Goal: Task Accomplishment & Management: Complete application form

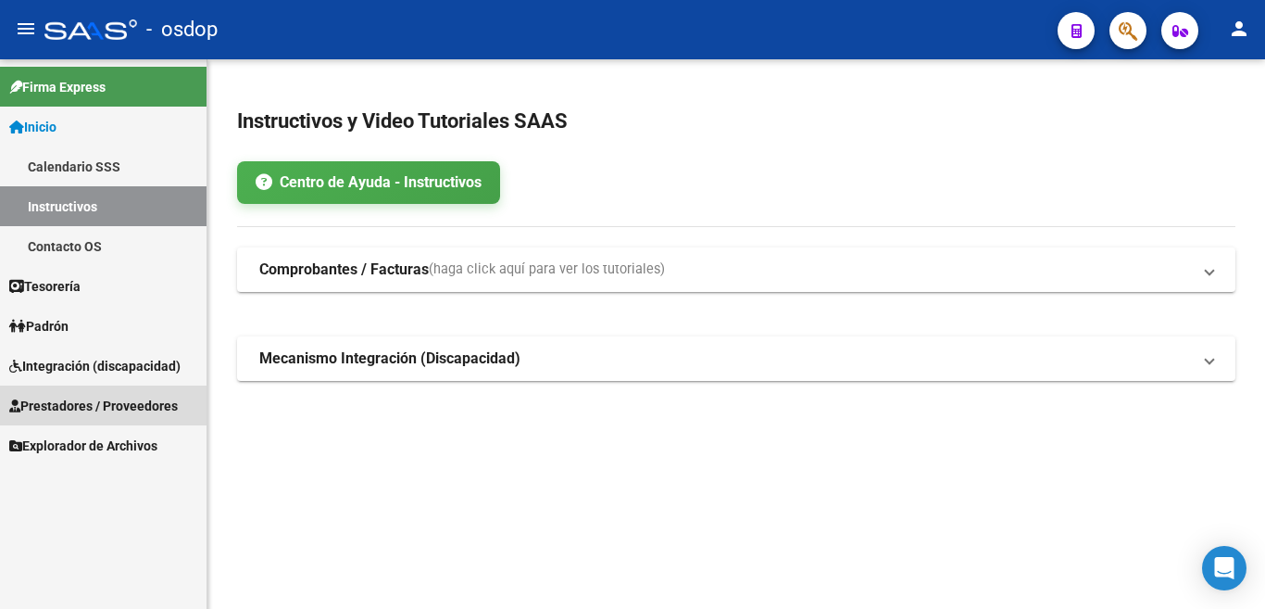
click at [91, 394] on link "Prestadores / Proveedores" at bounding box center [103, 405] width 207 height 40
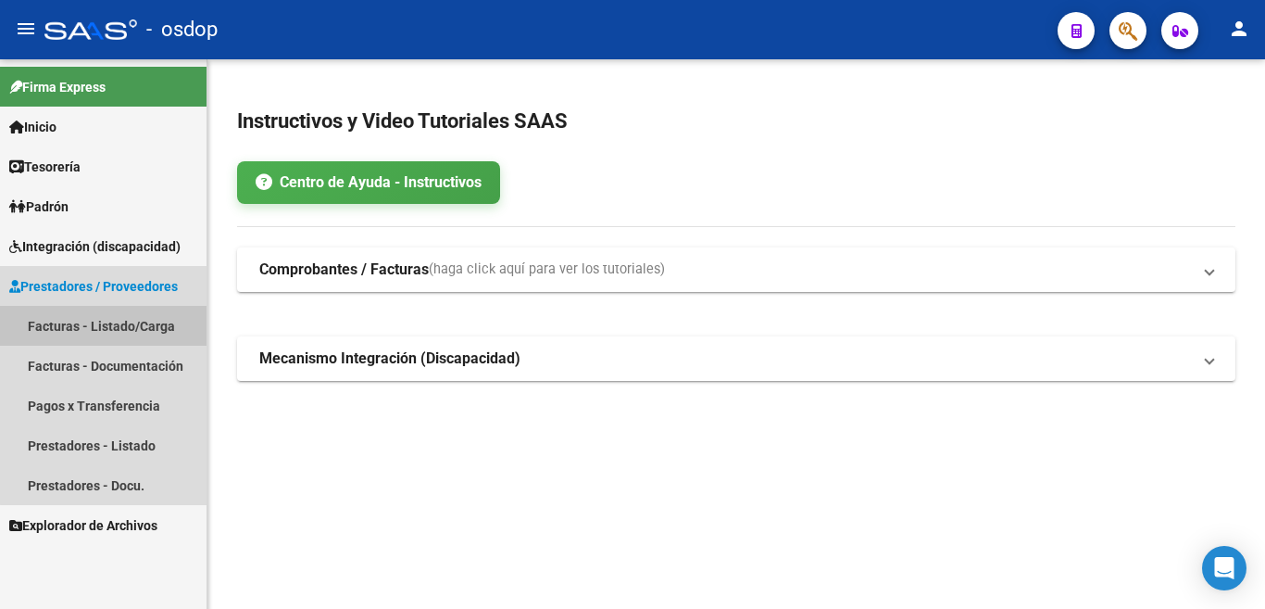
click at [115, 331] on link "Facturas - Listado/Carga" at bounding box center [103, 326] width 207 height 40
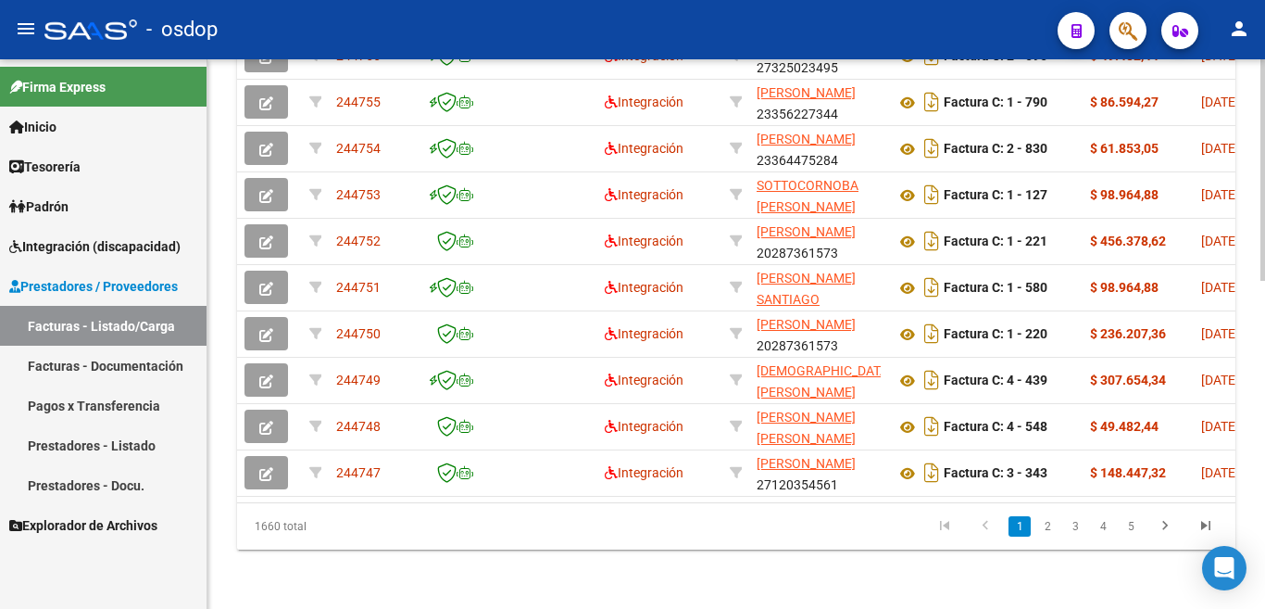
scroll to position [0, 235]
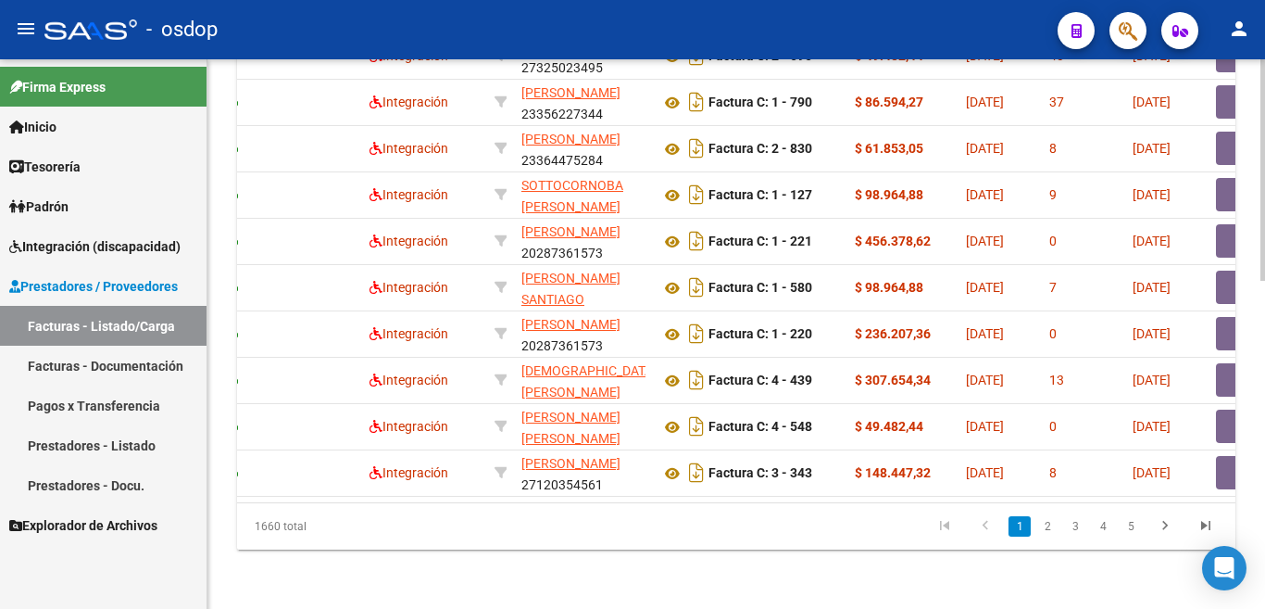
drag, startPoint x: 1050, startPoint y: 529, endPoint x: 1039, endPoint y: 530, distance: 11.2
click at [1048, 529] on link "2" at bounding box center [1047, 526] width 22 height 20
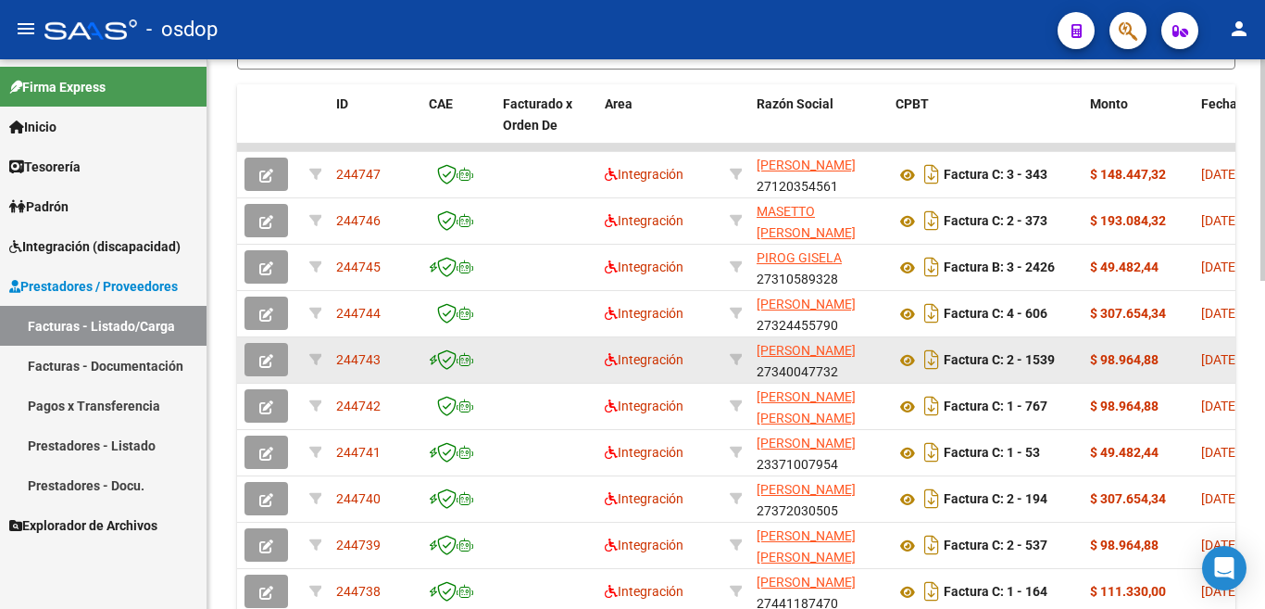
scroll to position [814, 0]
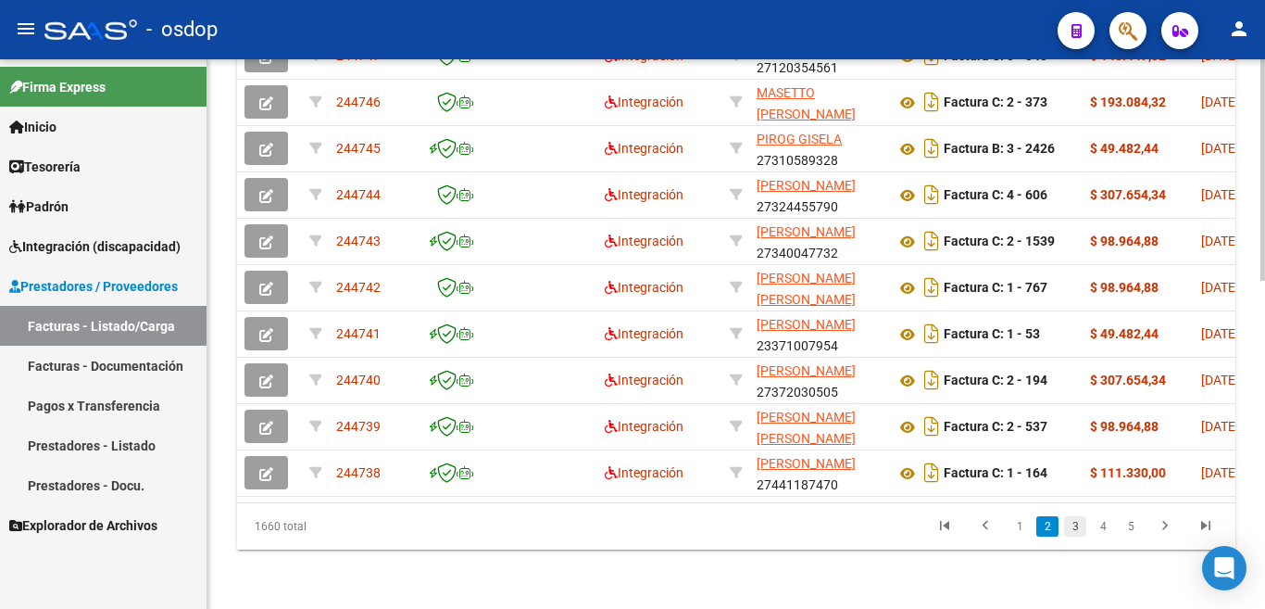
click at [1077, 524] on link "3" at bounding box center [1075, 526] width 22 height 20
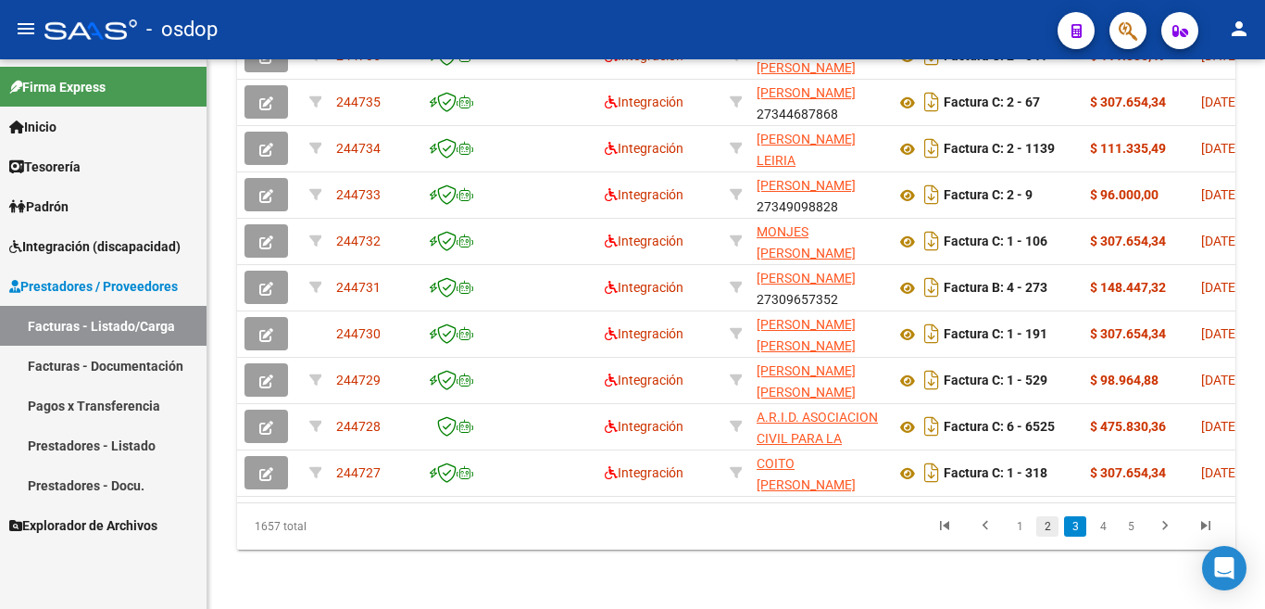
click at [1050, 527] on link "2" at bounding box center [1047, 526] width 22 height 20
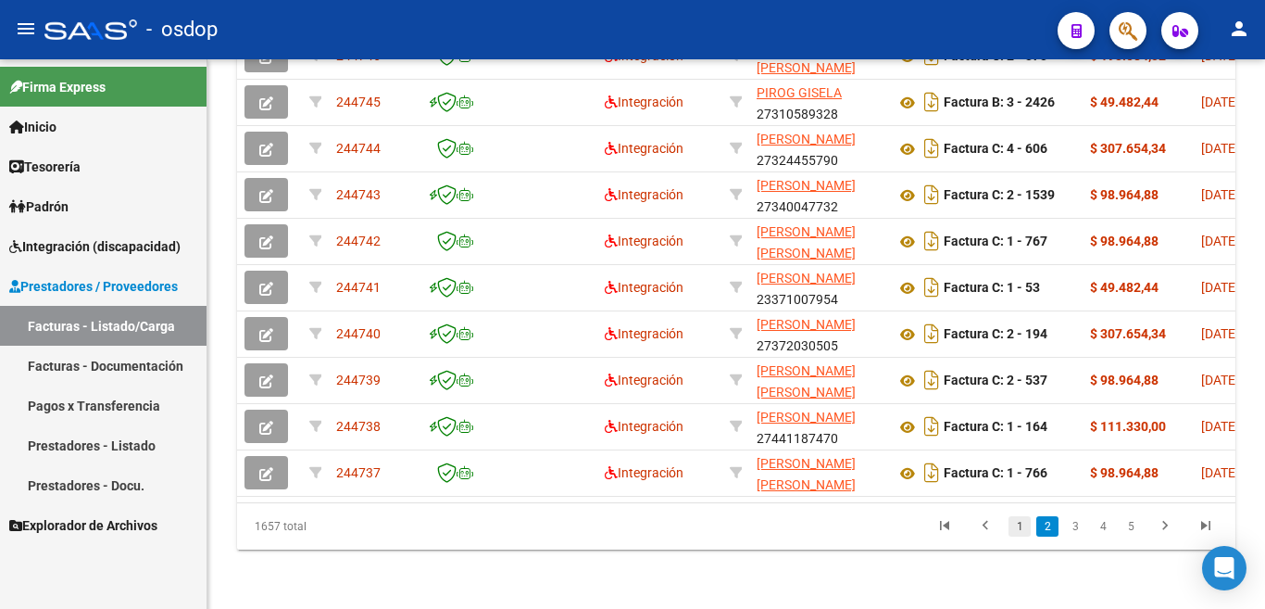
click at [1011, 531] on link "1" at bounding box center [1020, 526] width 22 height 20
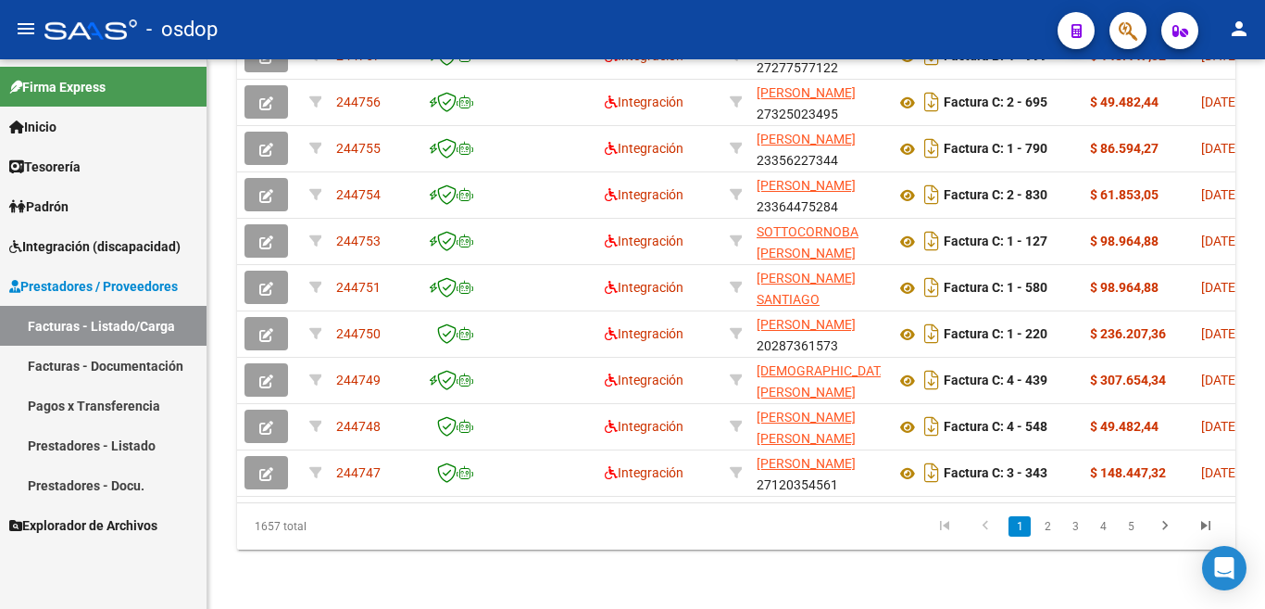
click at [1013, 530] on link "1" at bounding box center [1020, 526] width 22 height 20
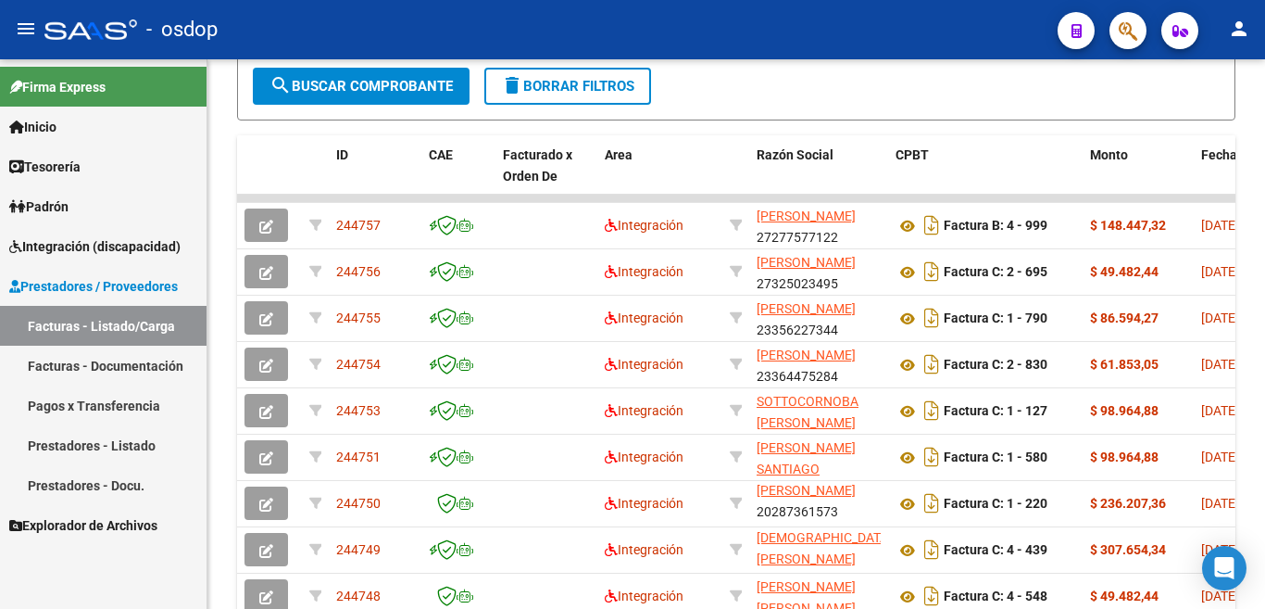
scroll to position [73, 0]
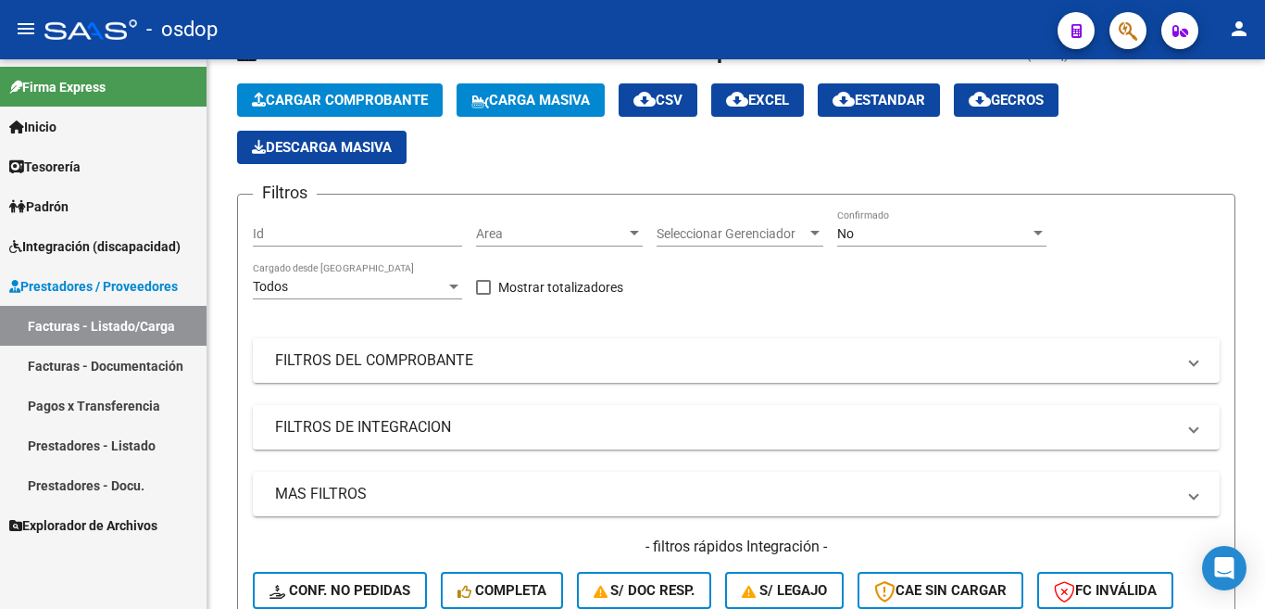
click at [534, 235] on span "Area" at bounding box center [551, 234] width 150 height 16
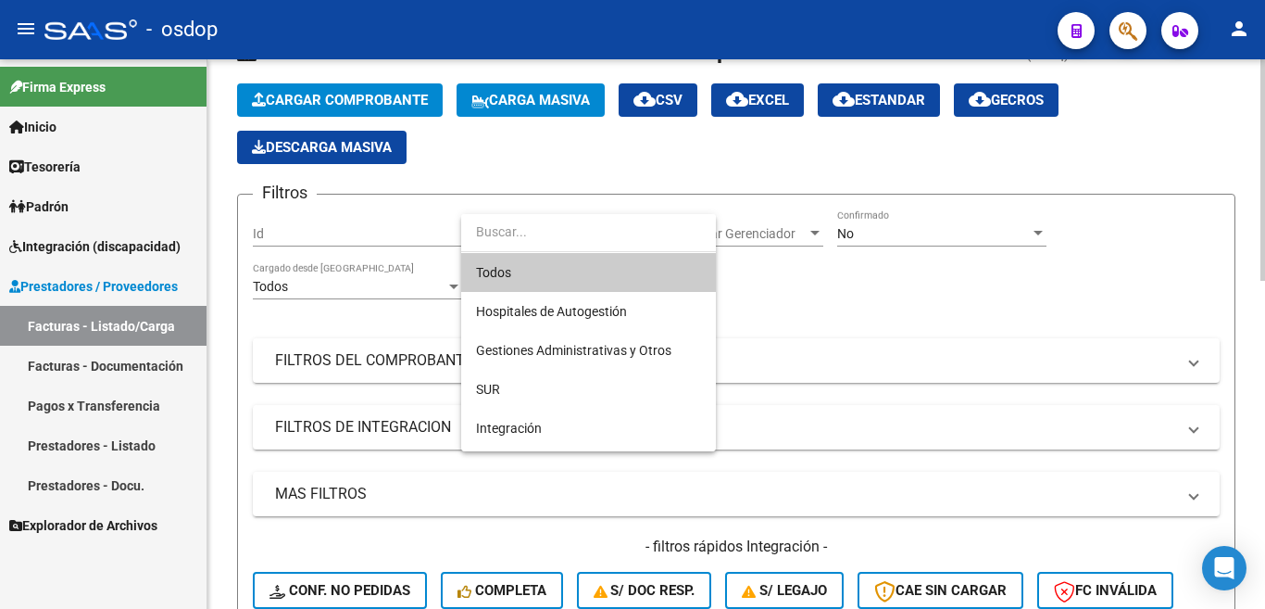
drag, startPoint x: 832, startPoint y: 294, endPoint x: 770, endPoint y: 257, distance: 71.8
click at [833, 294] on div at bounding box center [632, 304] width 1265 height 609
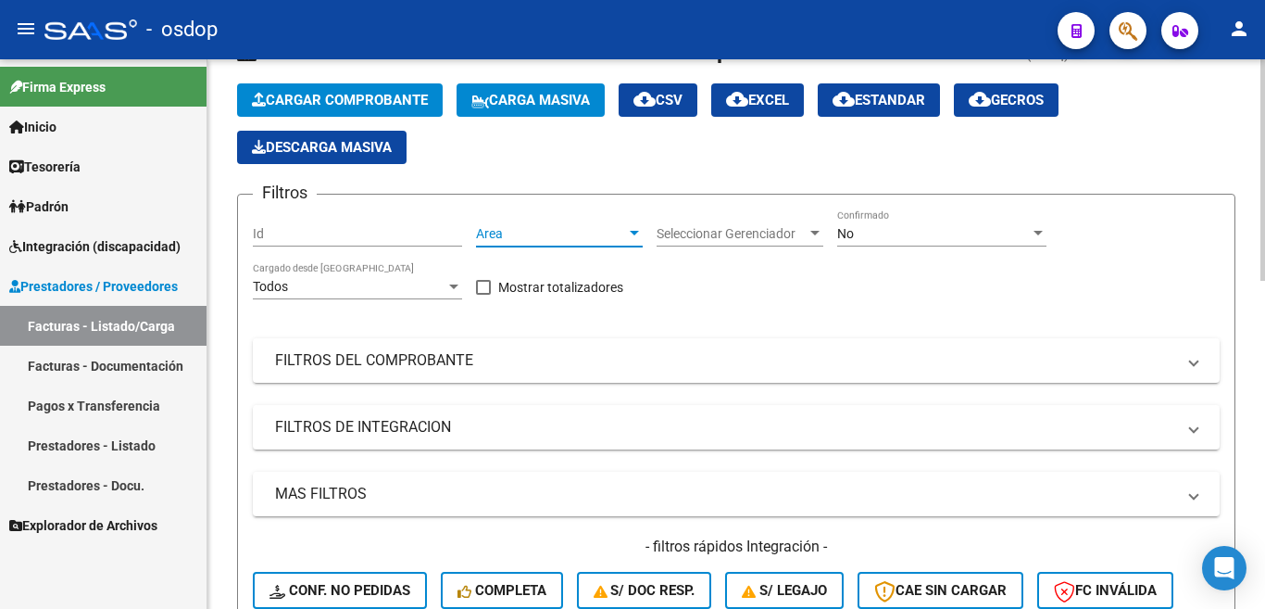
click at [530, 233] on span "Area" at bounding box center [551, 234] width 150 height 16
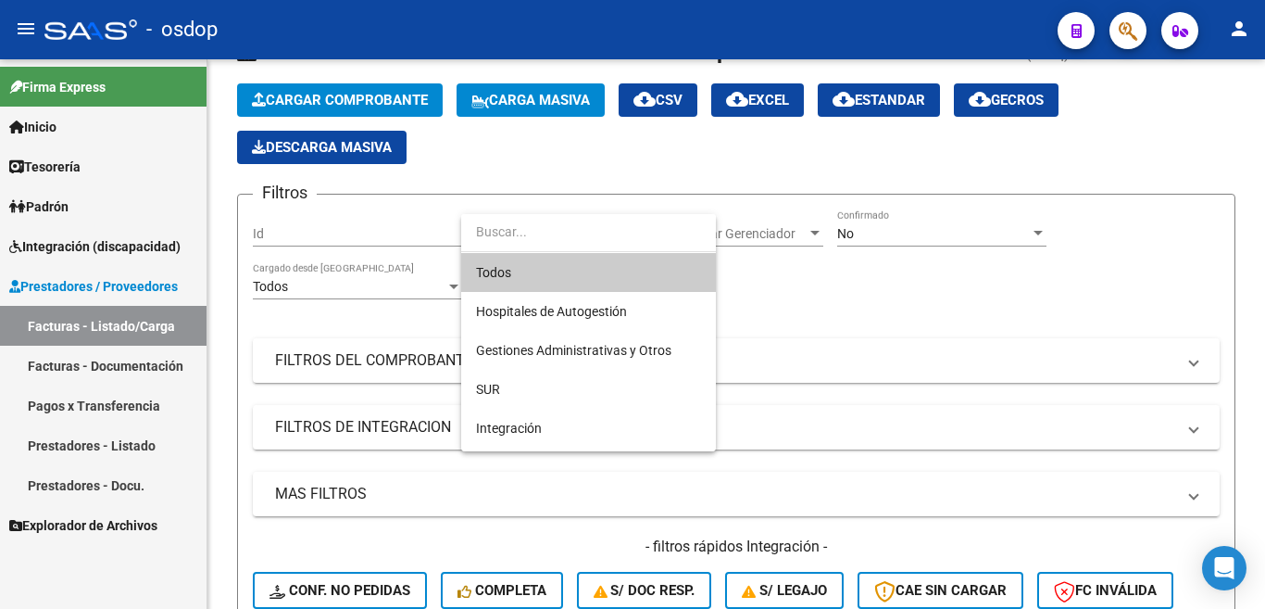
click at [835, 433] on div at bounding box center [632, 304] width 1265 height 609
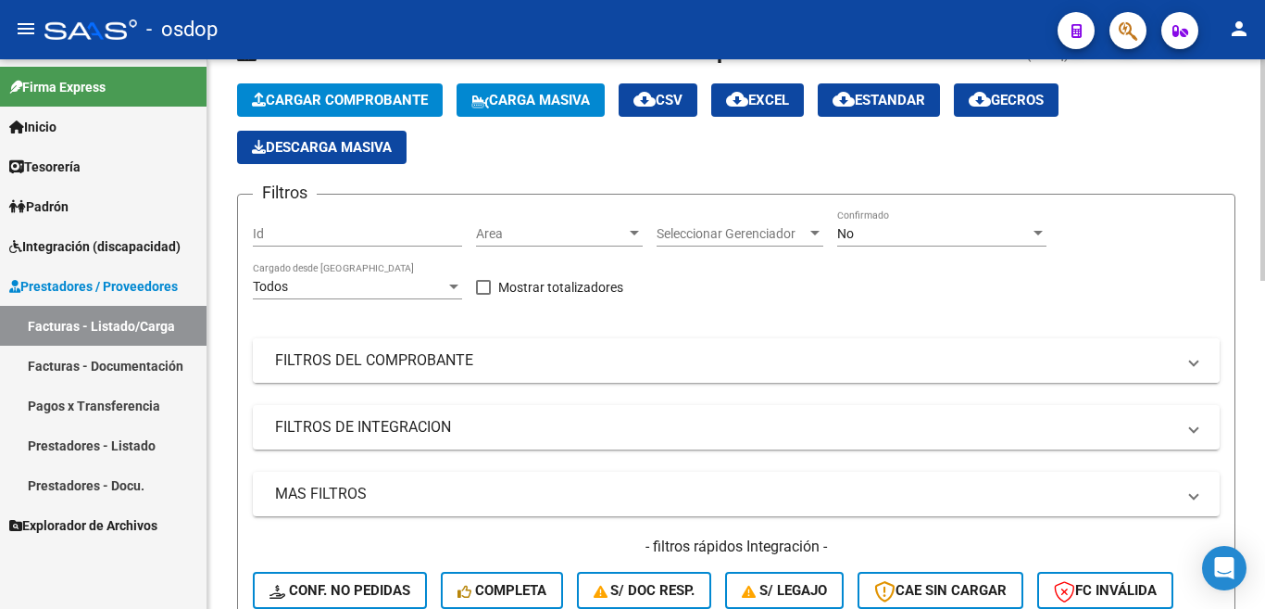
click at [376, 372] on mat-expansion-panel-header "FILTROS DEL COMPROBANTE" at bounding box center [736, 360] width 967 height 44
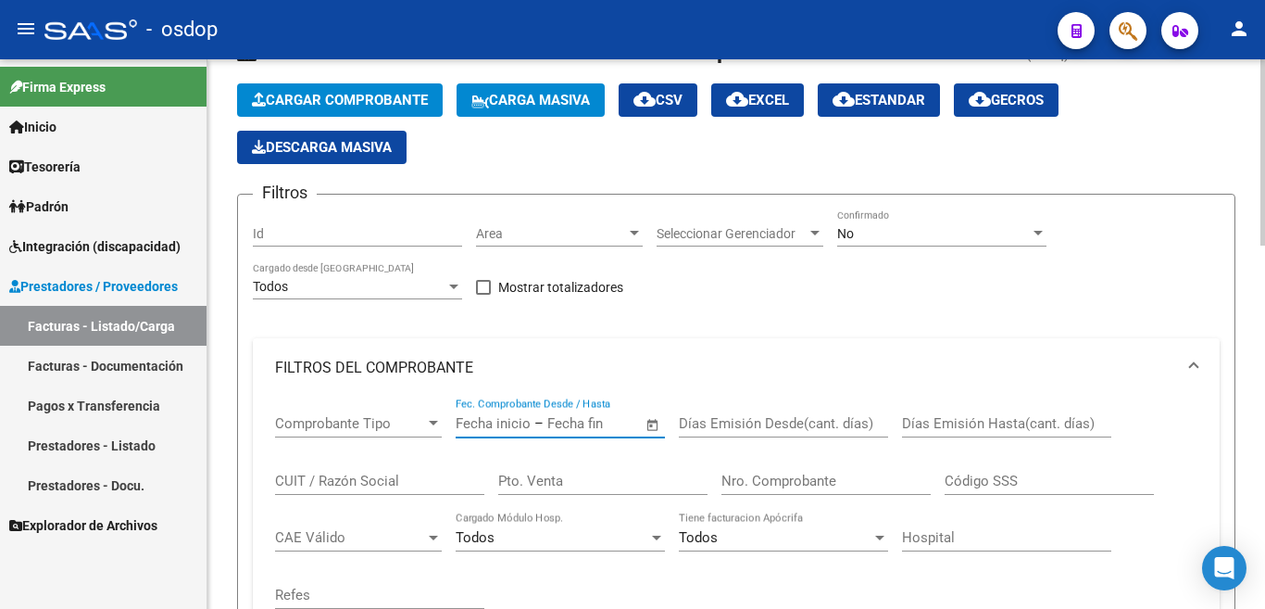
click at [580, 417] on input "text" at bounding box center [592, 423] width 90 height 17
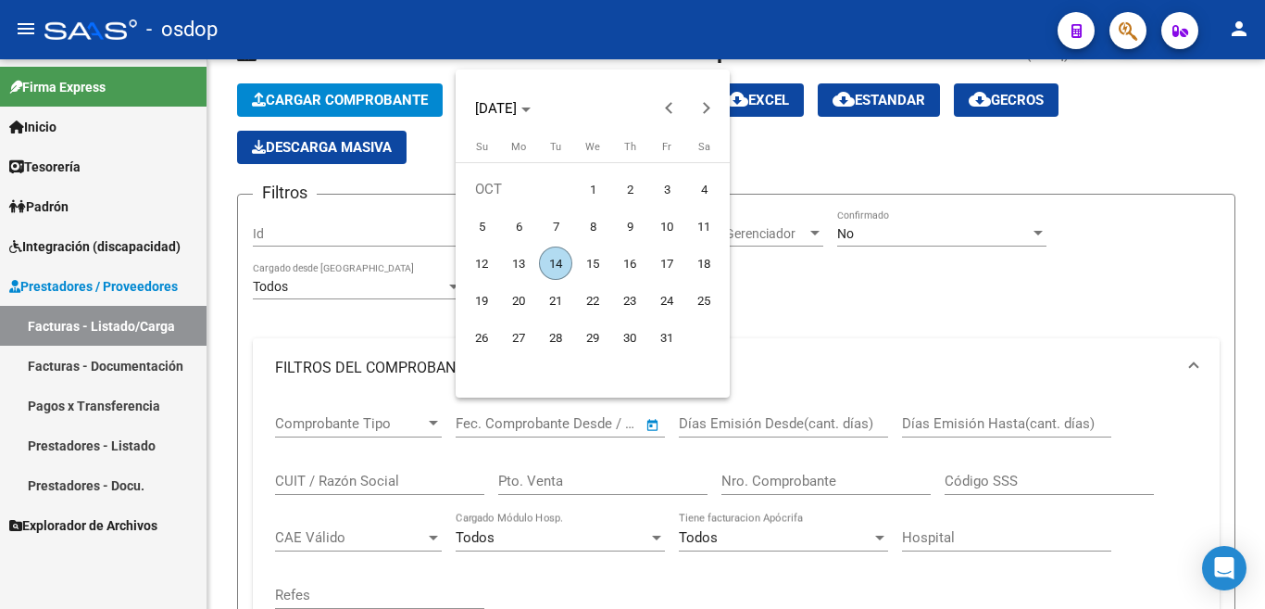
click at [376, 484] on div at bounding box center [632, 304] width 1265 height 609
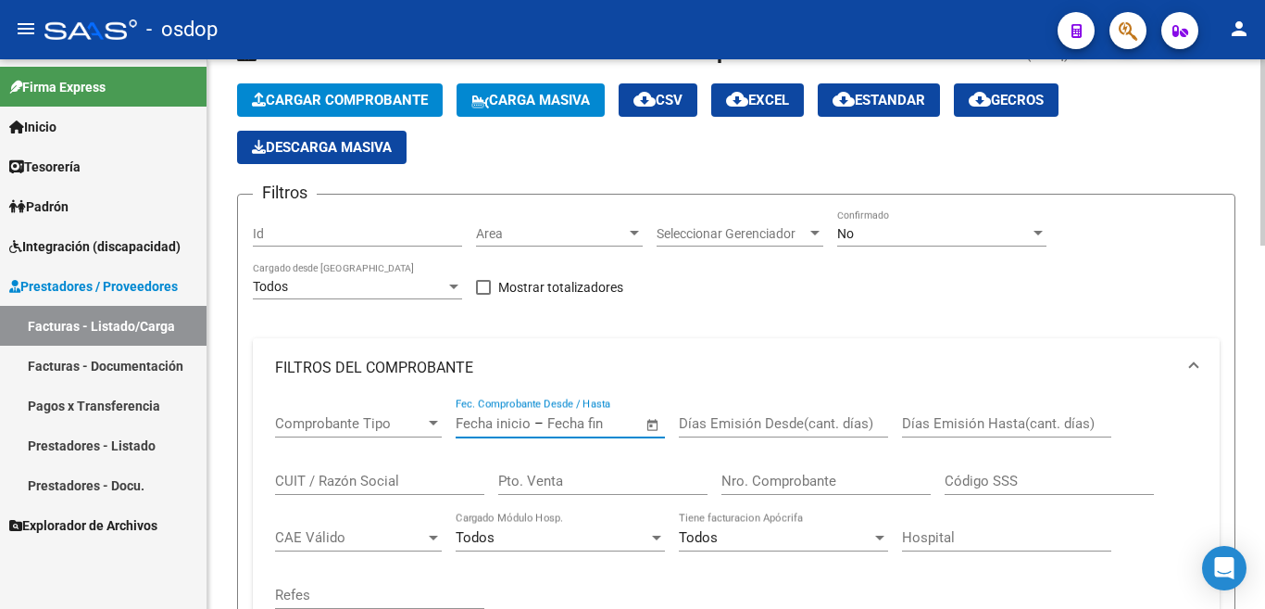
click at [378, 475] on input "CUIT / Razón Social" at bounding box center [379, 480] width 209 height 17
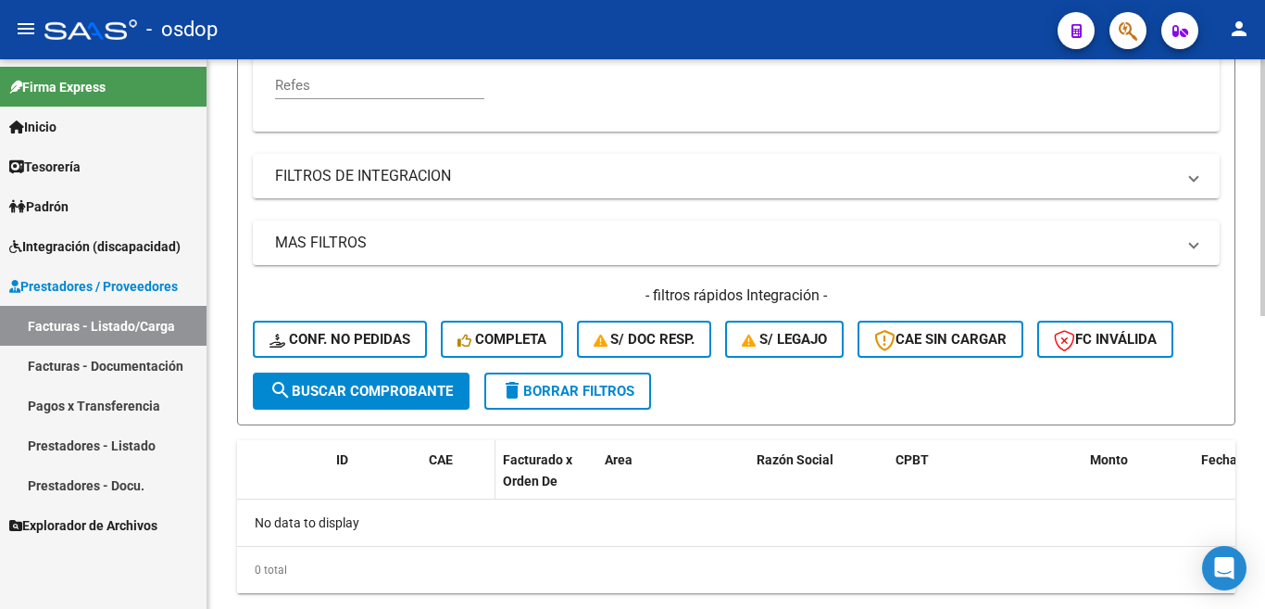
scroll to position [626, 0]
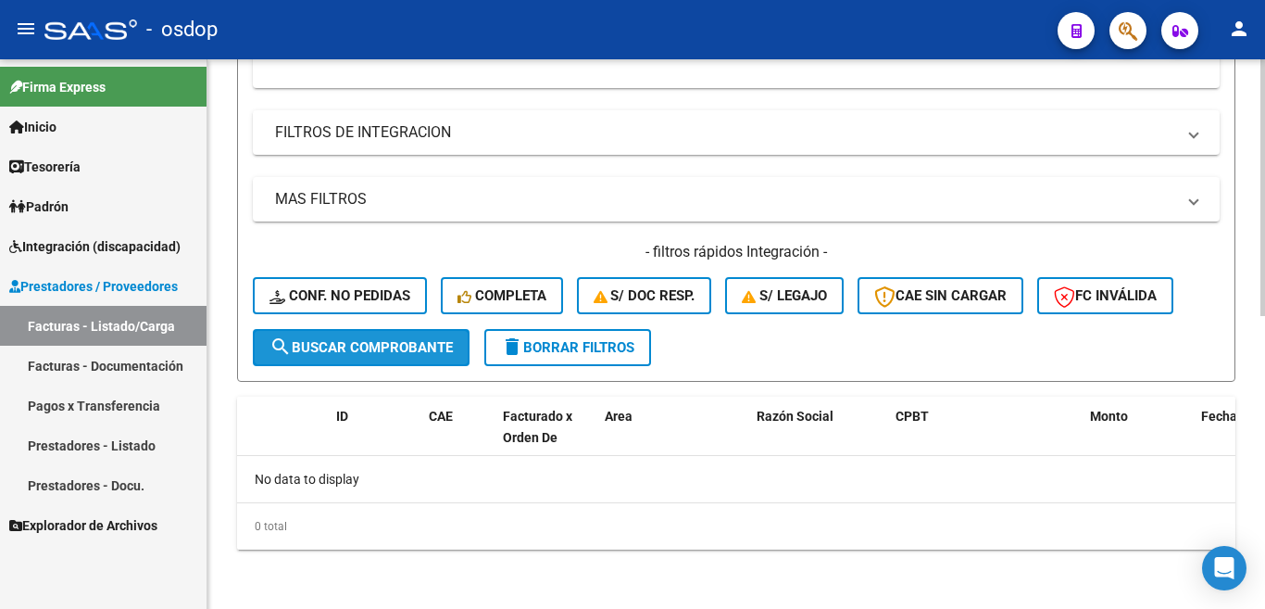
click at [408, 333] on button "search Buscar Comprobante" at bounding box center [361, 347] width 217 height 37
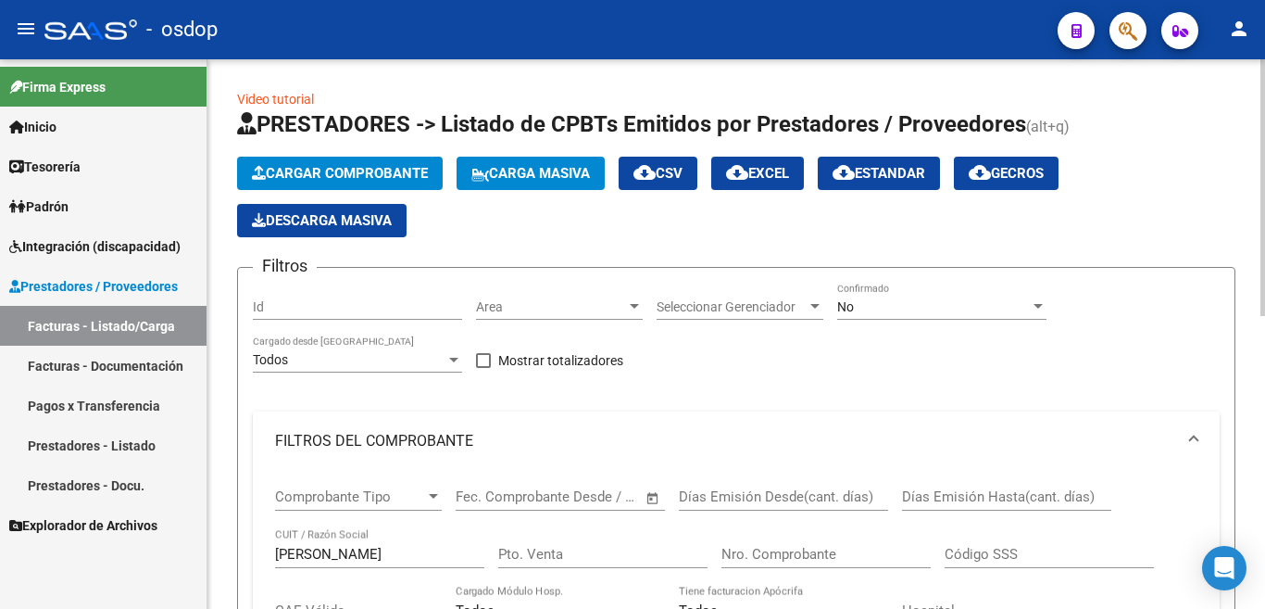
scroll to position [370, 0]
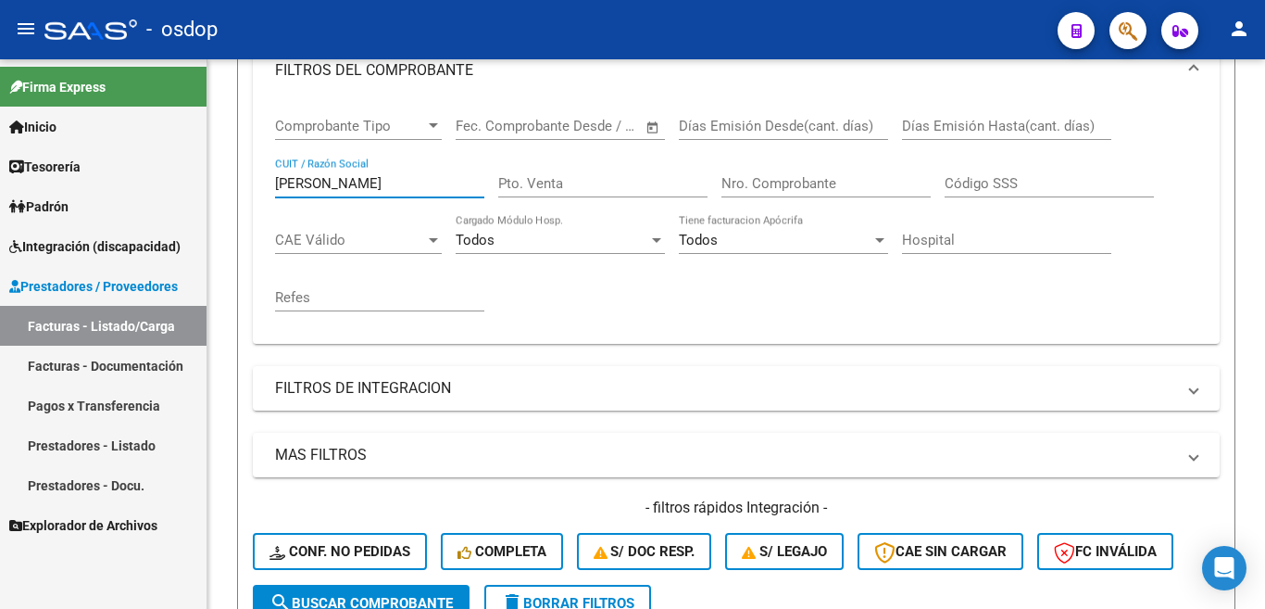
drag, startPoint x: 319, startPoint y: 189, endPoint x: 170, endPoint y: 170, distance: 150.3
click at [170, 170] on mat-sidenav-container "Firma Express Inicio Calendario SSS Instructivos Contacto OS Tesorería Extracto…" at bounding box center [632, 333] width 1265 height 549
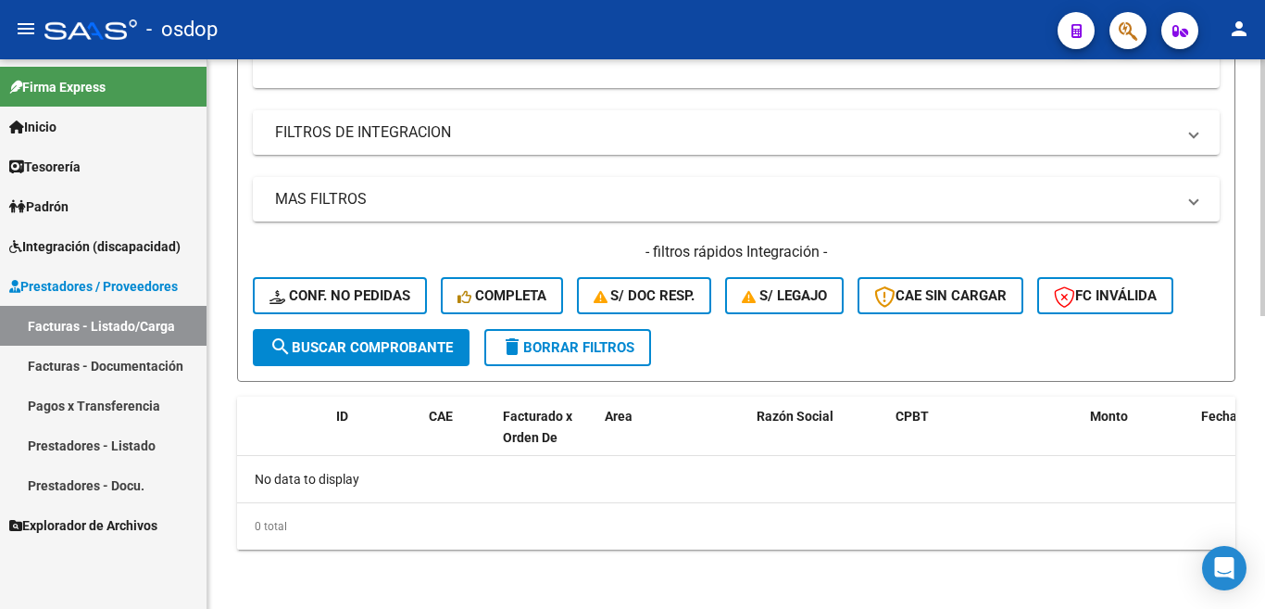
type input "rodriguez giu"
click at [370, 344] on span "search Buscar Comprobante" at bounding box center [361, 347] width 183 height 17
click at [530, 344] on span "delete Borrar Filtros" at bounding box center [567, 347] width 133 height 17
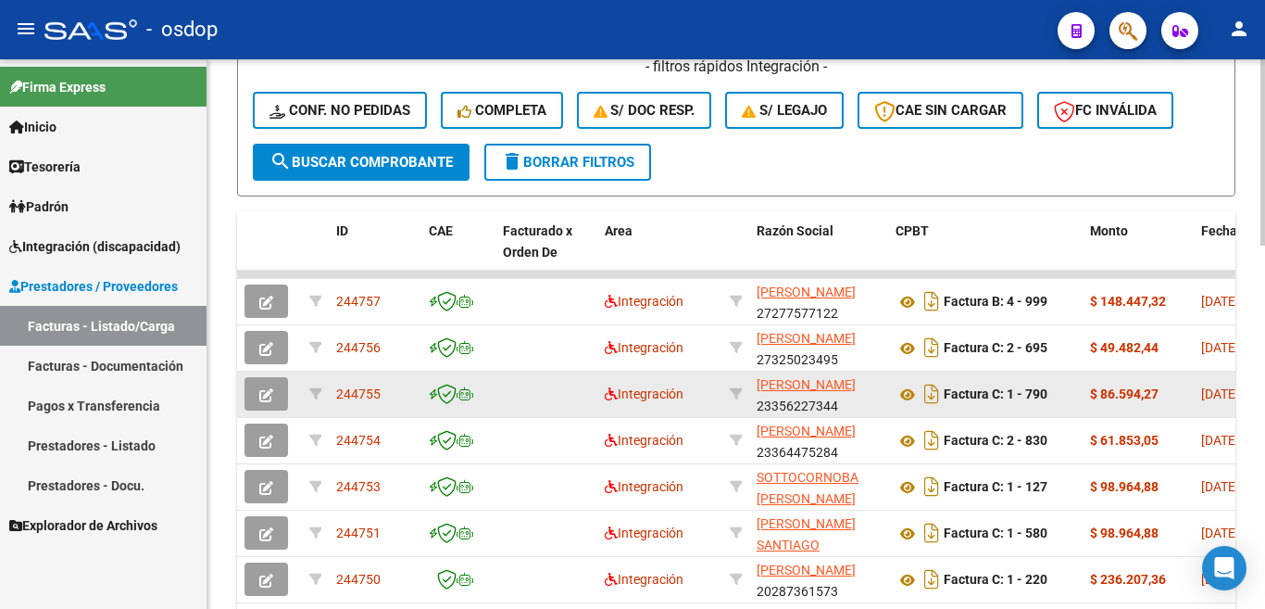
scroll to position [1073, 0]
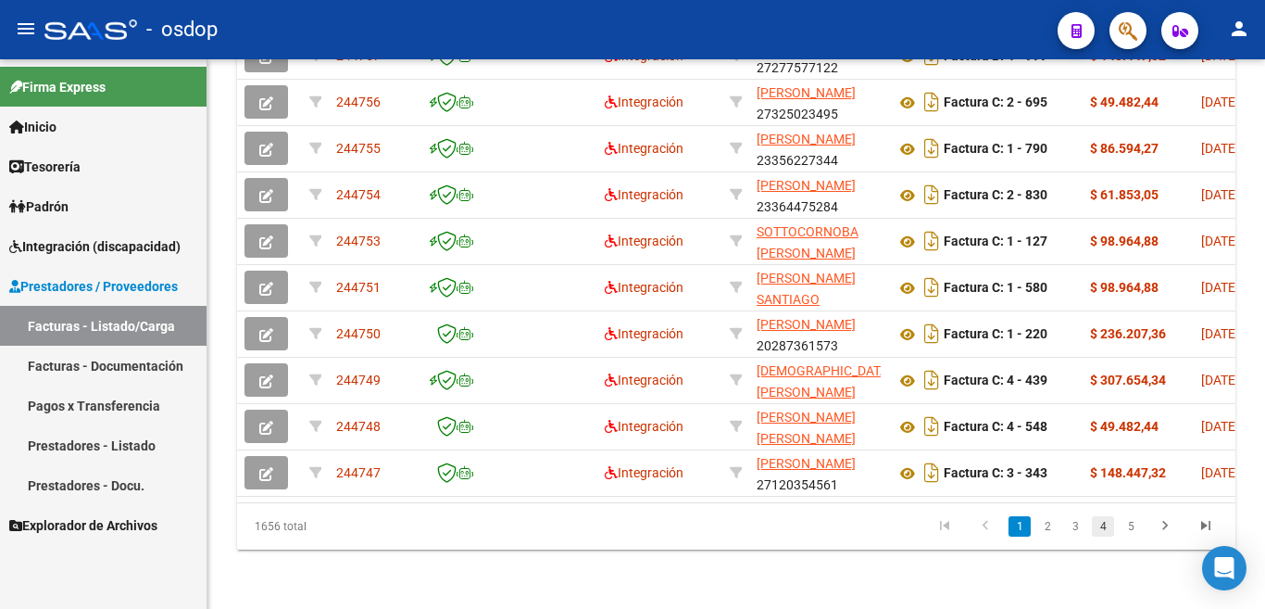
click at [1108, 520] on link "4" at bounding box center [1103, 526] width 22 height 20
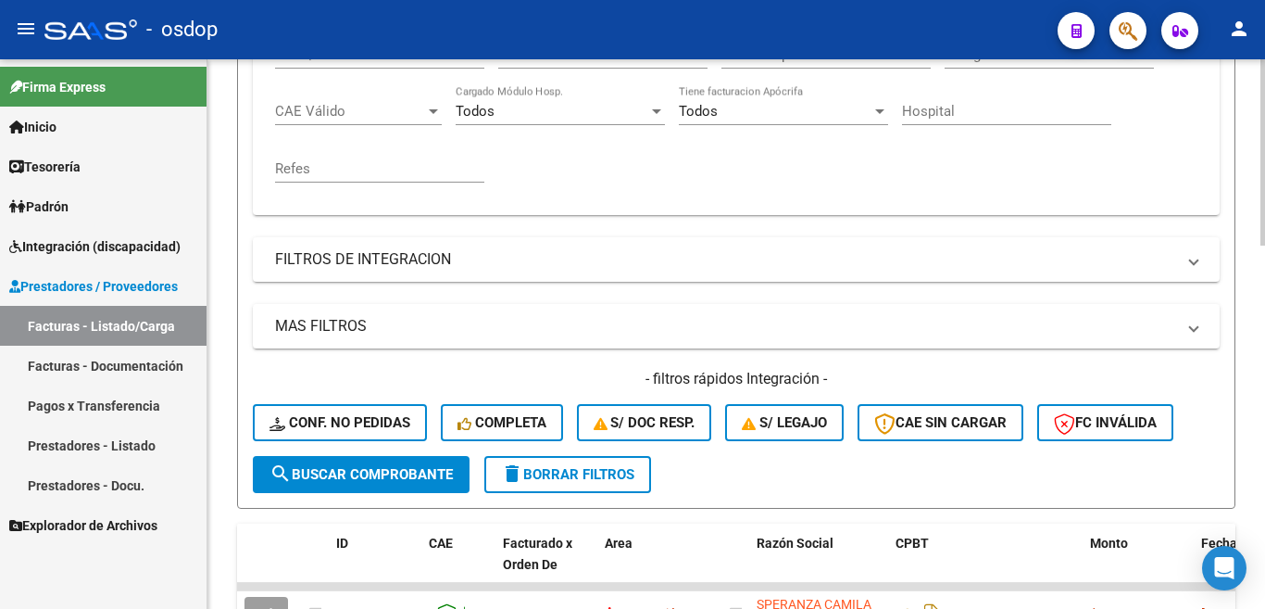
scroll to position [424, 0]
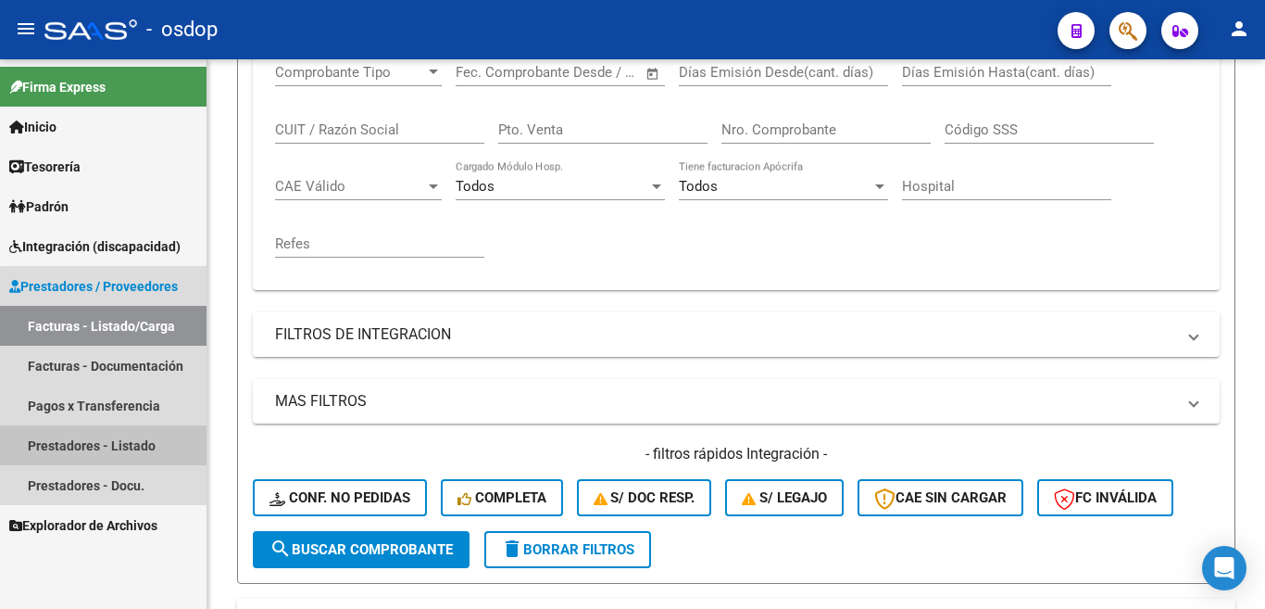
click at [144, 446] on link "Prestadores - Listado" at bounding box center [103, 445] width 207 height 40
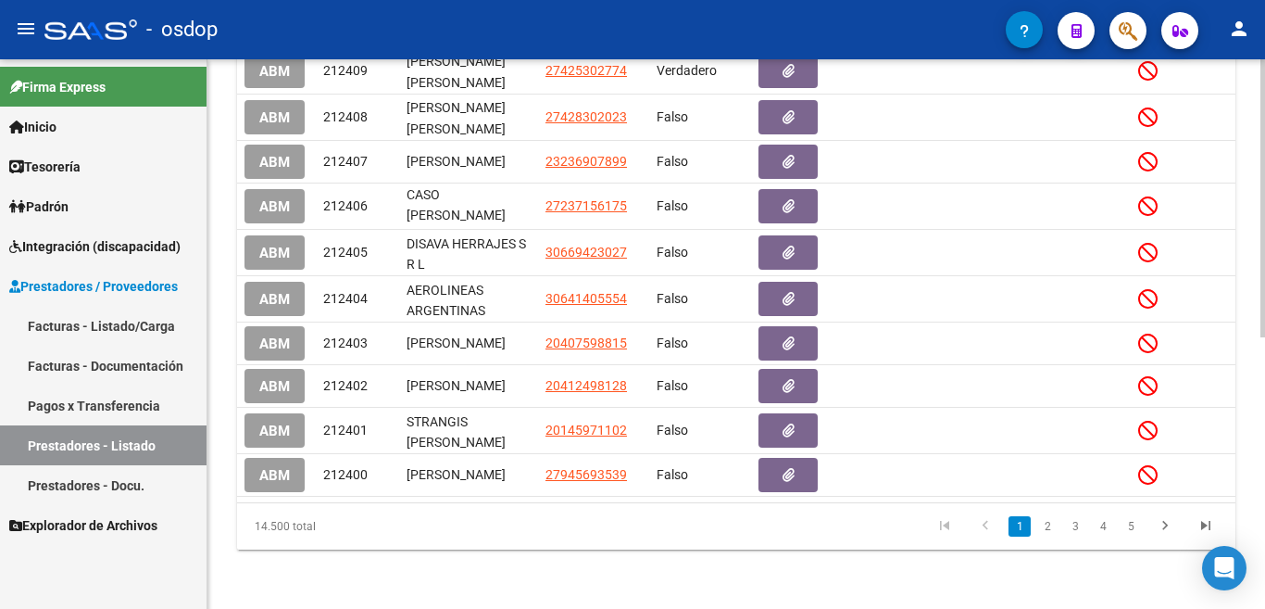
scroll to position [538, 0]
click at [1249, 373] on div "PRESTADORES -> Listado de Prestadores / Proveedores add Crear Prestador cloud_d…" at bounding box center [738, 80] width 1062 height 1057
click at [1049, 523] on link "2" at bounding box center [1047, 526] width 22 height 20
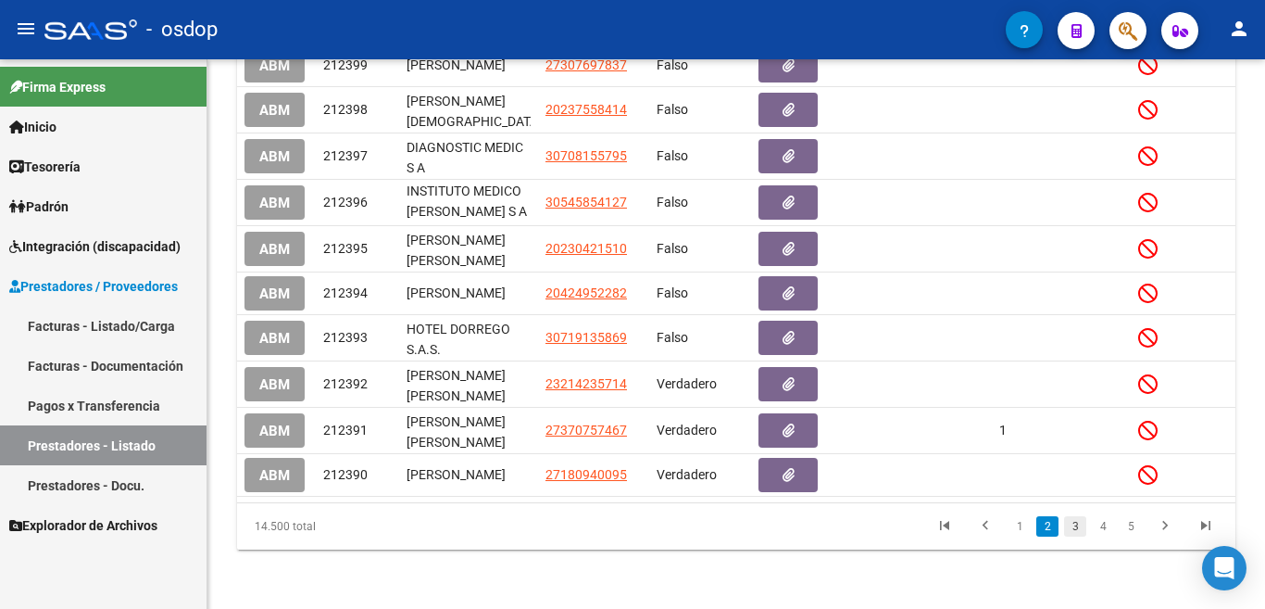
click at [1071, 532] on link "3" at bounding box center [1075, 526] width 22 height 20
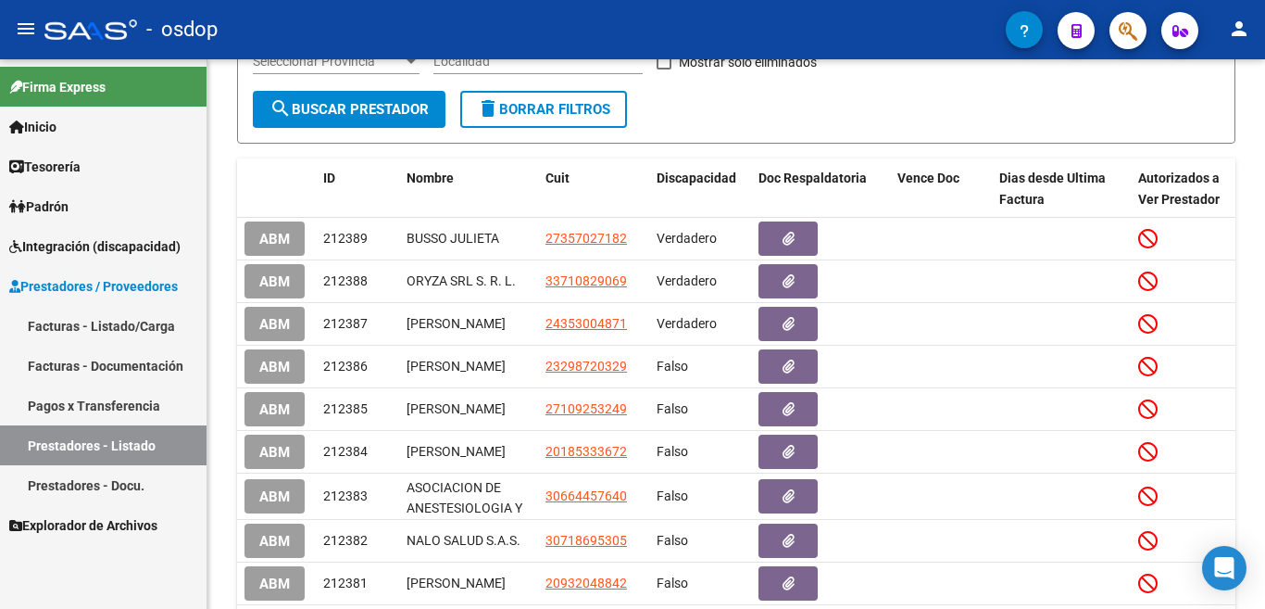
scroll to position [523, 0]
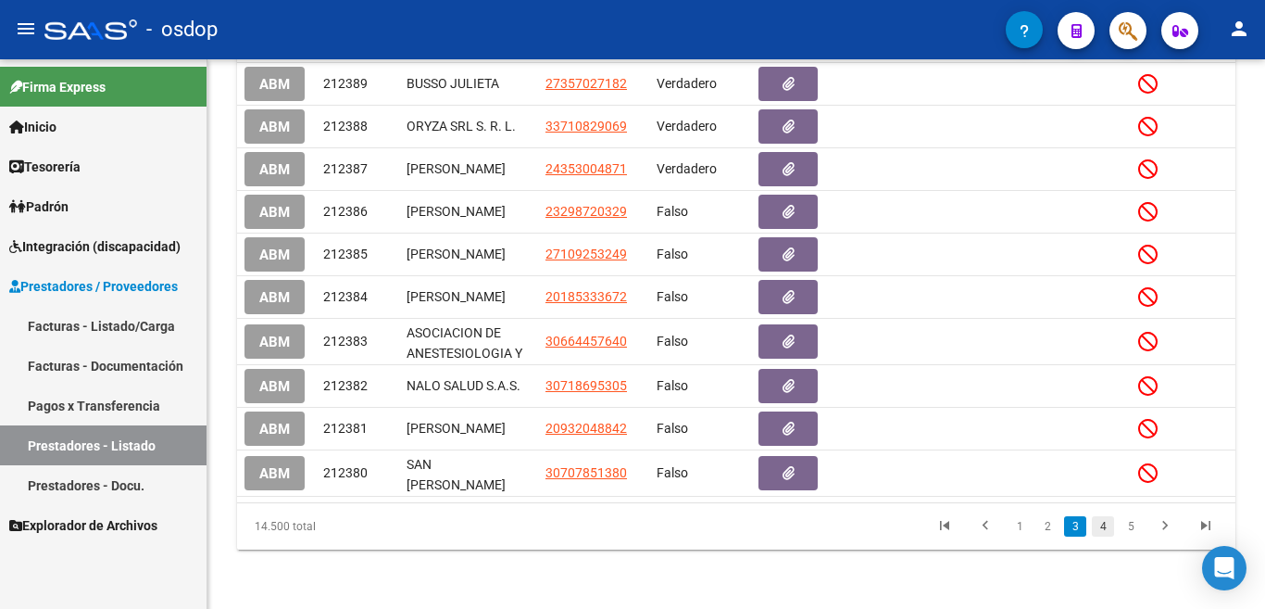
click at [1103, 525] on link "4" at bounding box center [1103, 526] width 22 height 20
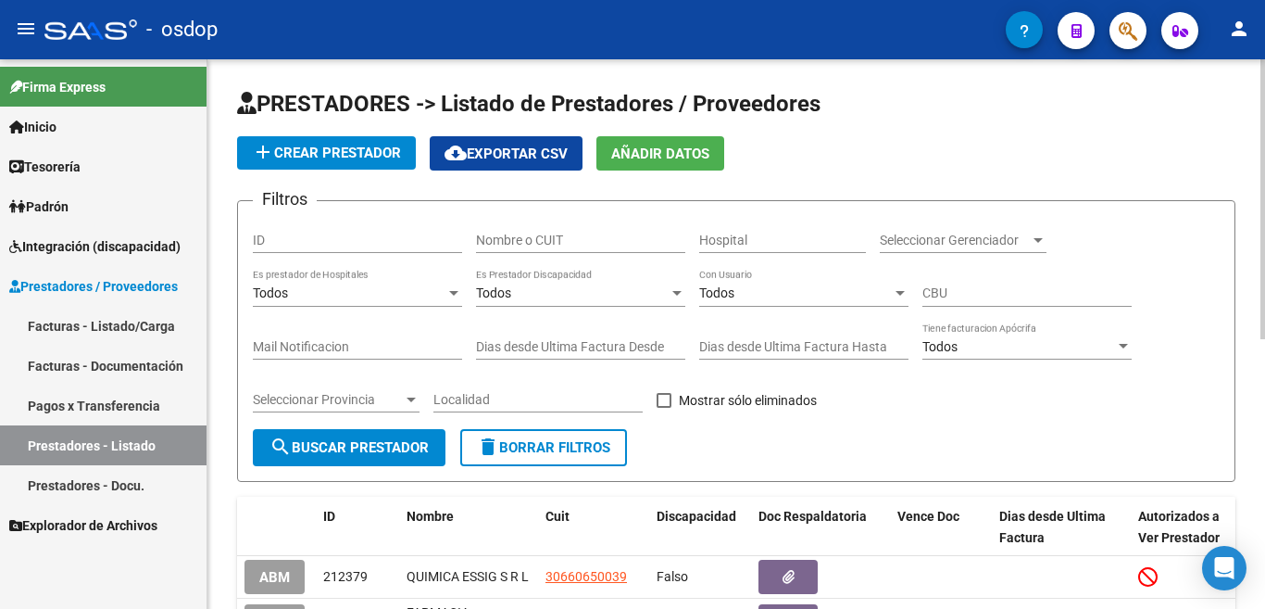
scroll to position [370, 0]
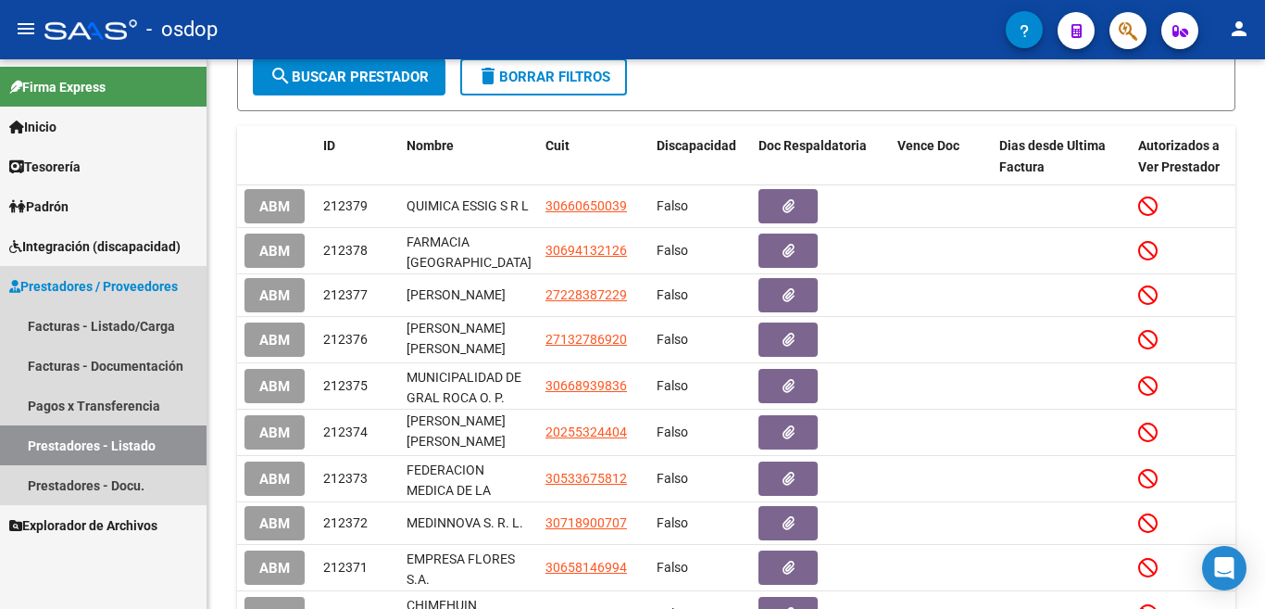
click at [157, 434] on link "Prestadores - Listado" at bounding box center [103, 445] width 207 height 40
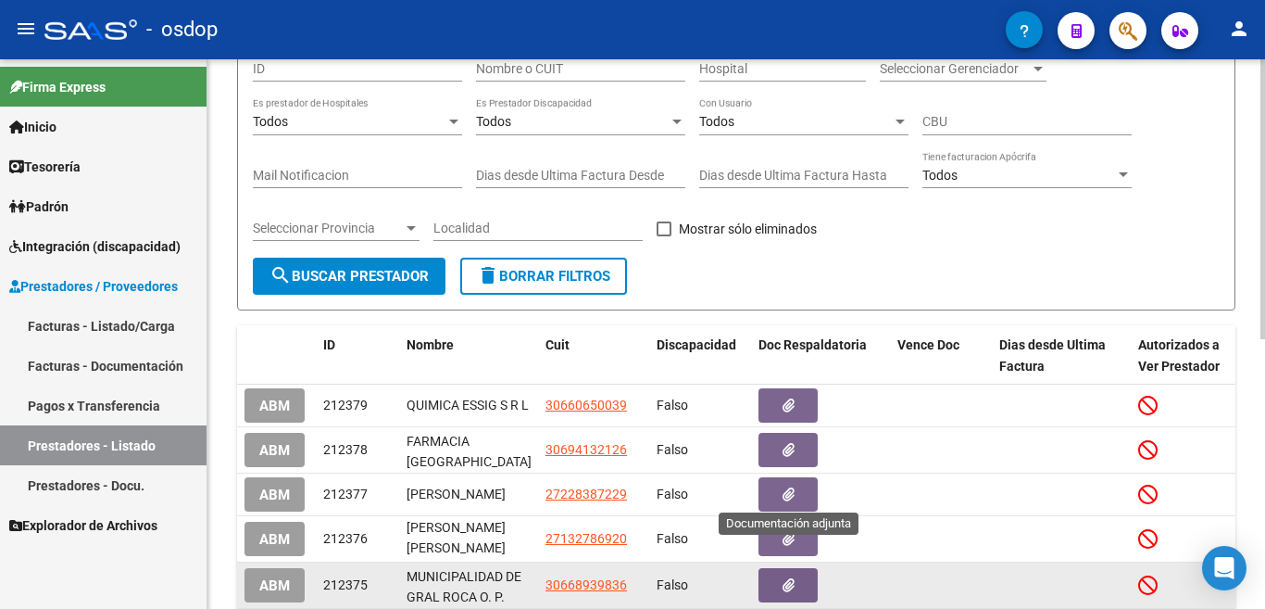
scroll to position [0, 0]
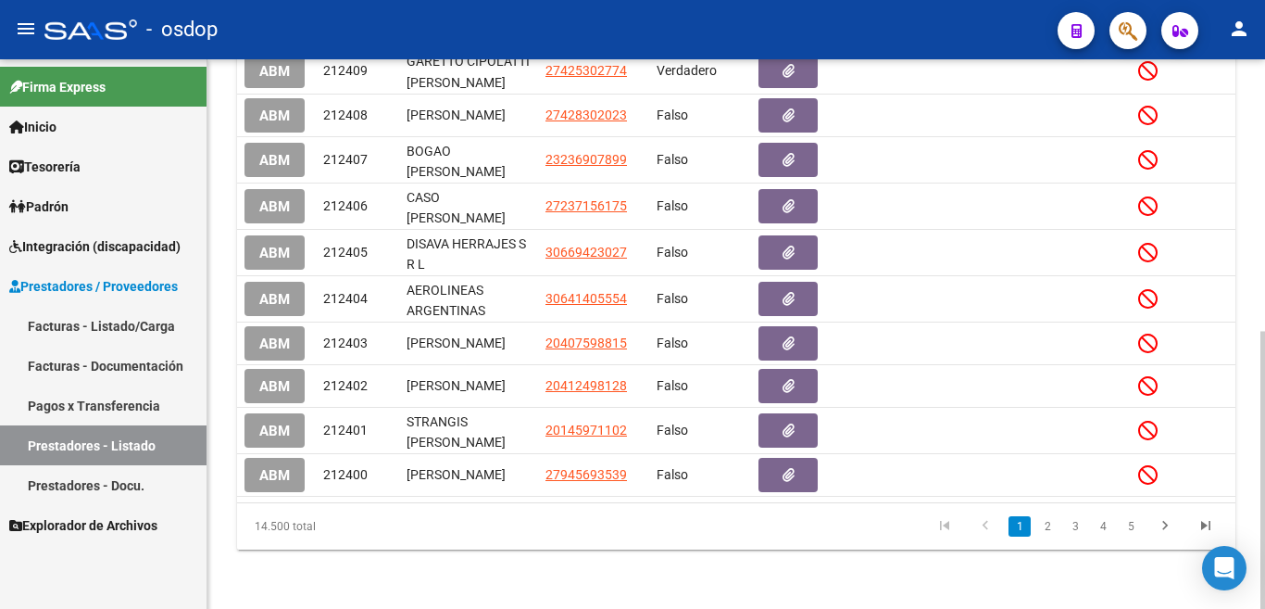
scroll to position [75, 0]
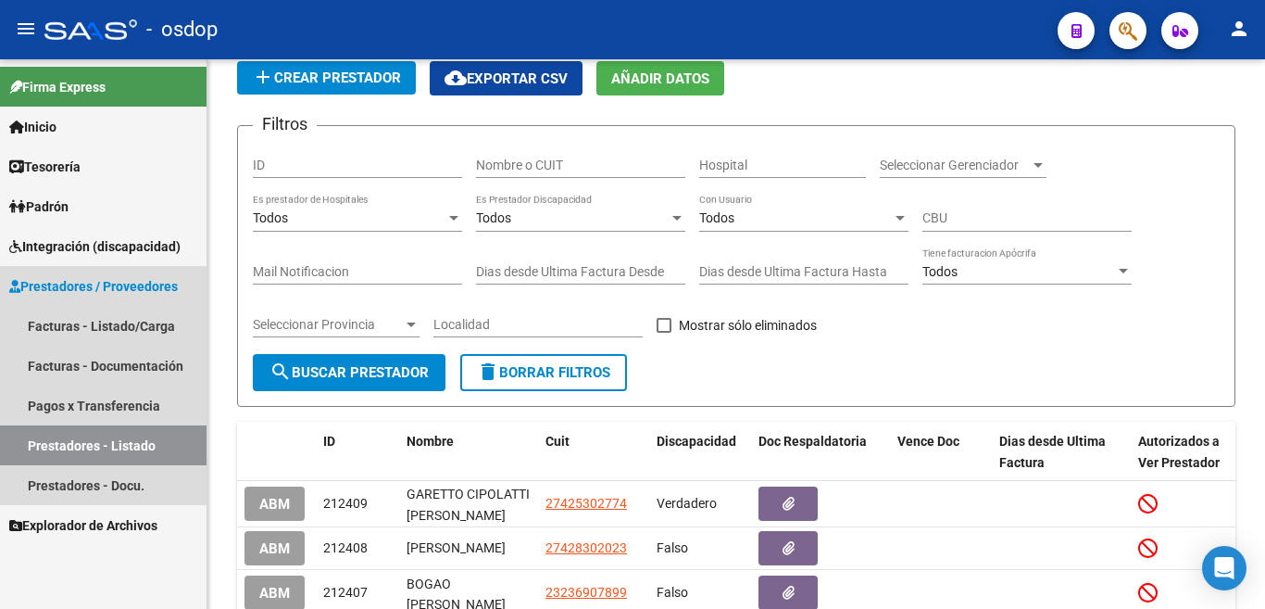
click at [165, 434] on link "Prestadores - Listado" at bounding box center [103, 445] width 207 height 40
click at [167, 320] on link "Facturas - Listado/Carga" at bounding box center [103, 326] width 207 height 40
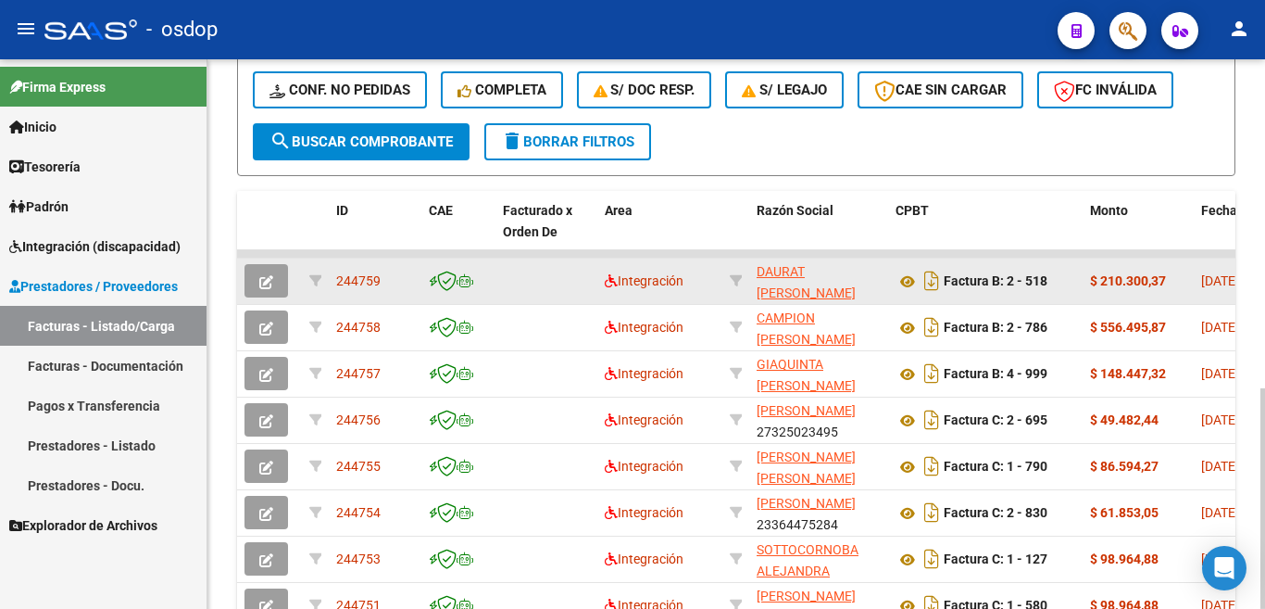
scroll to position [631, 0]
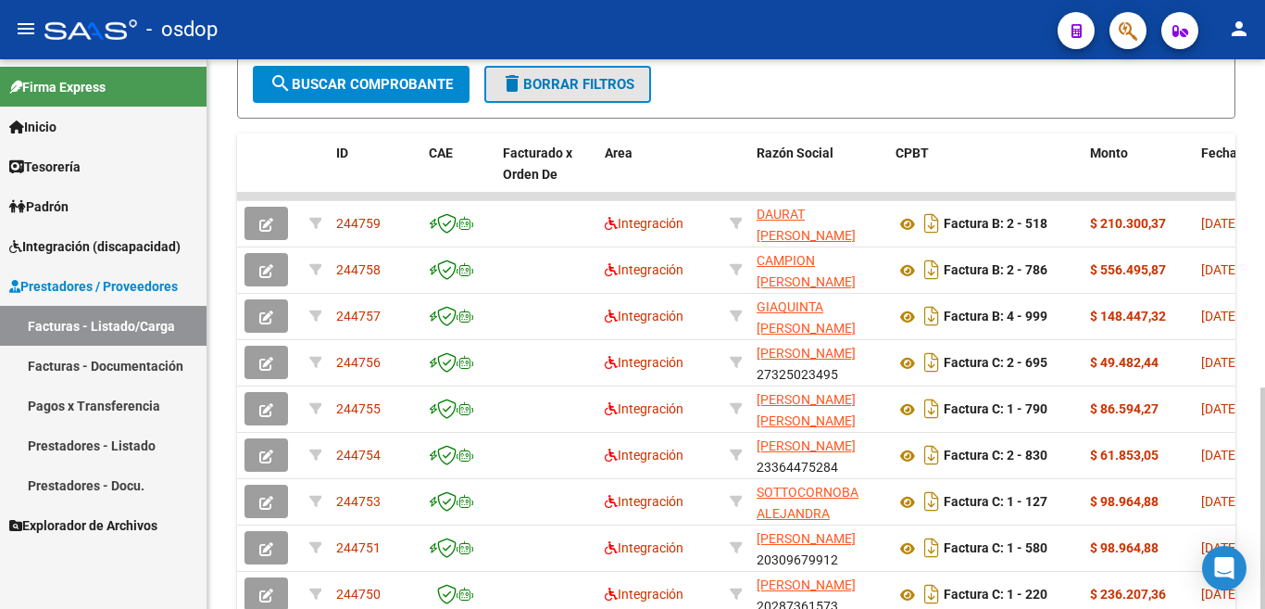
click at [570, 82] on span "delete Borrar Filtros" at bounding box center [567, 84] width 133 height 17
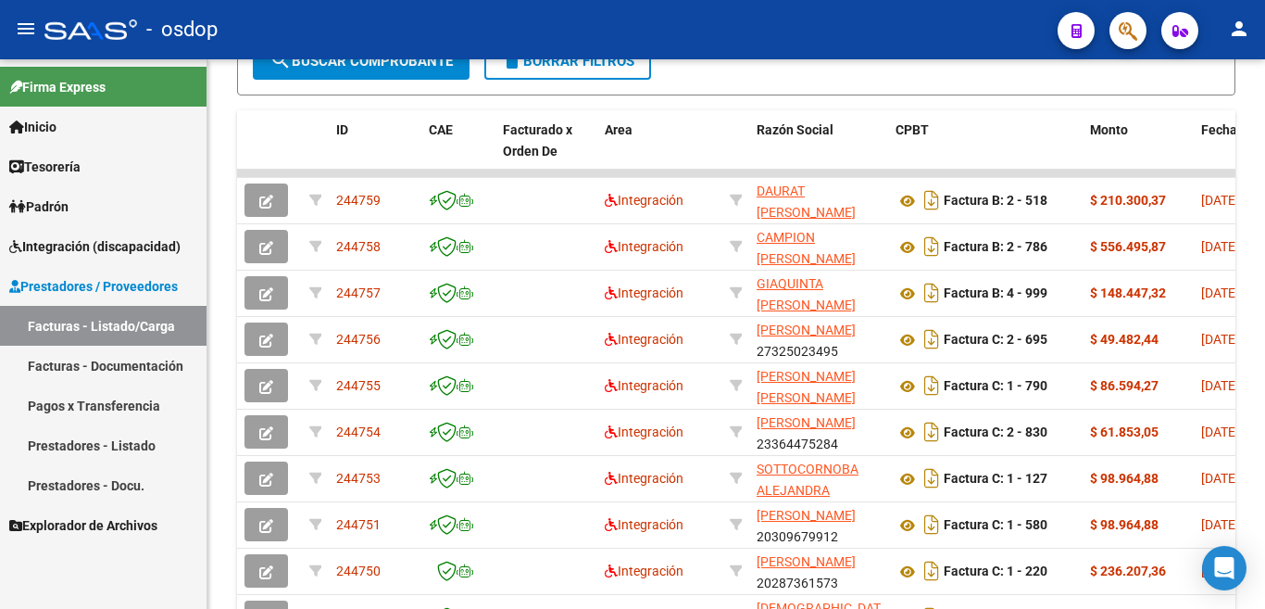
scroll to position [351, 0]
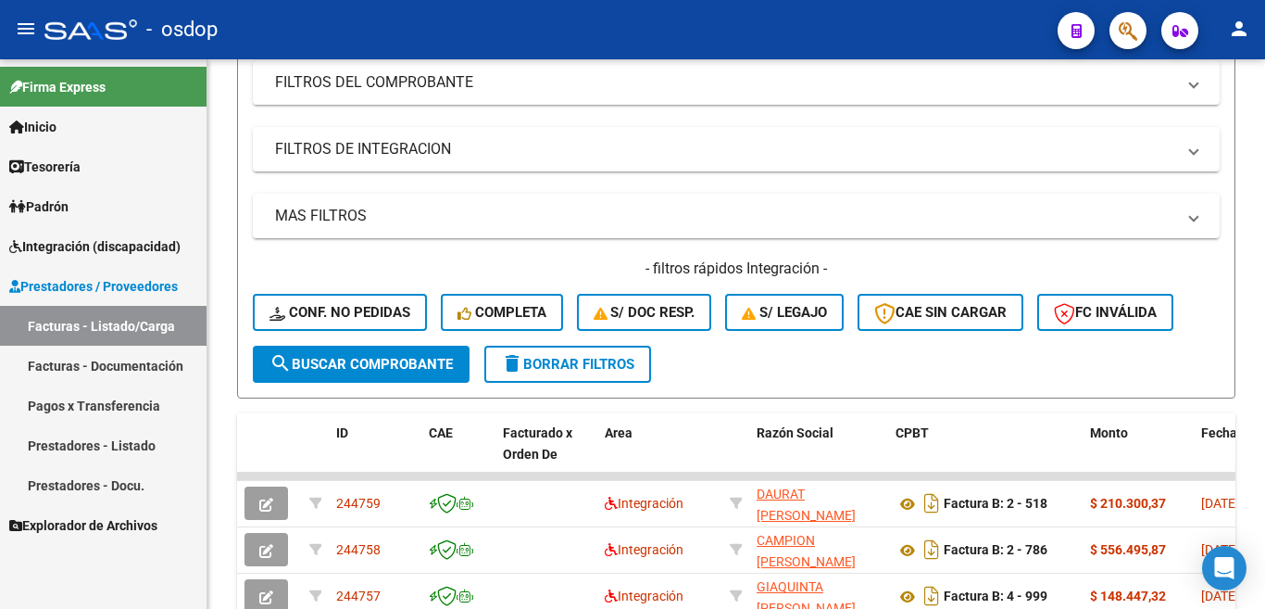
click at [97, 446] on link "Prestadores - Listado" at bounding box center [103, 445] width 207 height 40
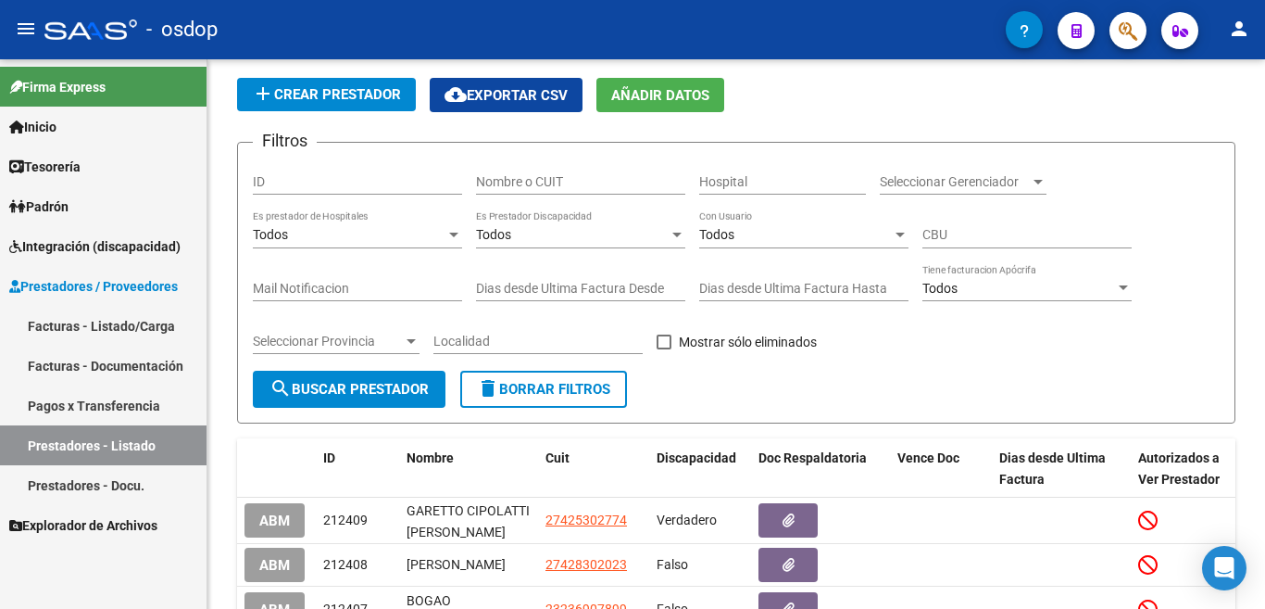
scroll to position [351, 0]
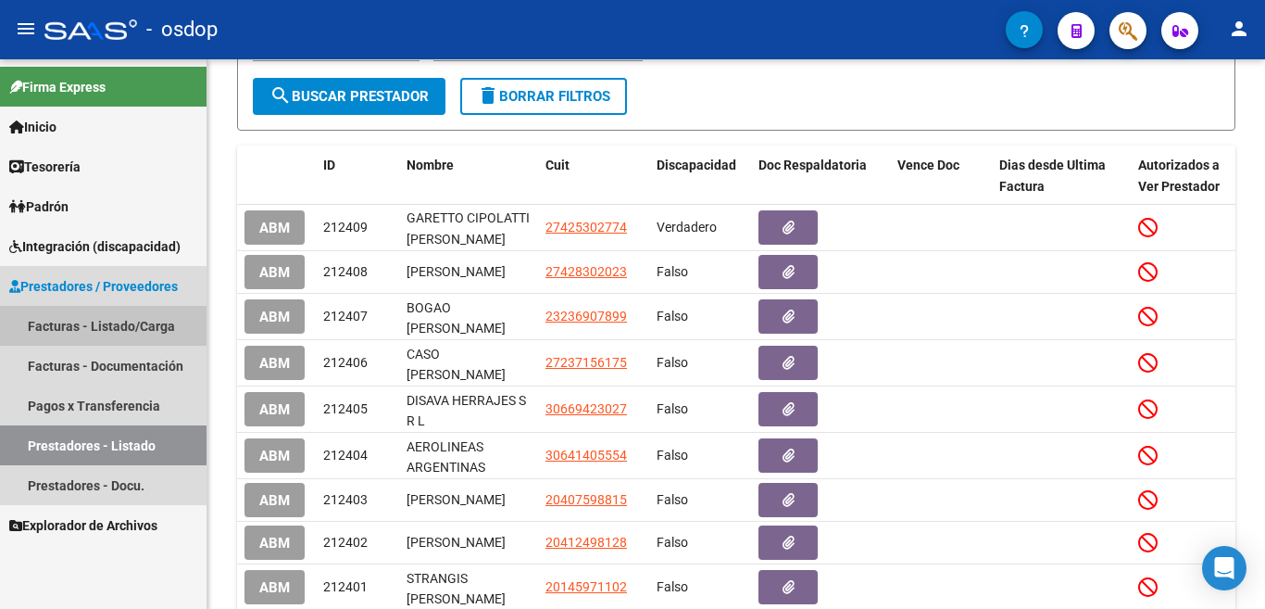
click at [157, 324] on link "Facturas - Listado/Carga" at bounding box center [103, 326] width 207 height 40
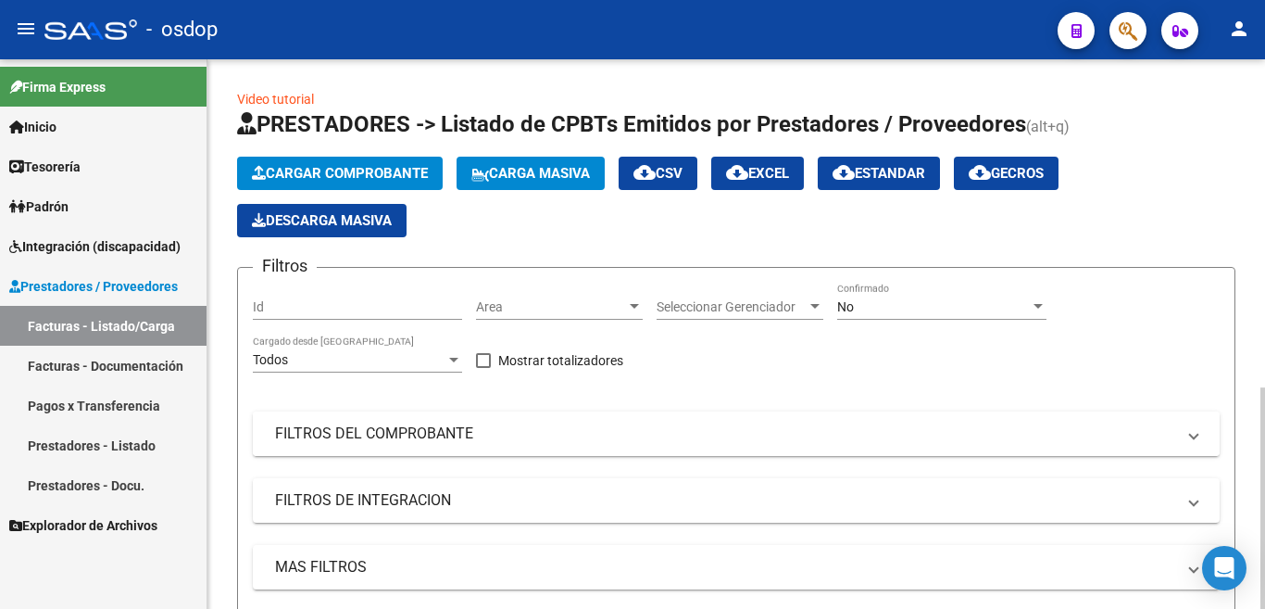
click at [394, 441] on mat-panel-title "FILTROS DEL COMPROBANTE" at bounding box center [725, 433] width 900 height 20
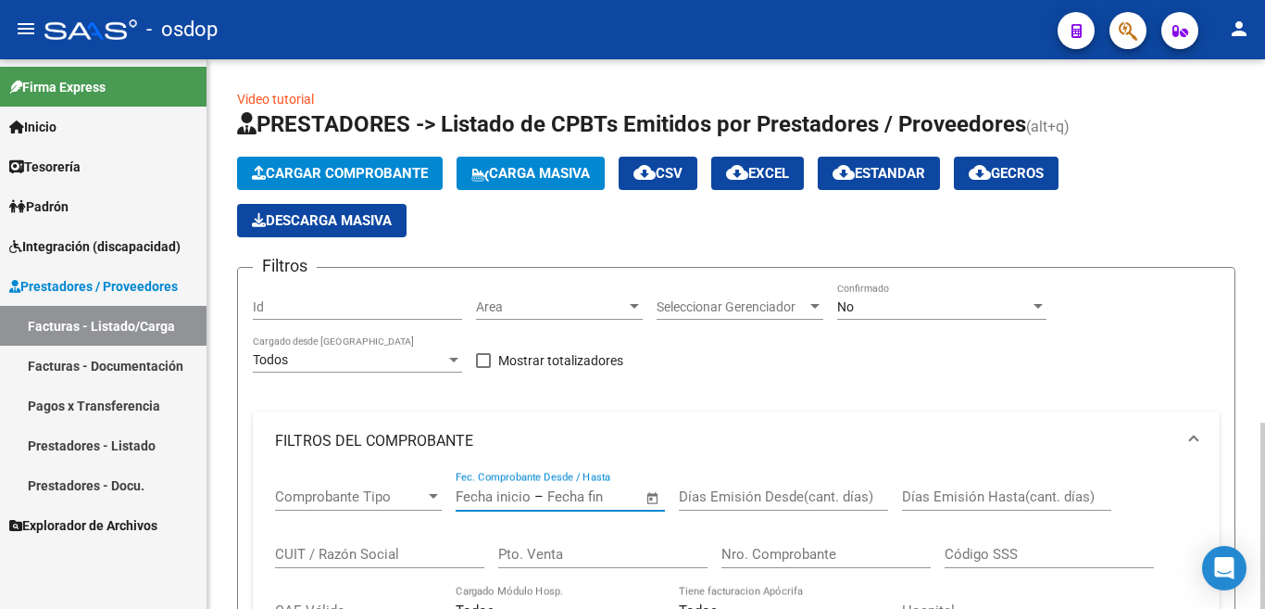
click at [521, 493] on input "text" at bounding box center [493, 496] width 75 height 17
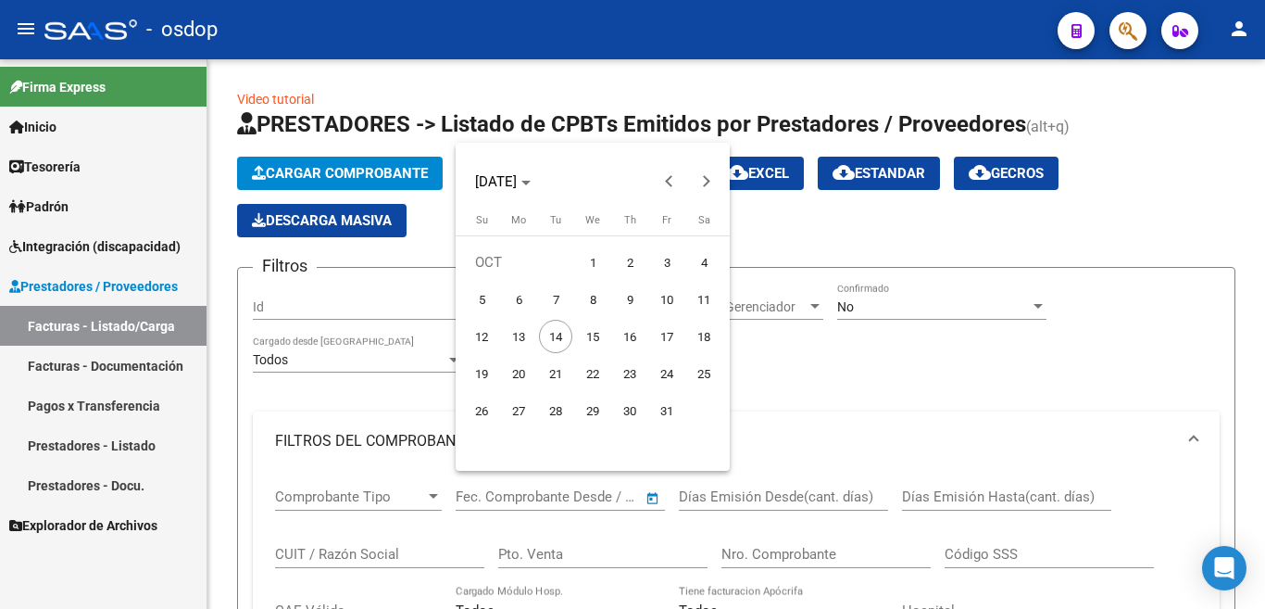
click at [374, 551] on div at bounding box center [632, 304] width 1265 height 609
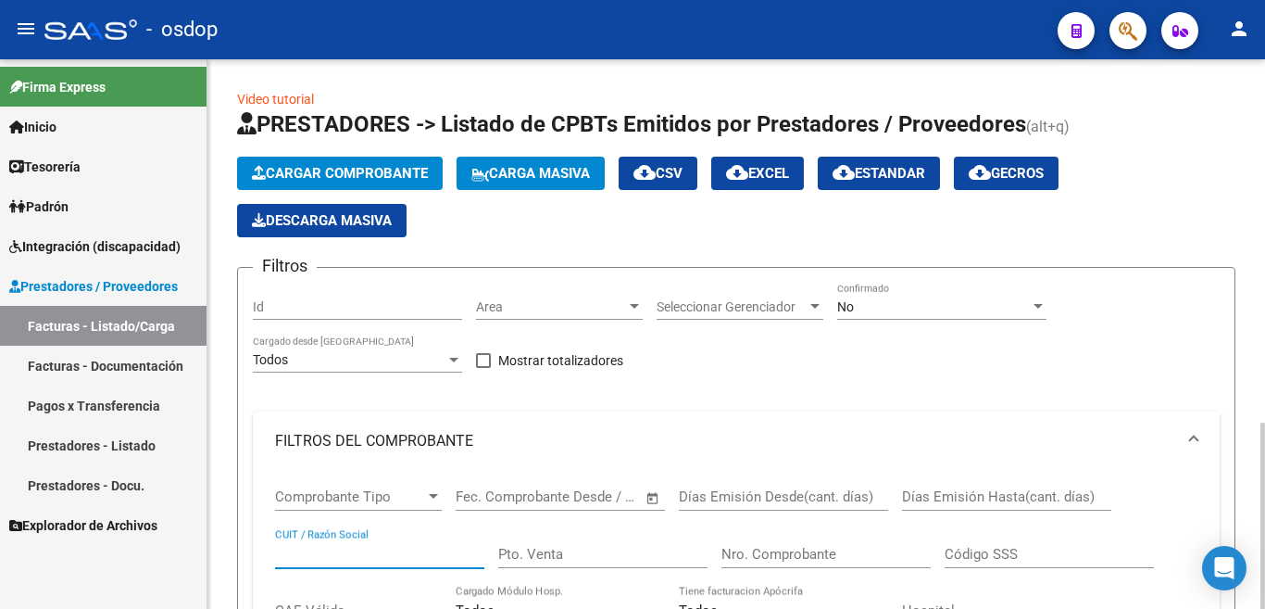
click at [376, 551] on input "CUIT / Razón Social" at bounding box center [379, 554] width 209 height 17
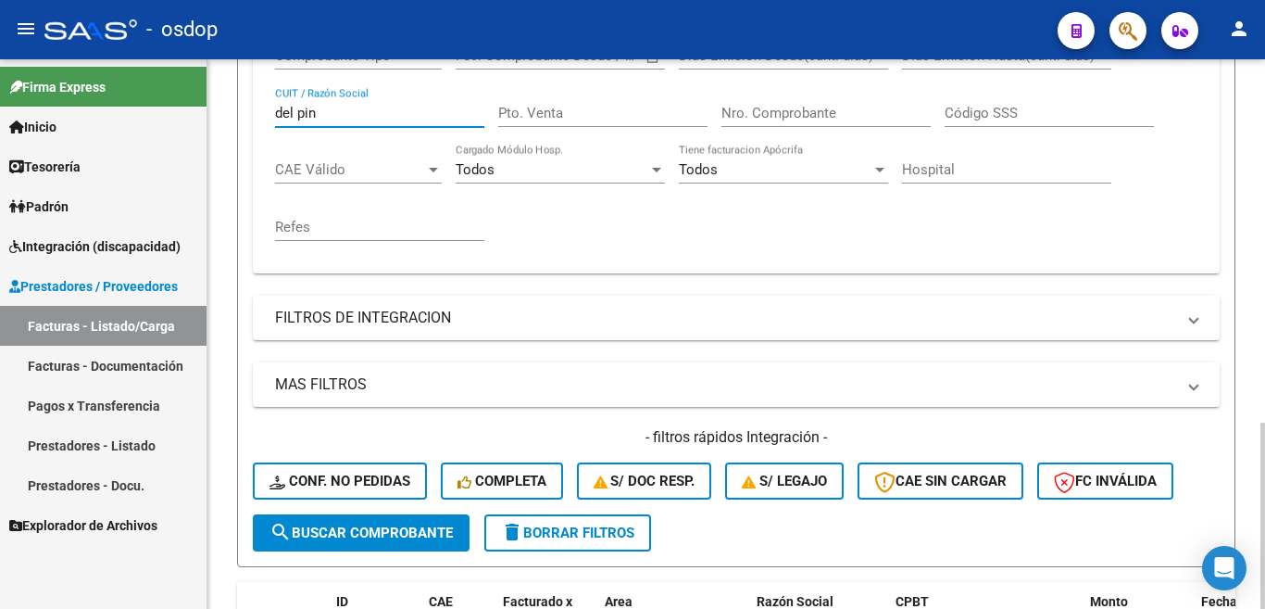
scroll to position [556, 0]
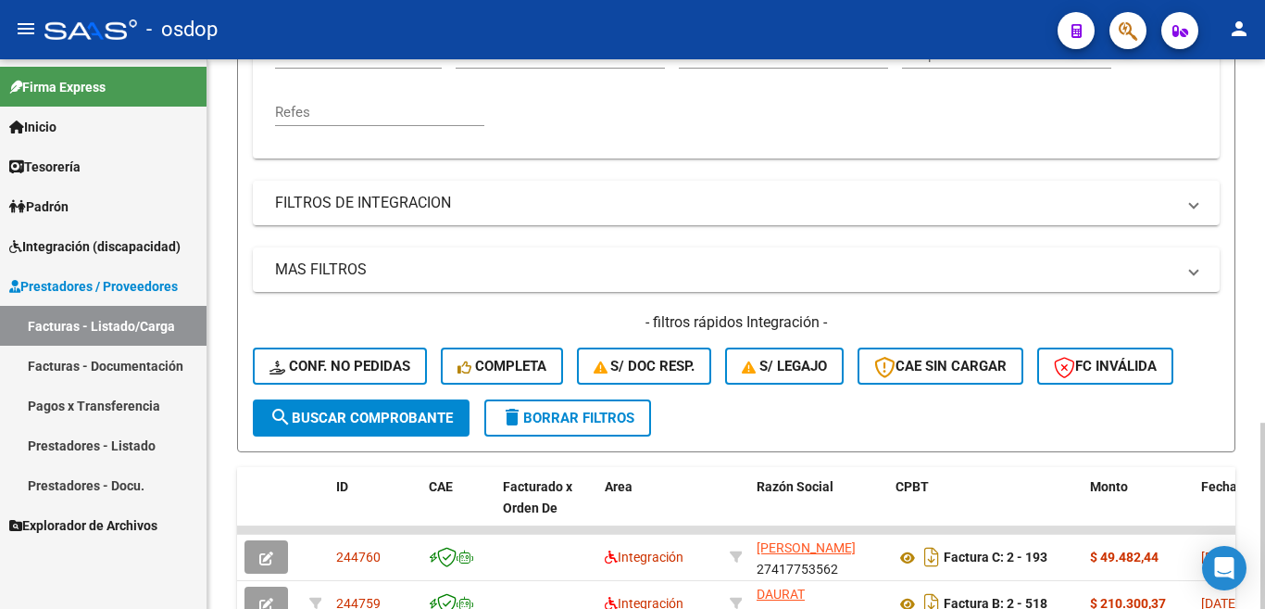
type input "del pin"
click at [400, 409] on span "search Buscar Comprobante" at bounding box center [361, 417] width 183 height 17
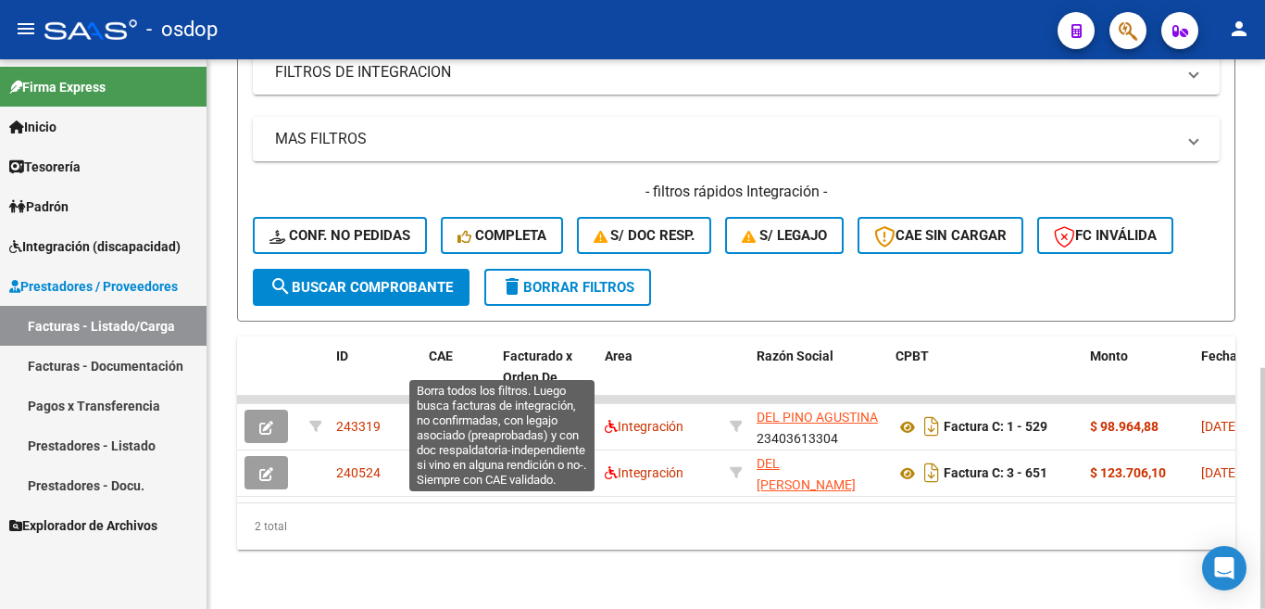
scroll to position [702, 0]
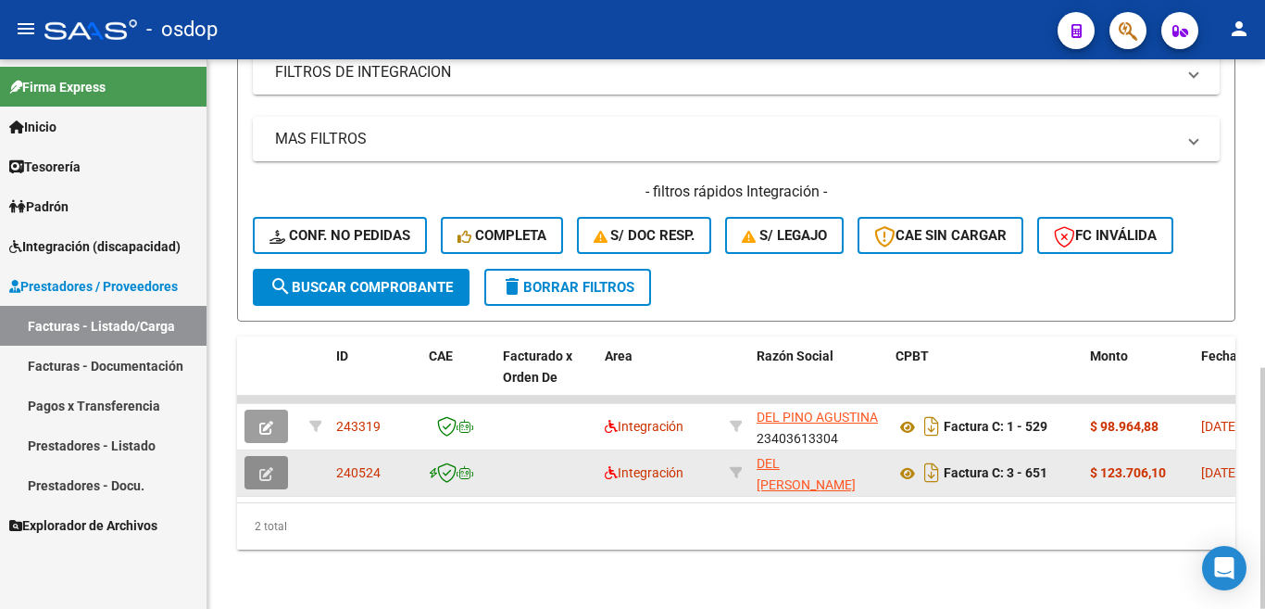
click at [270, 467] on icon "button" at bounding box center [266, 474] width 14 height 14
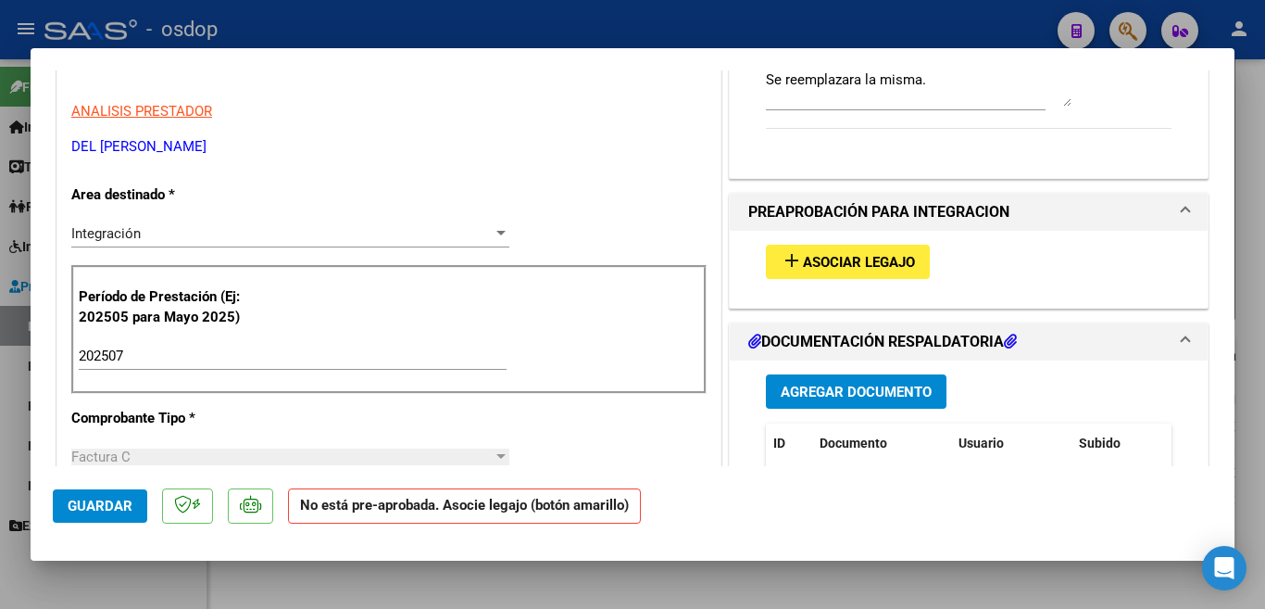
scroll to position [197, 0]
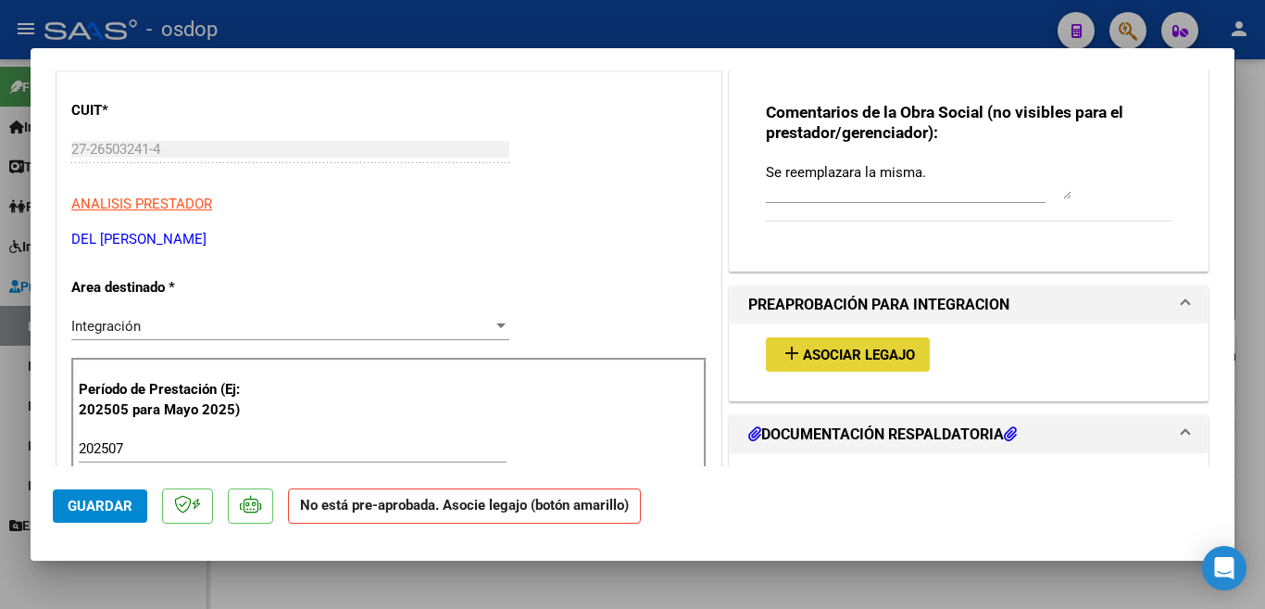
click at [854, 358] on span "Asociar Legajo" at bounding box center [859, 354] width 112 height 17
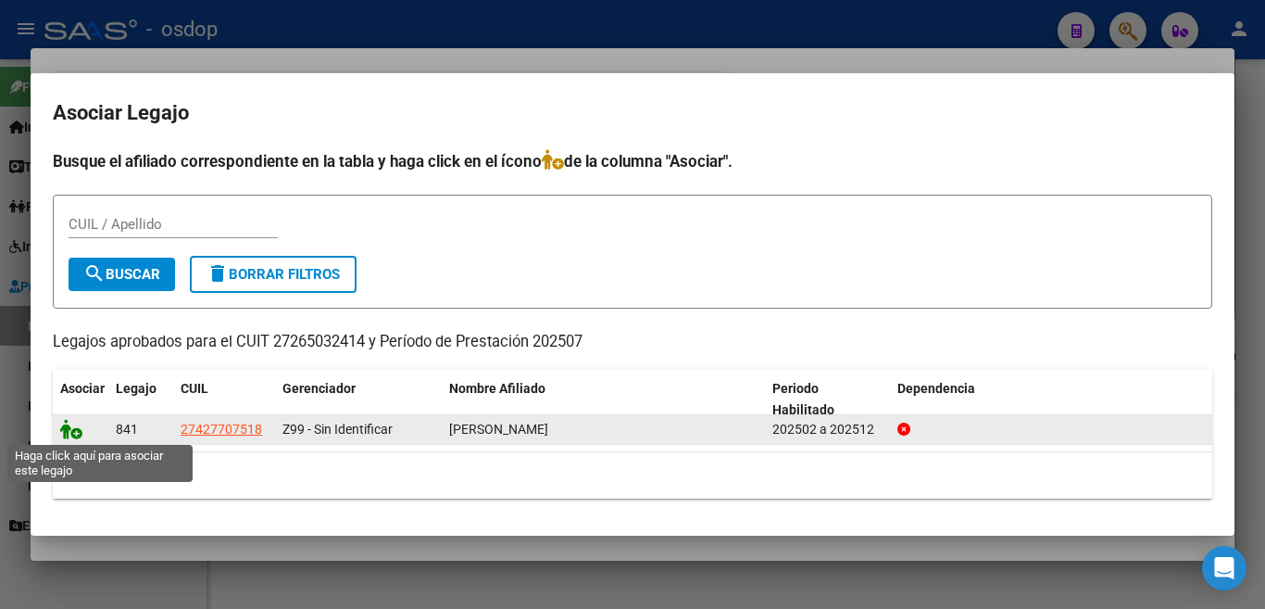
click at [74, 433] on icon at bounding box center [71, 429] width 22 height 20
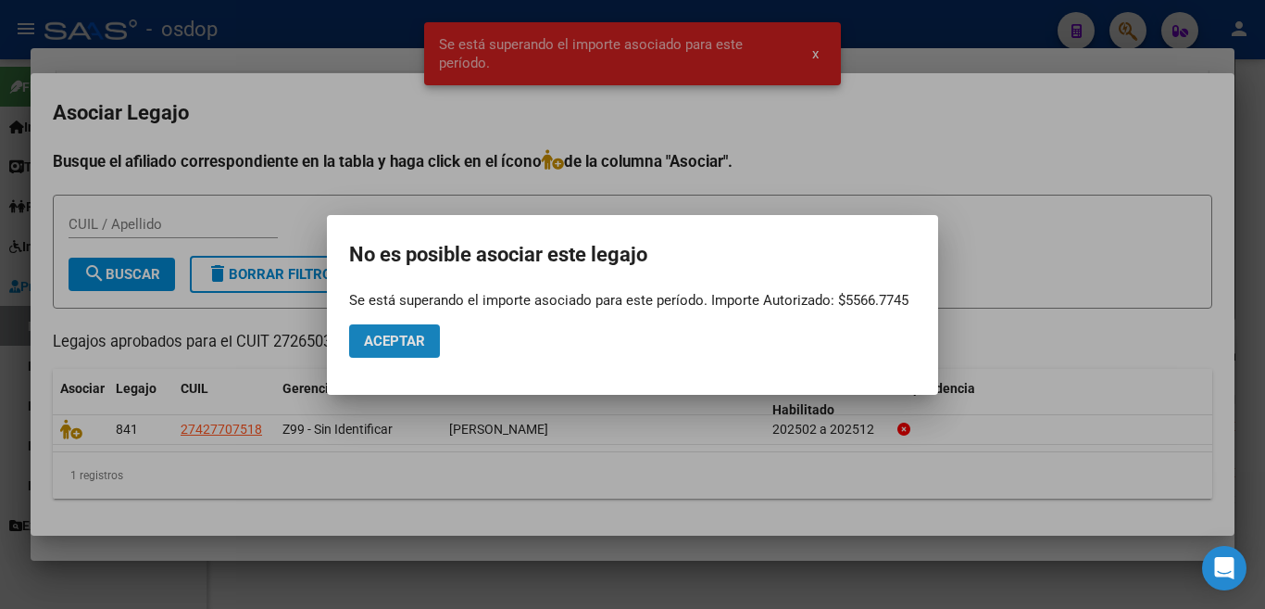
click at [420, 343] on span "Aceptar" at bounding box center [394, 341] width 61 height 17
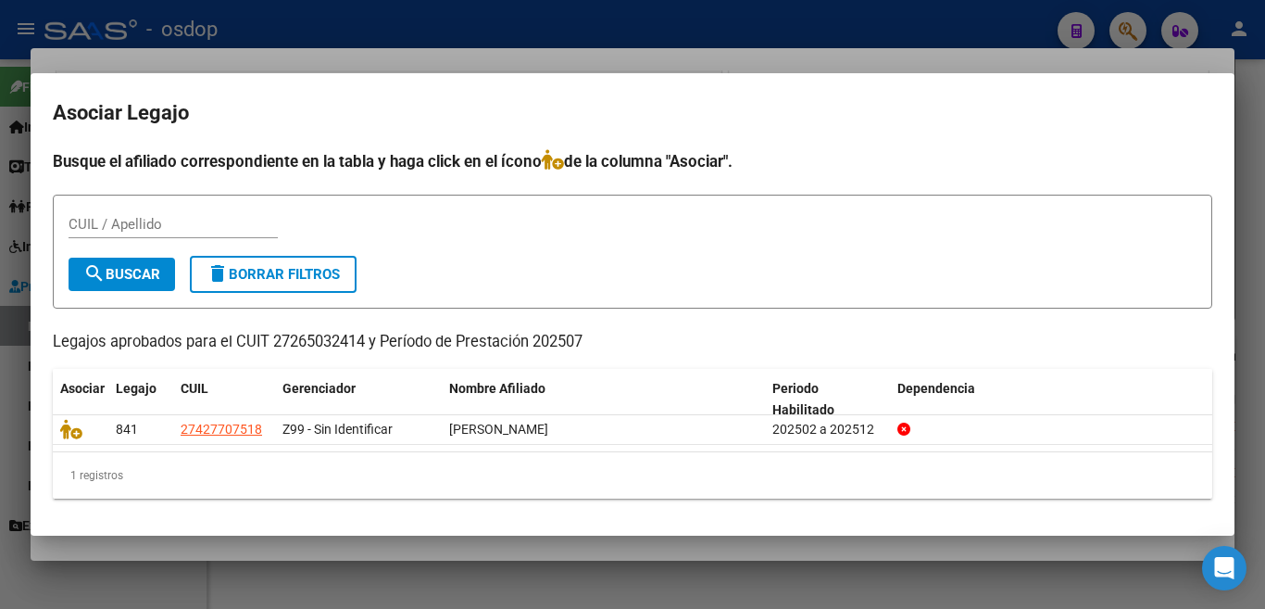
click at [417, 37] on div at bounding box center [632, 304] width 1265 height 609
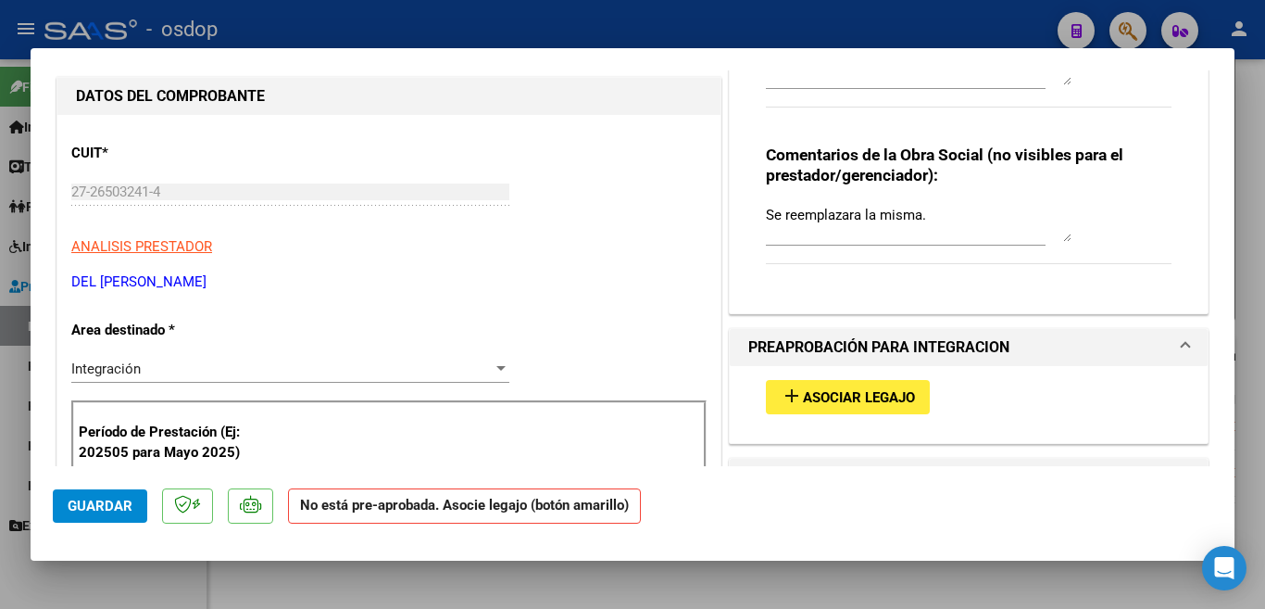
scroll to position [383, 0]
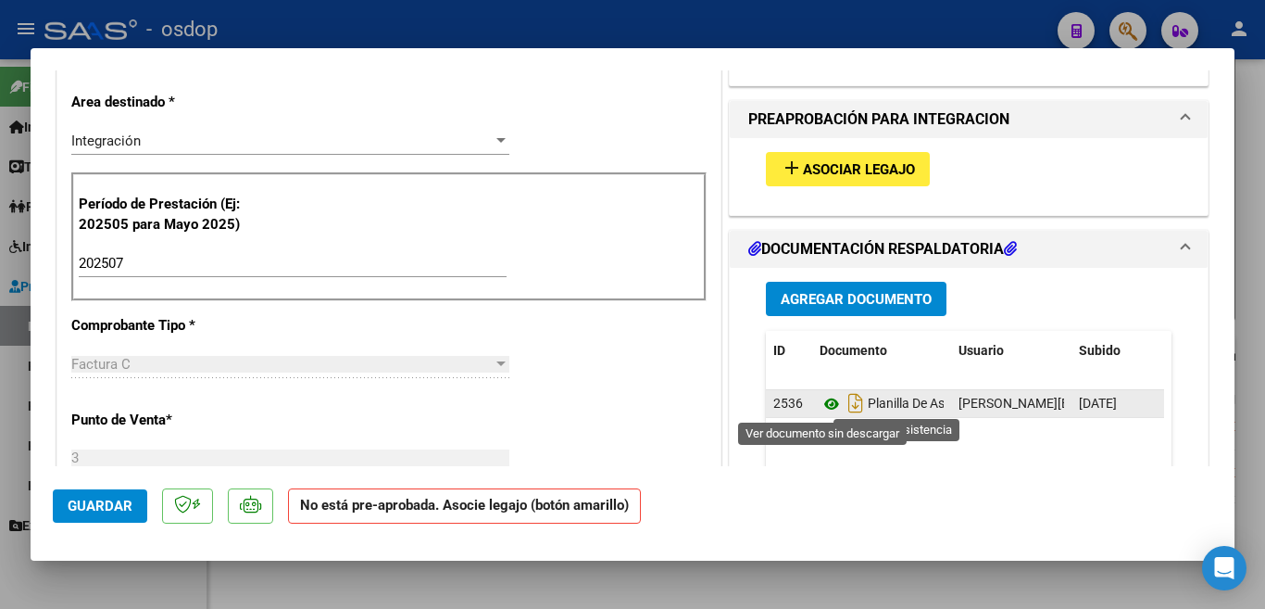
click at [820, 408] on icon at bounding box center [832, 404] width 24 height 22
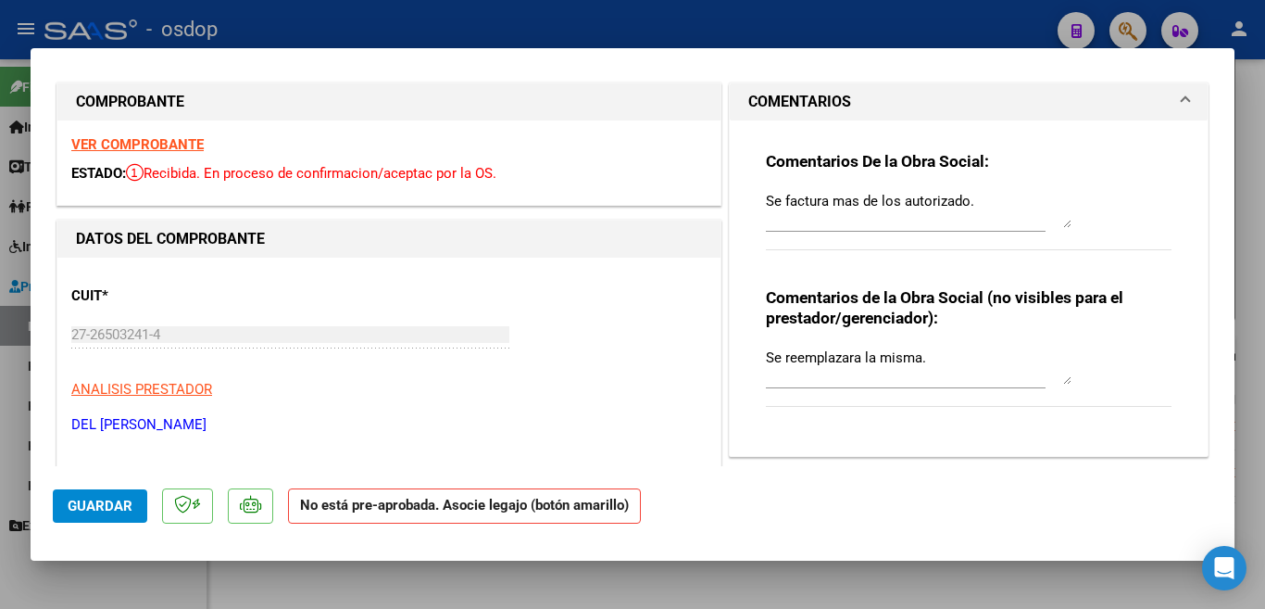
scroll to position [0, 0]
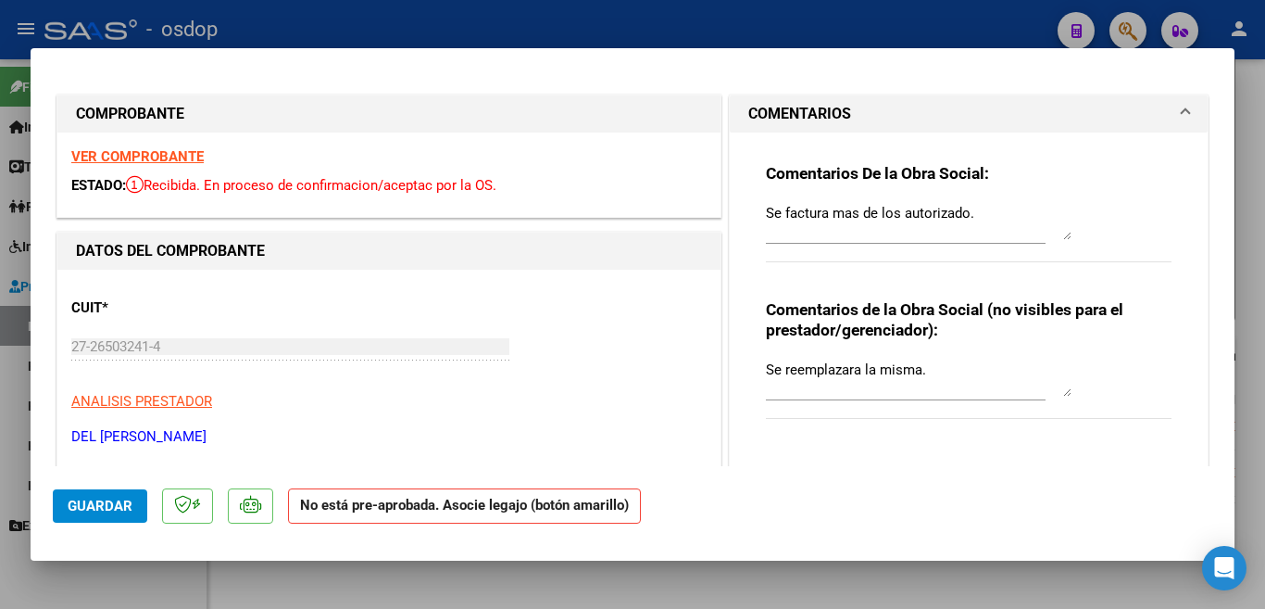
click at [919, 25] on div at bounding box center [632, 304] width 1265 height 609
type input "$ 0,00"
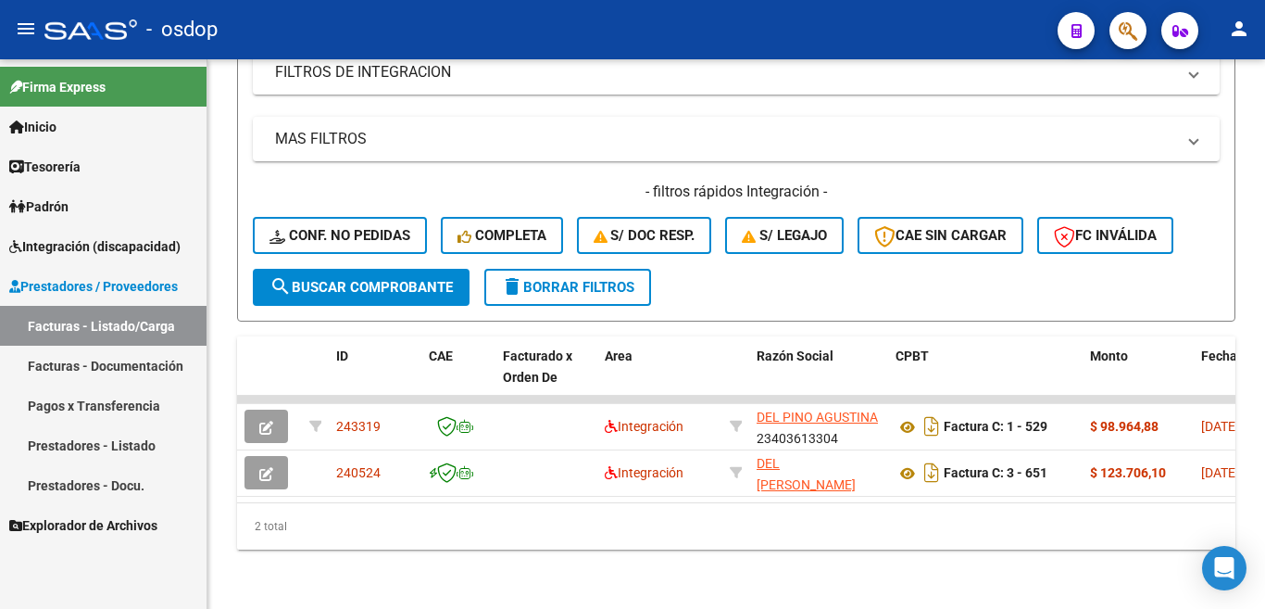
scroll to position [702, 0]
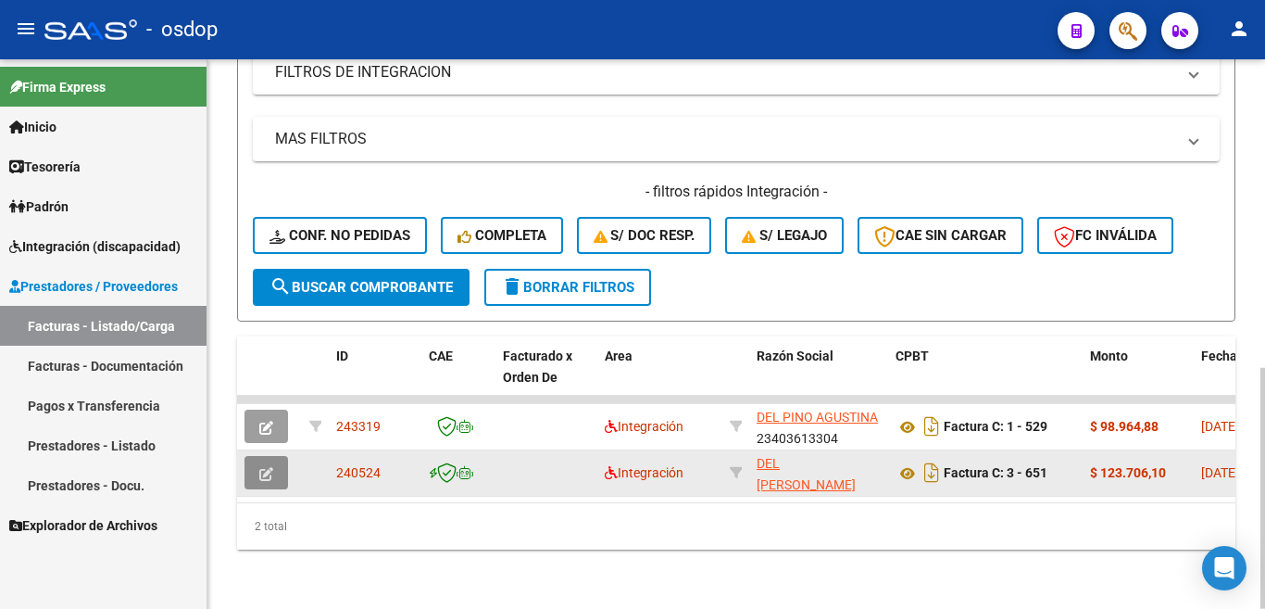
click at [271, 467] on icon "button" at bounding box center [266, 474] width 14 height 14
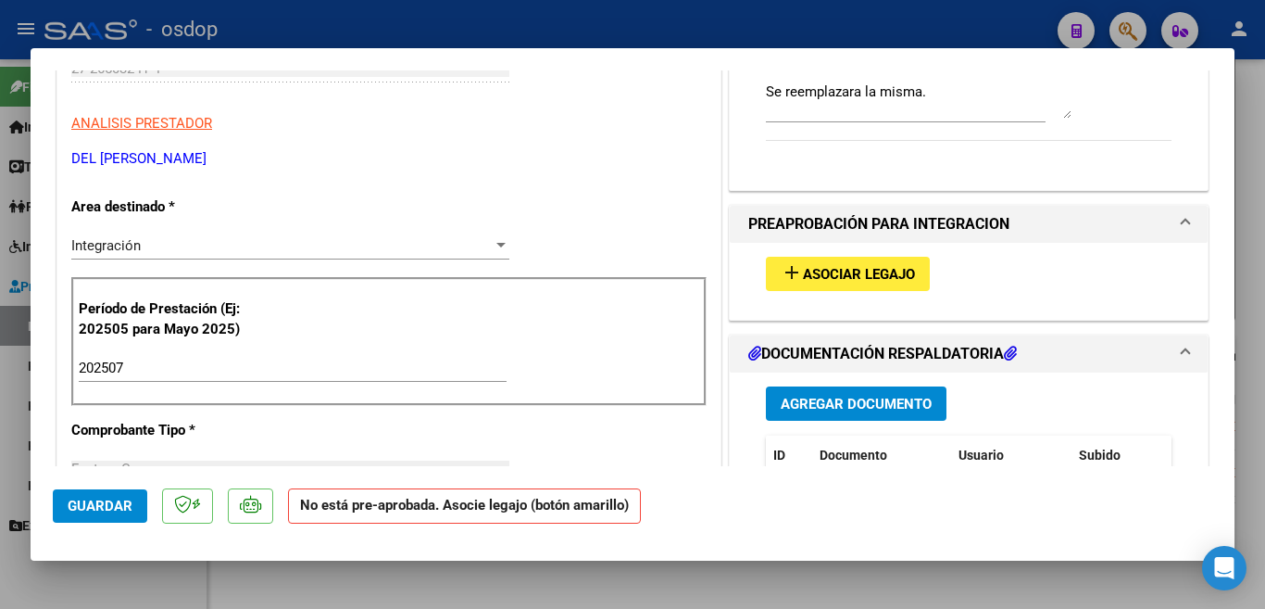
click at [582, 42] on div at bounding box center [632, 304] width 1265 height 609
type input "$ 0,00"
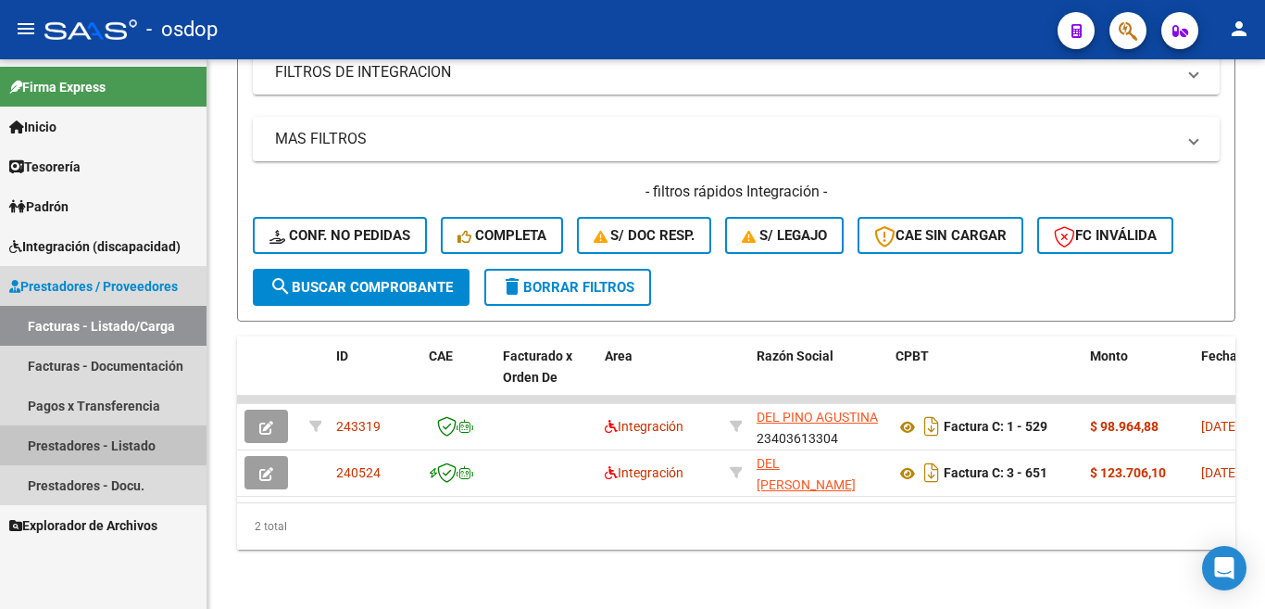
click at [77, 442] on link "Prestadores - Listado" at bounding box center [103, 445] width 207 height 40
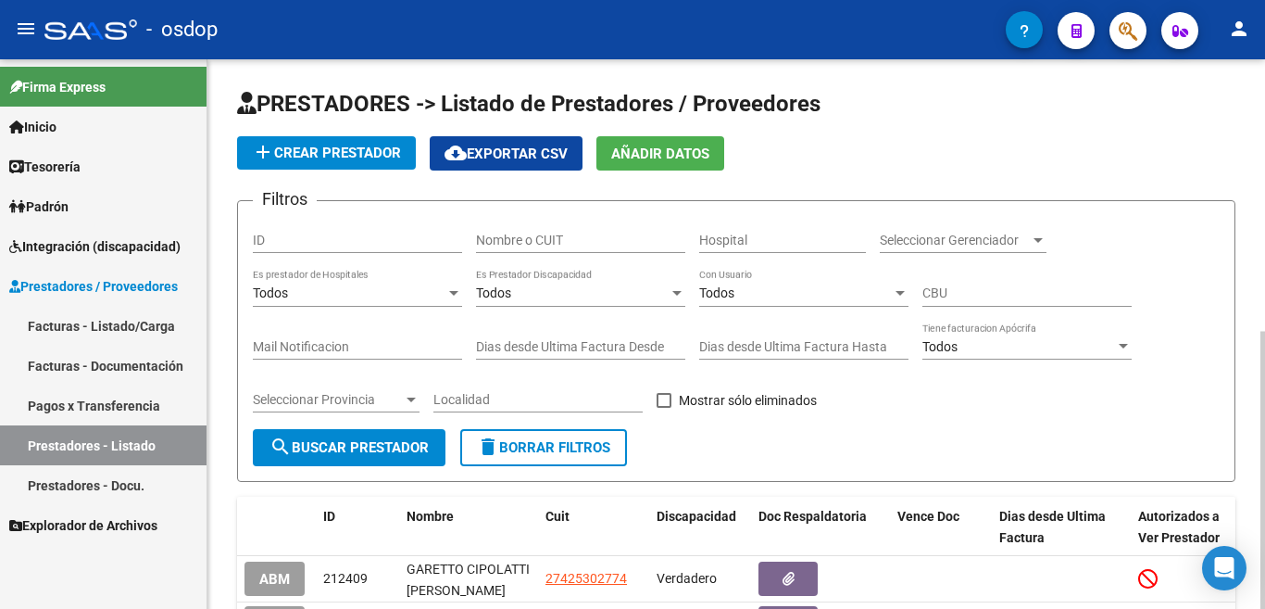
click at [563, 247] on input "Nombre o CUIT" at bounding box center [580, 240] width 209 height 16
click at [583, 437] on button "delete Borrar Filtros" at bounding box center [543, 447] width 167 height 37
click at [596, 233] on input "Nombre o CUIT" at bounding box center [580, 240] width 209 height 16
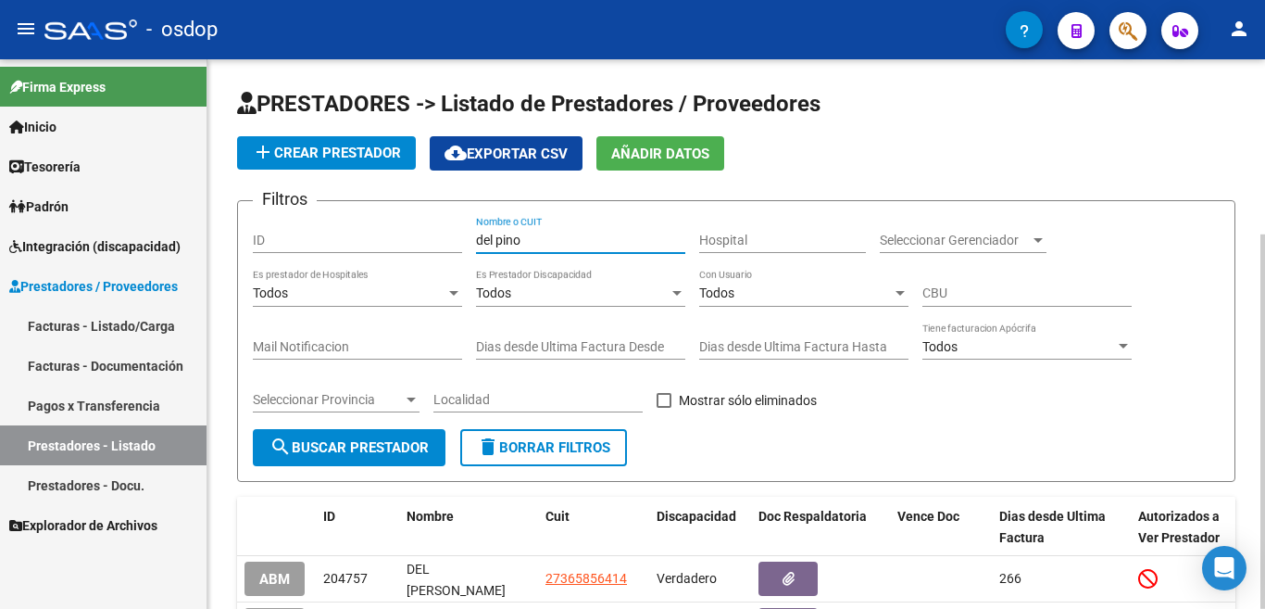
type input "del pino"
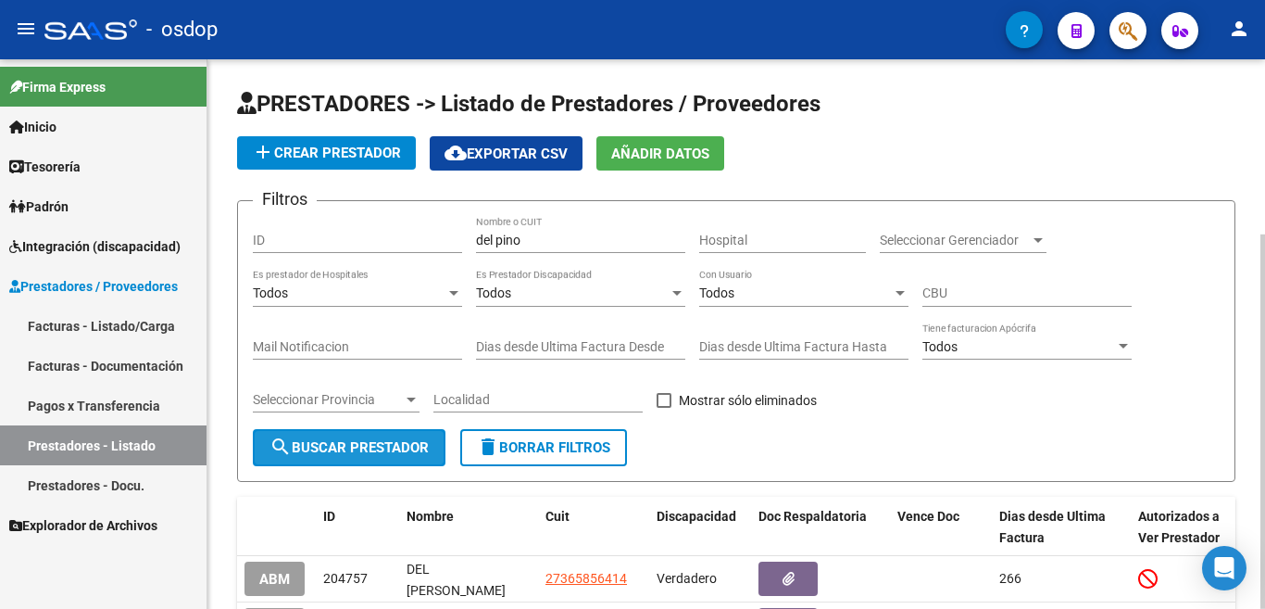
click at [359, 439] on span "search Buscar Prestador" at bounding box center [349, 447] width 159 height 17
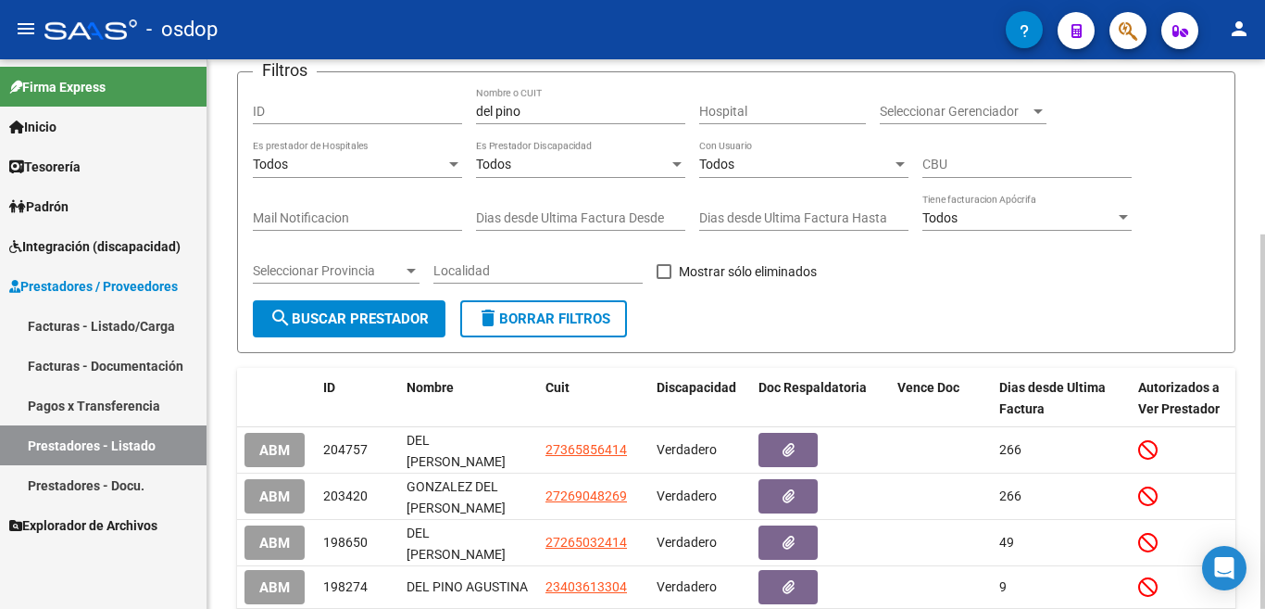
scroll to position [257, 0]
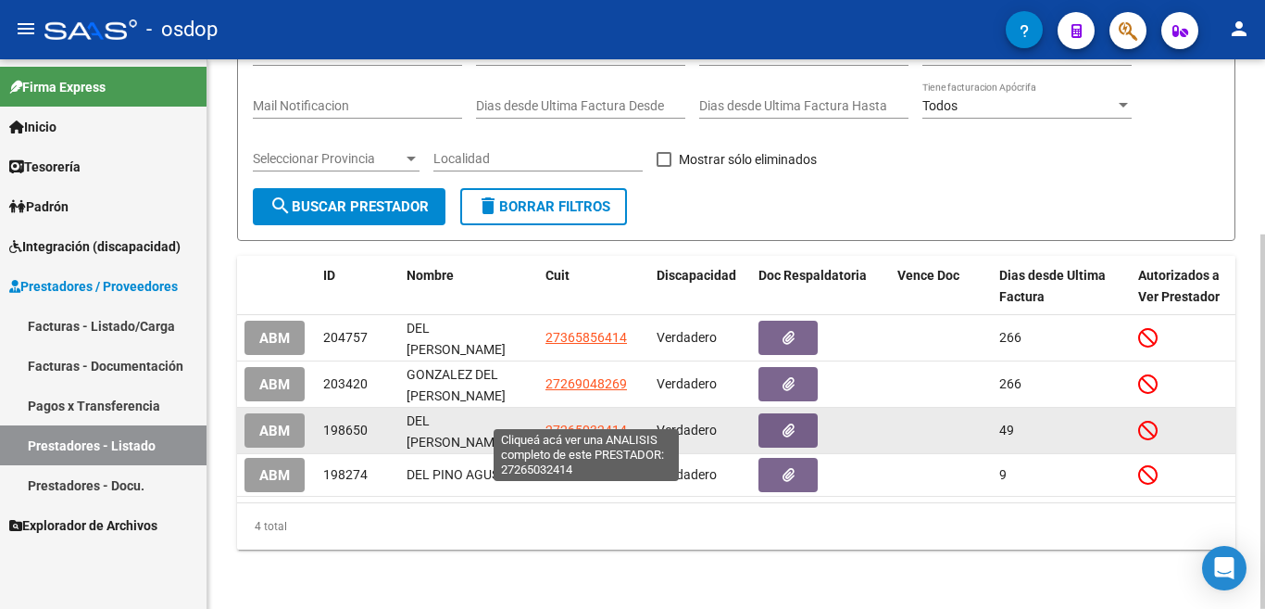
click at [588, 422] on span "27265032414" at bounding box center [587, 429] width 82 height 15
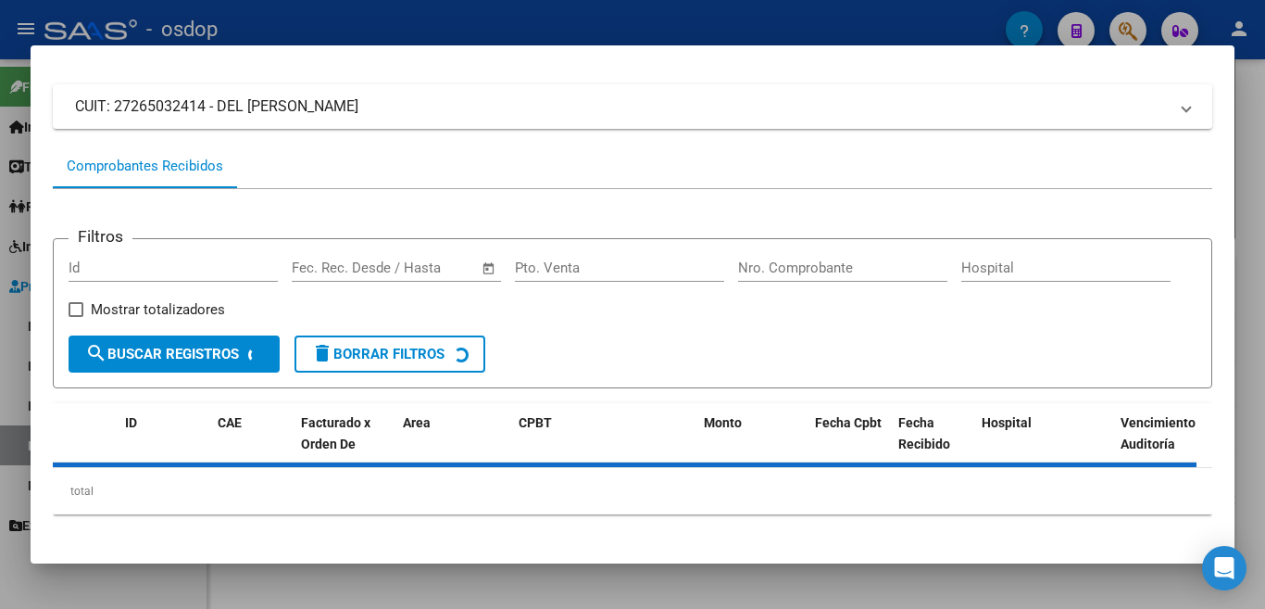
scroll to position [123, 0]
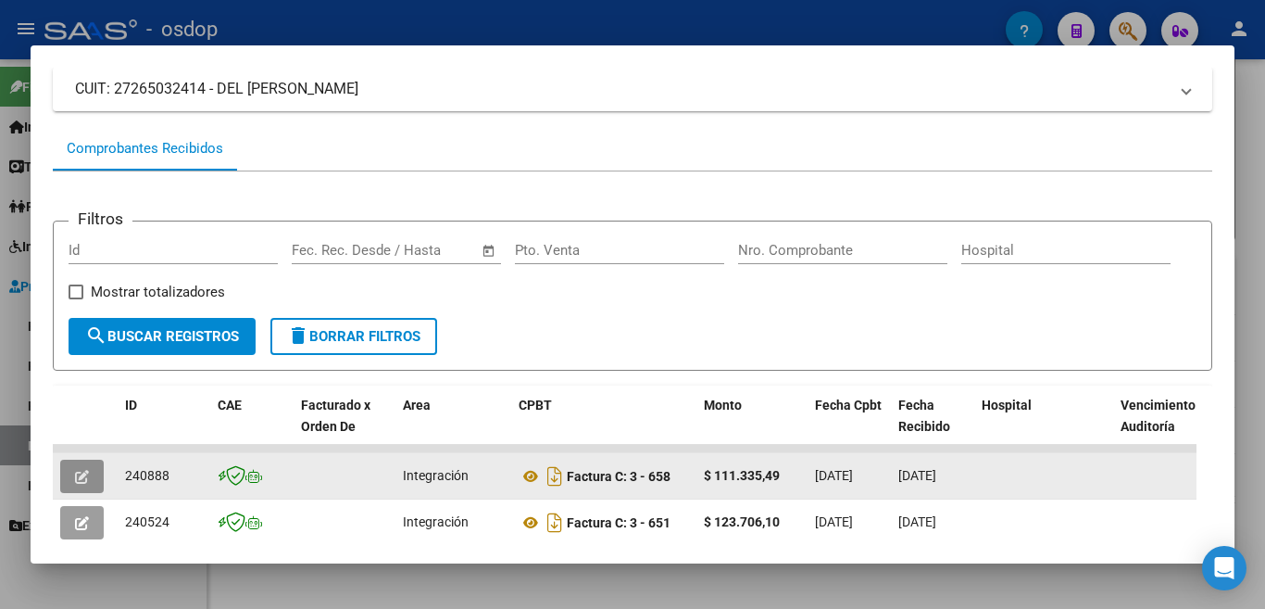
click at [77, 483] on icon "button" at bounding box center [82, 477] width 14 height 14
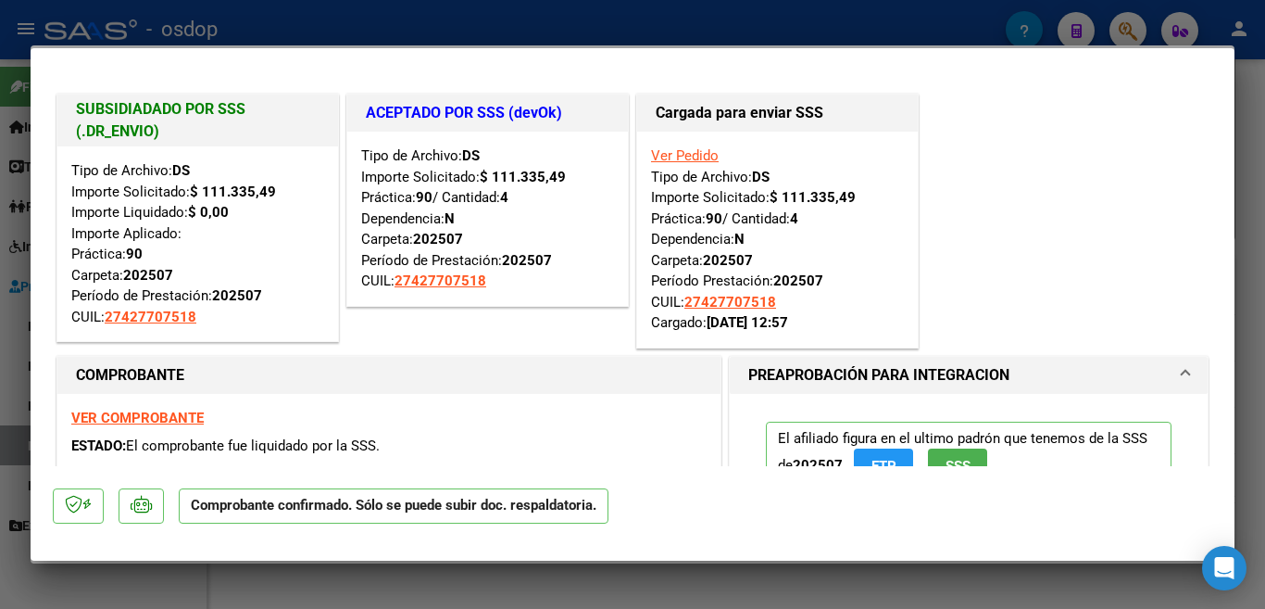
scroll to position [0, 0]
drag, startPoint x: 592, startPoint y: 44, endPoint x: 581, endPoint y: 26, distance: 20.8
click at [591, 43] on div at bounding box center [632, 304] width 1265 height 609
type input "$ 0,00"
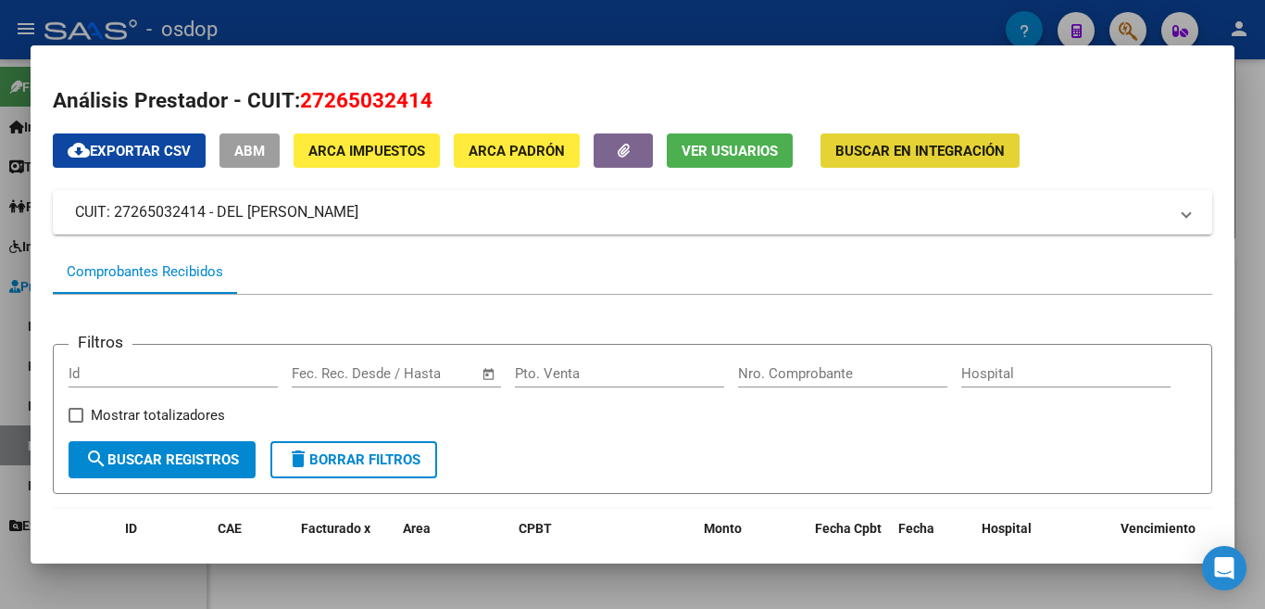
click at [898, 146] on span "Buscar en Integración" at bounding box center [920, 151] width 170 height 17
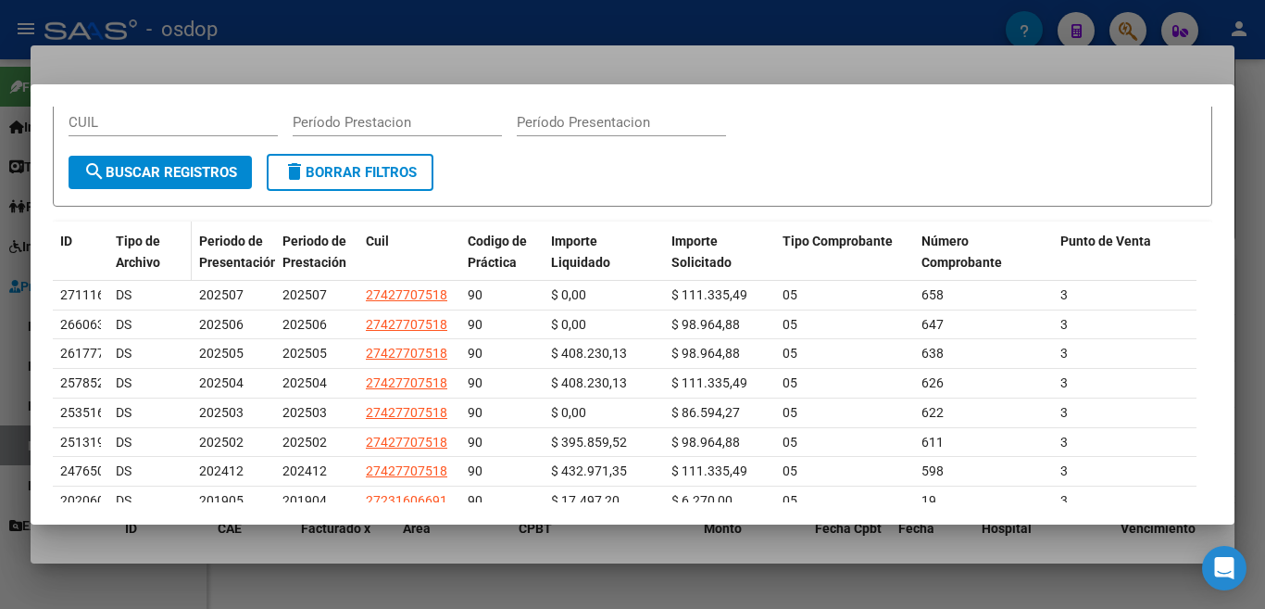
scroll to position [185, 0]
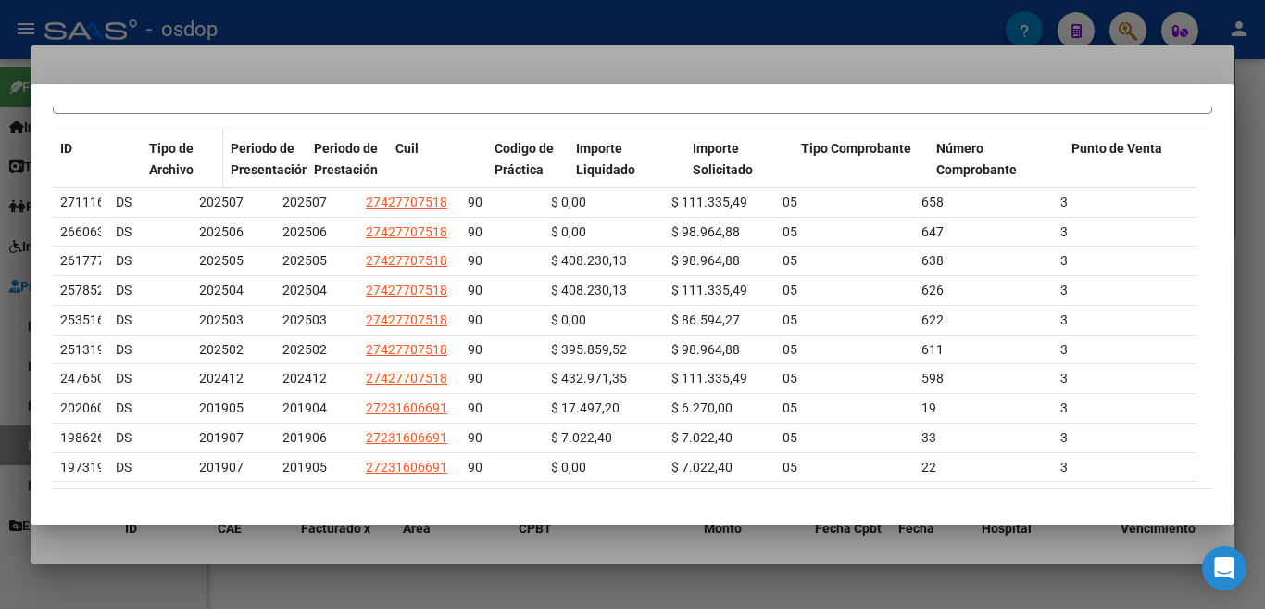
drag, startPoint x: 106, startPoint y: 168, endPoint x: 143, endPoint y: 176, distance: 38.0
click at [143, 176] on div "ID Tipo de Archivo Periodo de Presentación Periodo de Prestación Cuil Codigo de…" at bounding box center [761, 170] width 1417 height 82
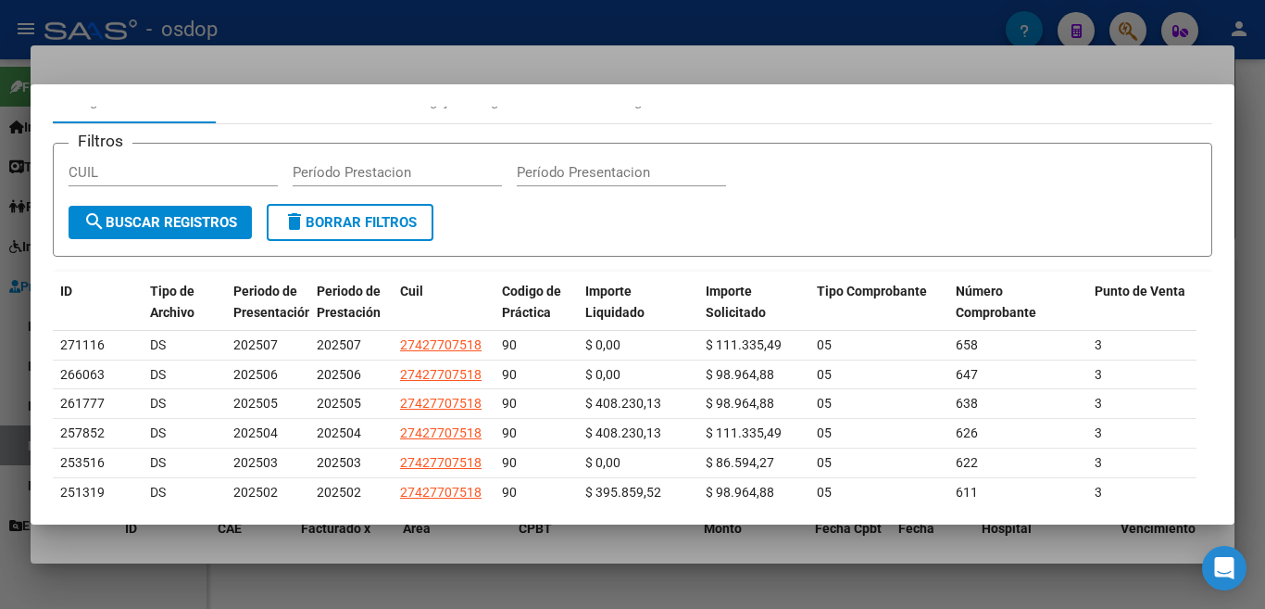
scroll to position [0, 0]
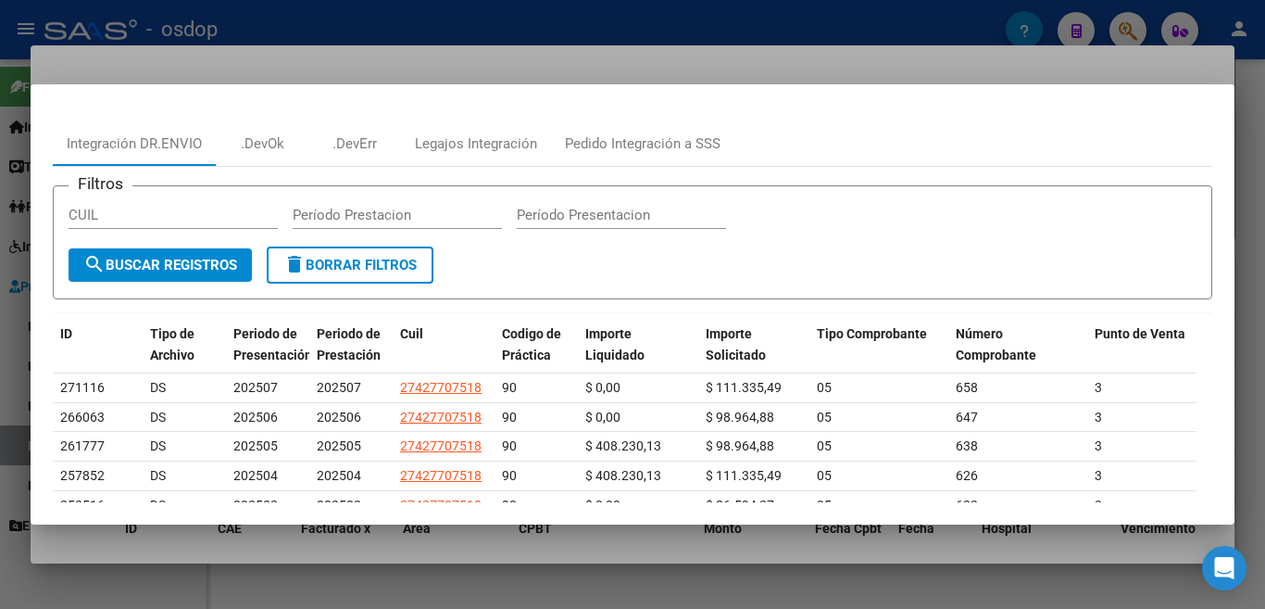
click at [631, 51] on div at bounding box center [632, 304] width 1265 height 609
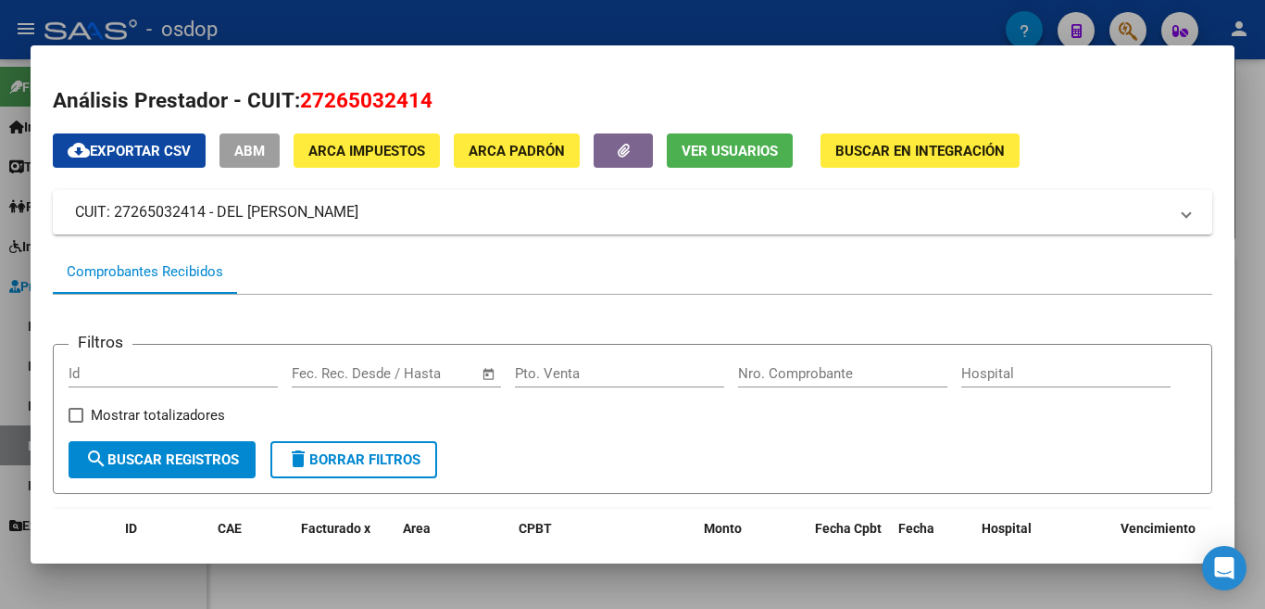
click at [734, 152] on span "Ver Usuarios" at bounding box center [730, 151] width 96 height 17
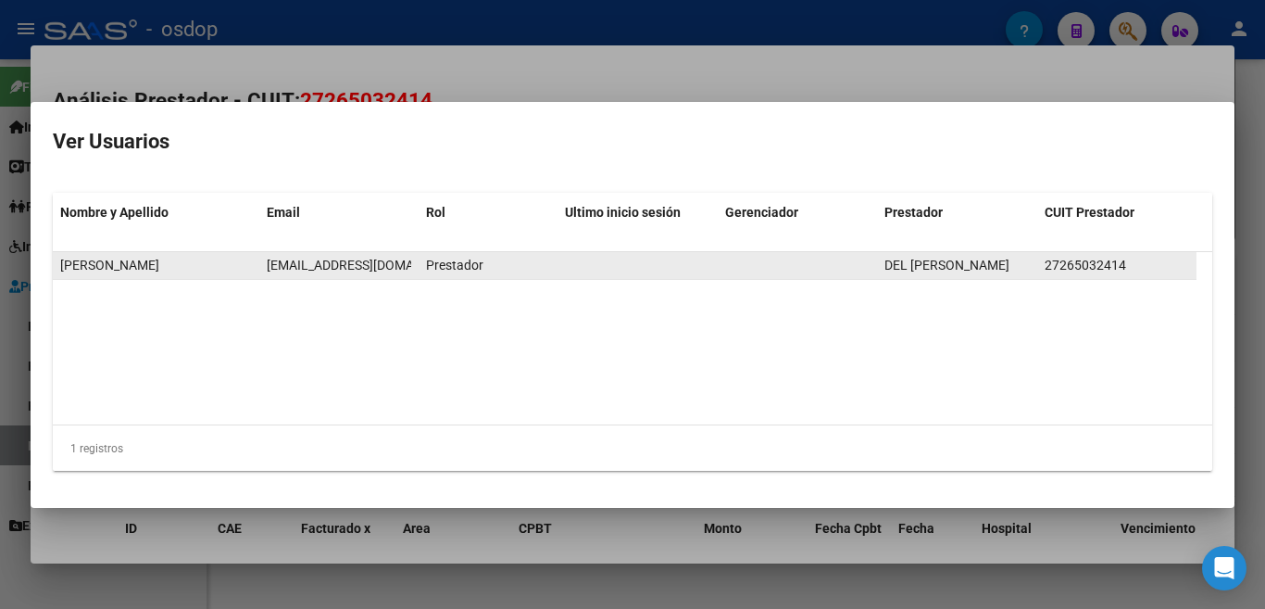
click at [409, 270] on span "[EMAIL_ADDRESS][DOMAIN_NAME]" at bounding box center [370, 264] width 206 height 15
click at [369, 267] on span "[EMAIL_ADDRESS][DOMAIN_NAME]" at bounding box center [370, 264] width 206 height 15
click at [327, 265] on span "[EMAIL_ADDRESS][DOMAIN_NAME]" at bounding box center [370, 264] width 206 height 15
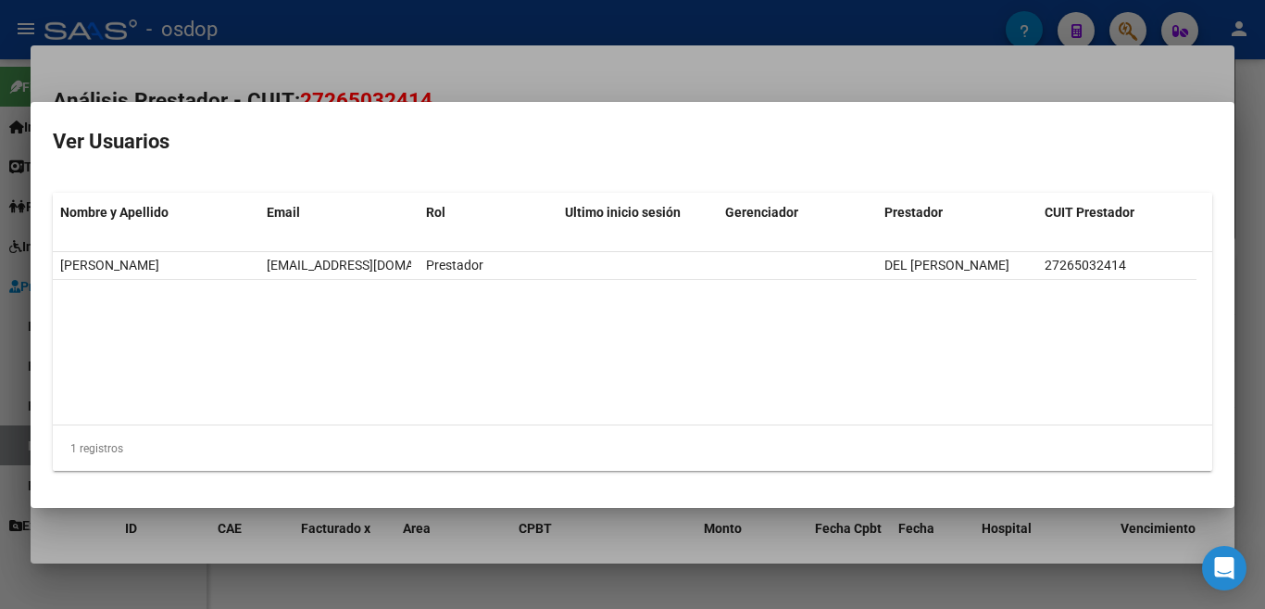
click at [560, 23] on div at bounding box center [632, 304] width 1265 height 609
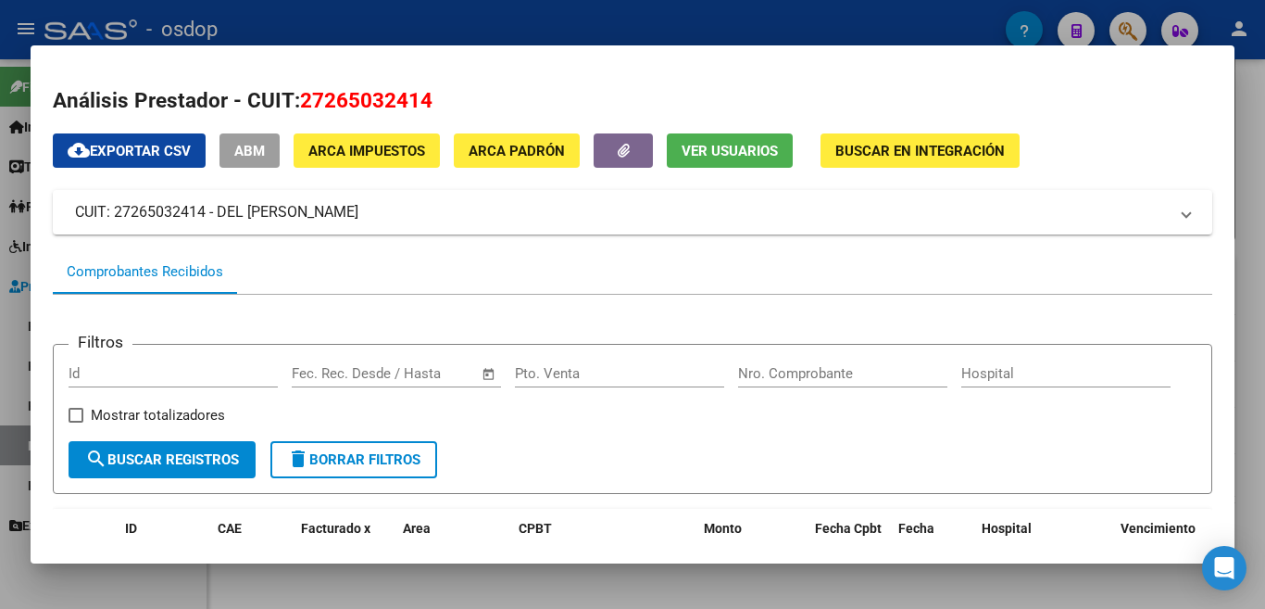
click at [282, 21] on div at bounding box center [632, 304] width 1265 height 609
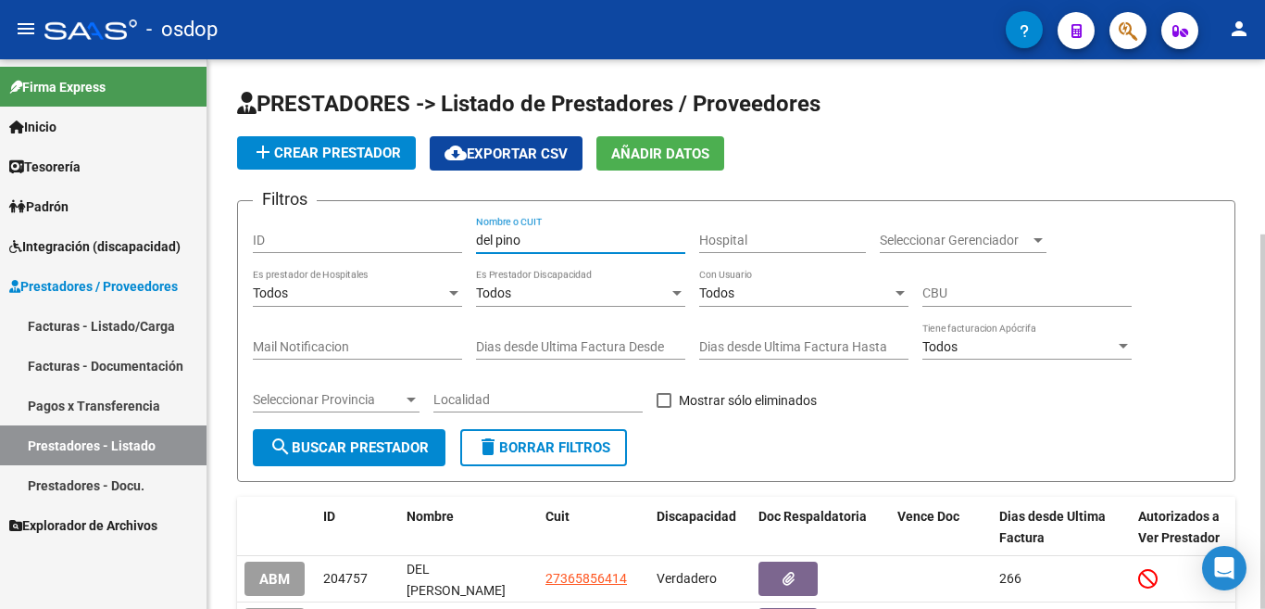
drag, startPoint x: 529, startPoint y: 245, endPoint x: 404, endPoint y: 217, distance: 128.3
click at [404, 217] on div "Filtros ID del pino Nombre o CUIT Hospital Seleccionar Gerenciador Seleccionar …" at bounding box center [736, 322] width 967 height 213
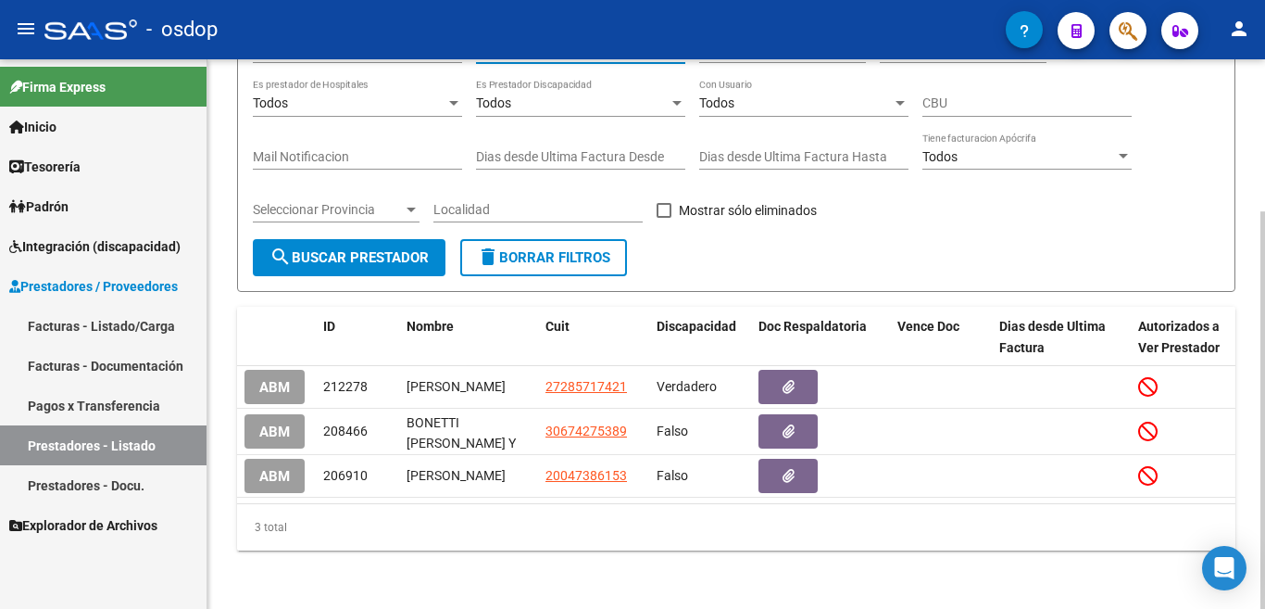
scroll to position [210, 0]
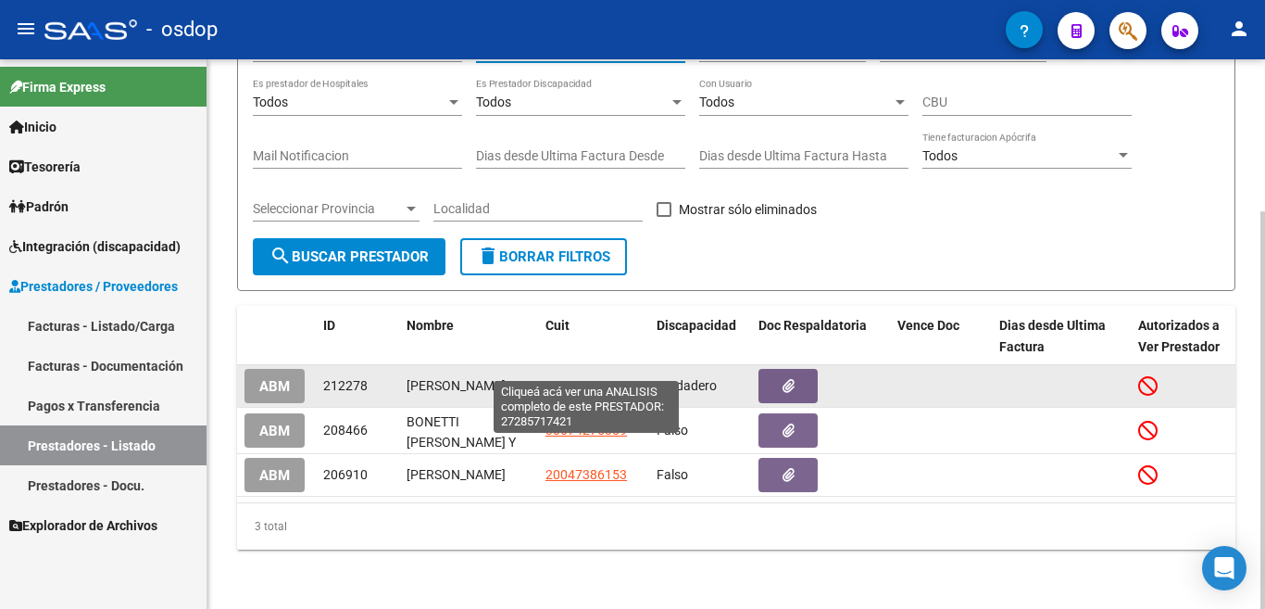
type input "bonetti"
click at [597, 378] on span "27285717421" at bounding box center [587, 385] width 82 height 15
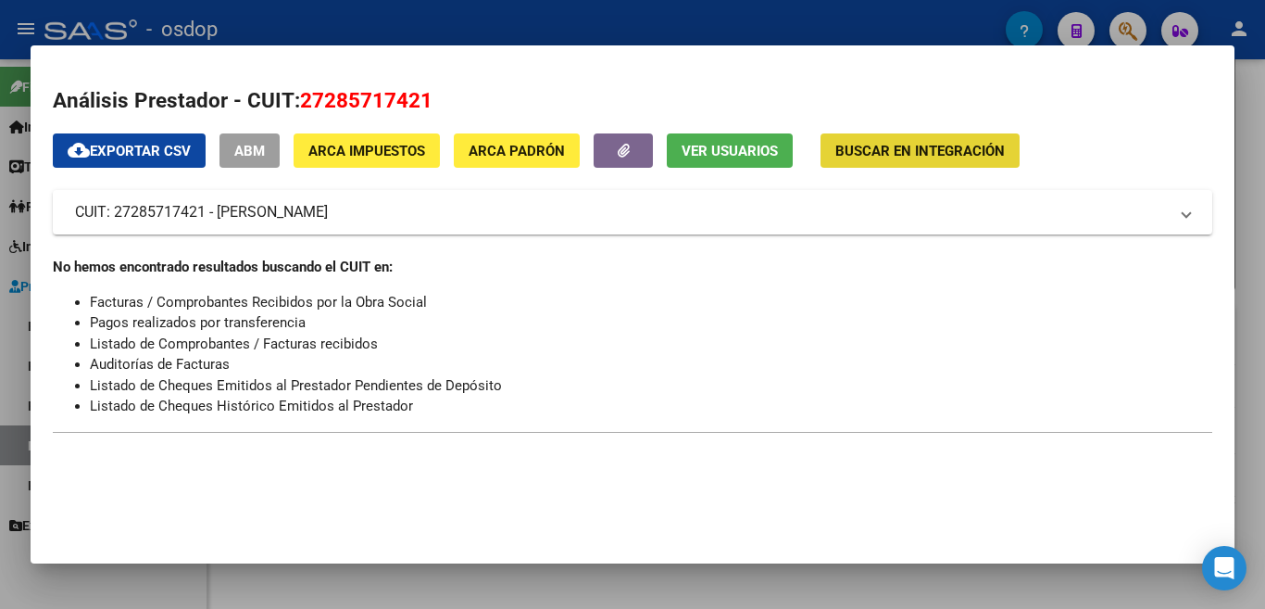
click at [935, 141] on button "Buscar en Integración" at bounding box center [920, 150] width 199 height 34
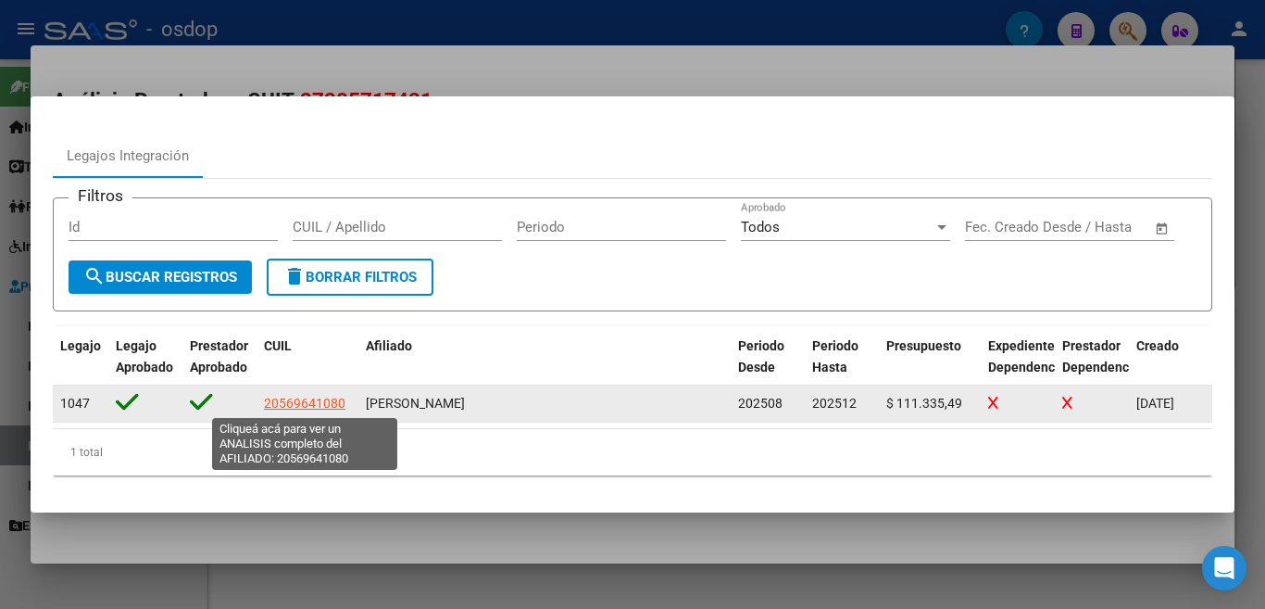
click at [300, 405] on span "20569641080" at bounding box center [305, 403] width 82 height 15
type textarea "20569641080"
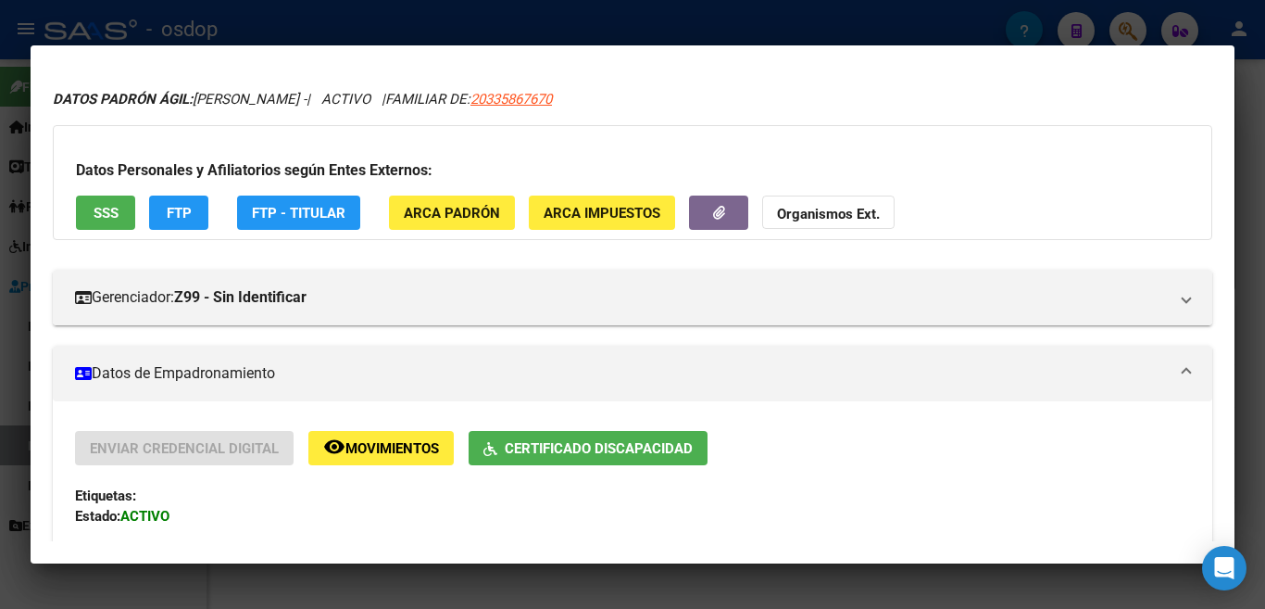
scroll to position [0, 0]
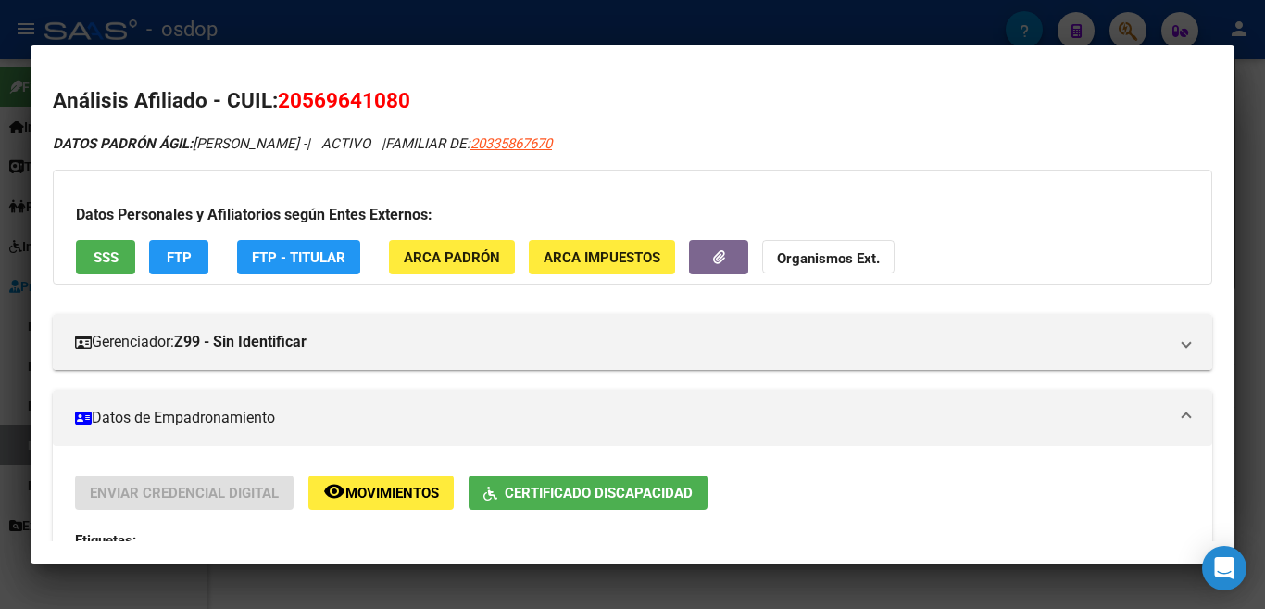
click at [759, 18] on div at bounding box center [632, 304] width 1265 height 609
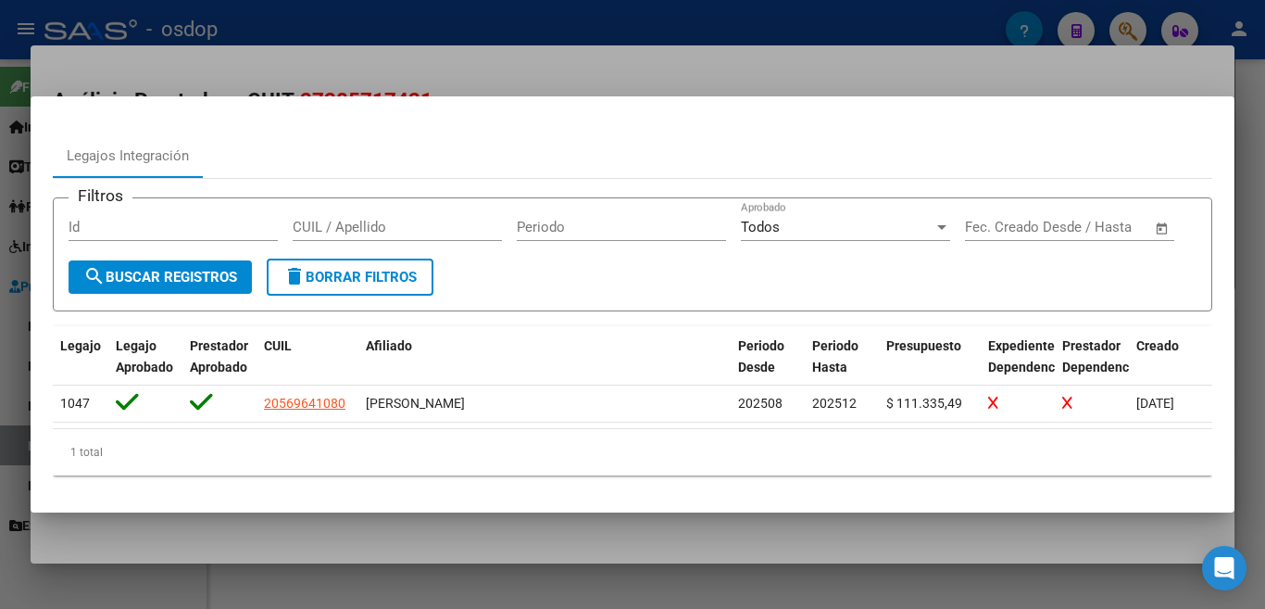
click at [850, 73] on div at bounding box center [632, 304] width 1265 height 609
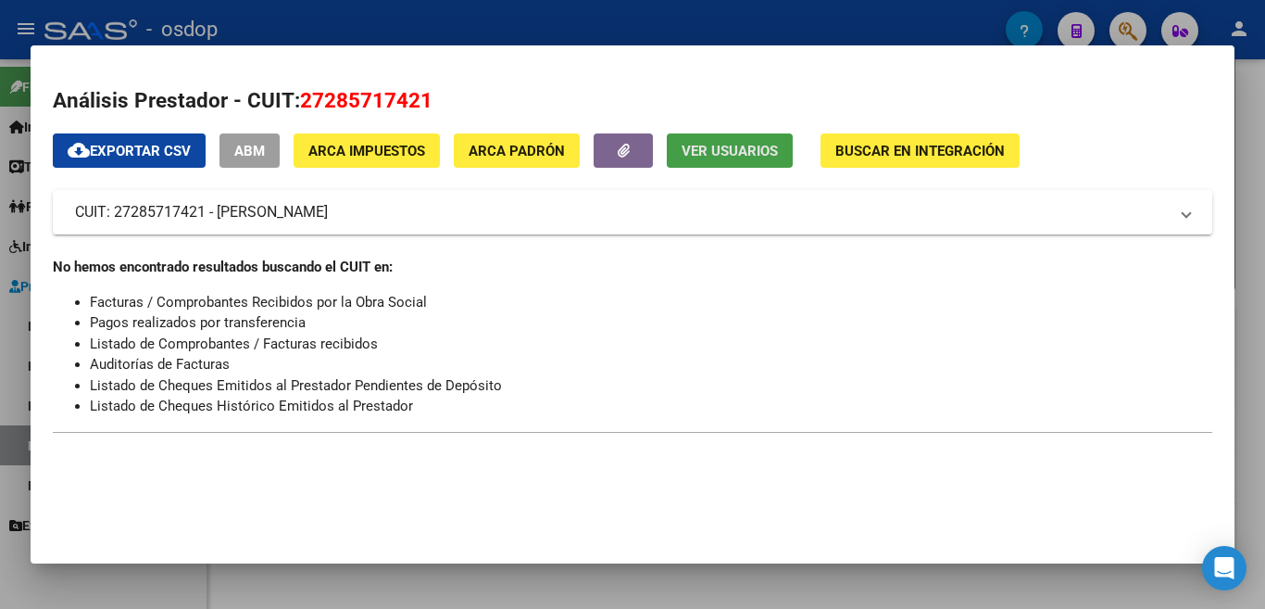
click at [719, 155] on span "Ver Usuarios" at bounding box center [730, 151] width 96 height 17
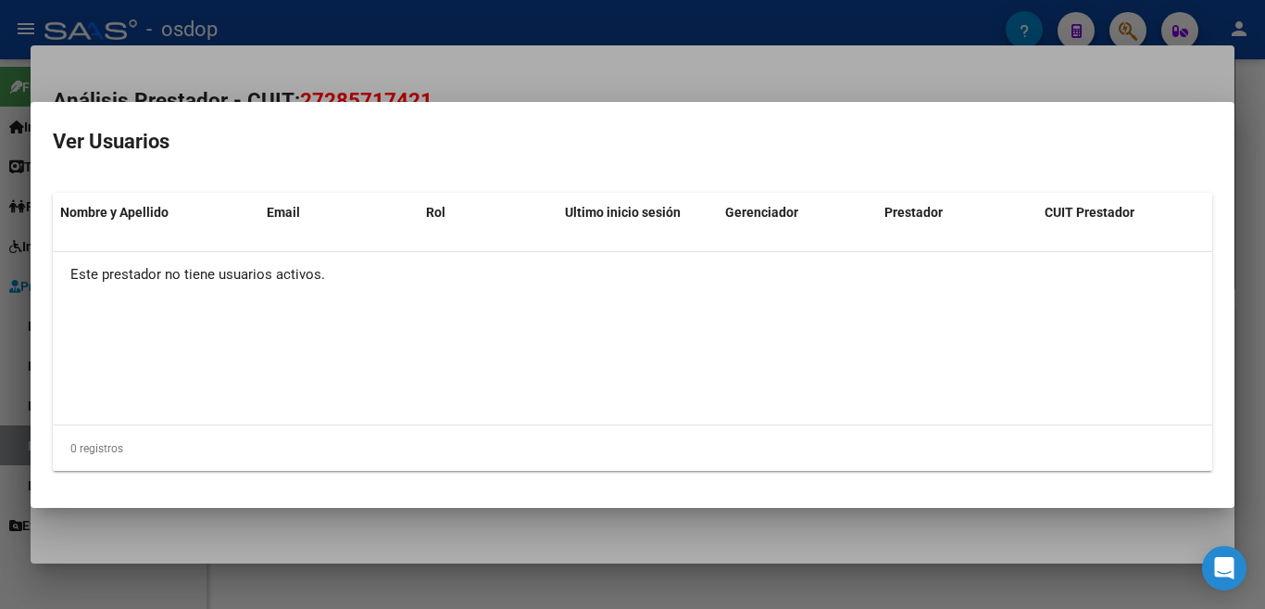
click at [684, 53] on div at bounding box center [632, 304] width 1265 height 609
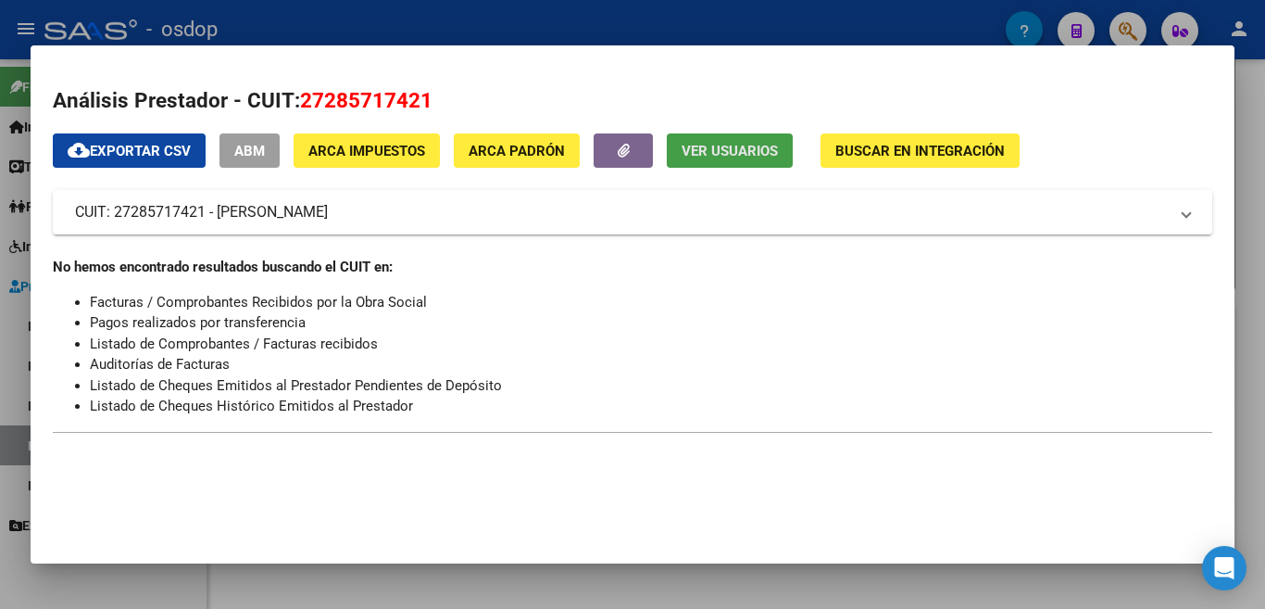
click at [749, 150] on span "Ver Usuarios" at bounding box center [730, 151] width 96 height 17
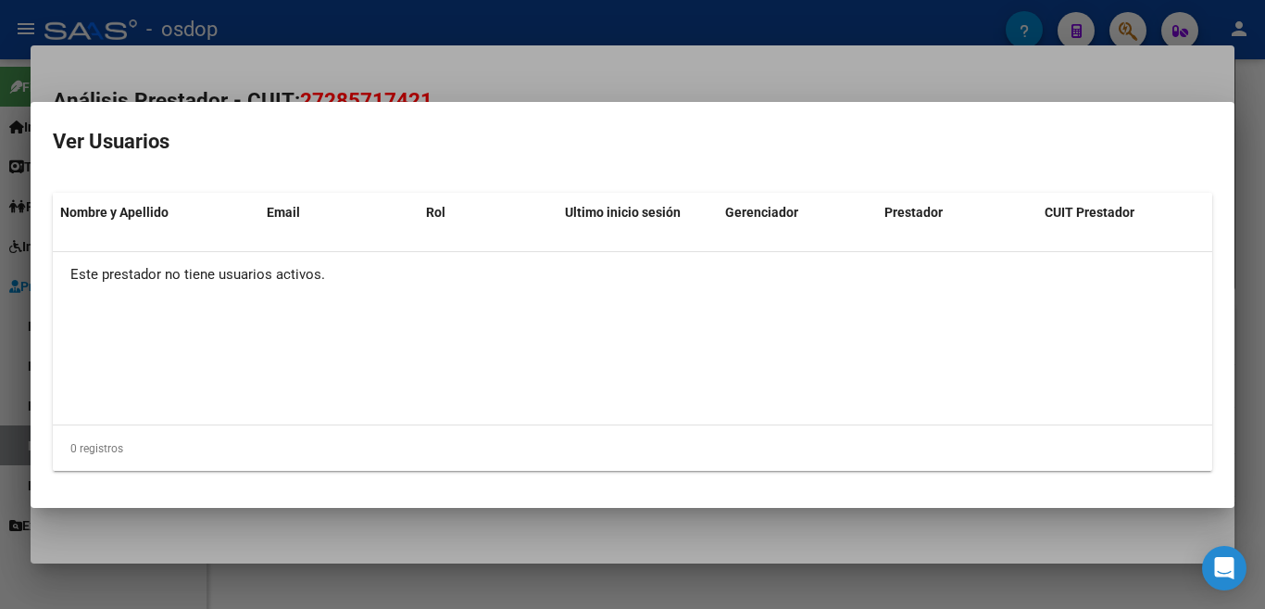
click at [631, 65] on div at bounding box center [632, 304] width 1265 height 609
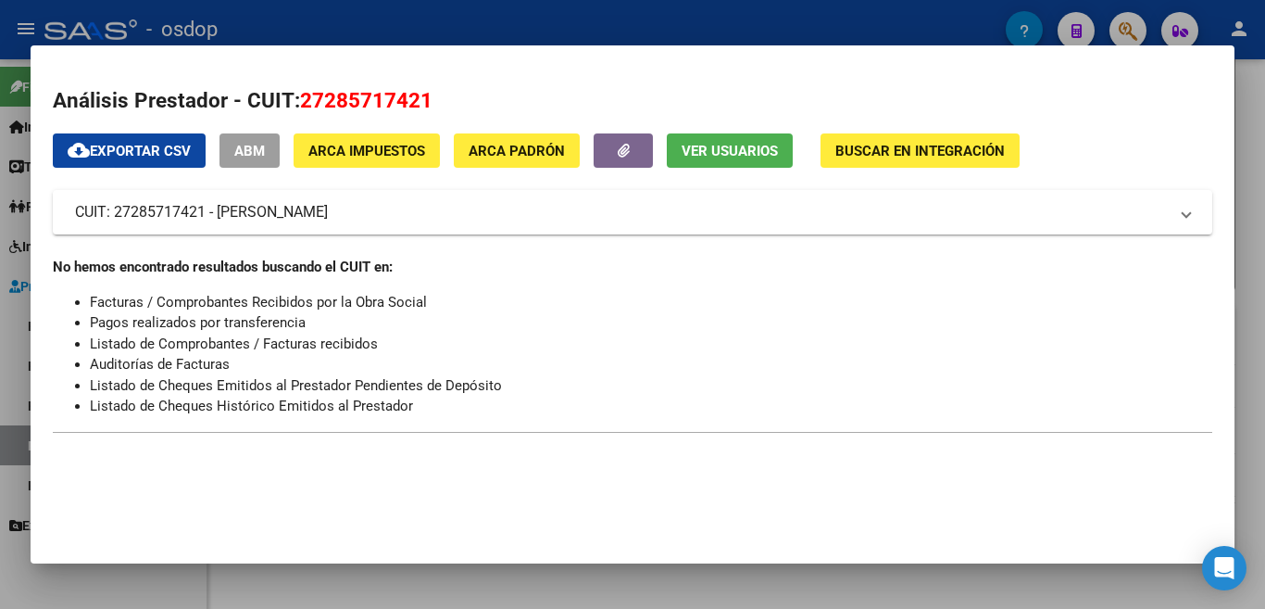
click at [685, 15] on div at bounding box center [632, 304] width 1265 height 609
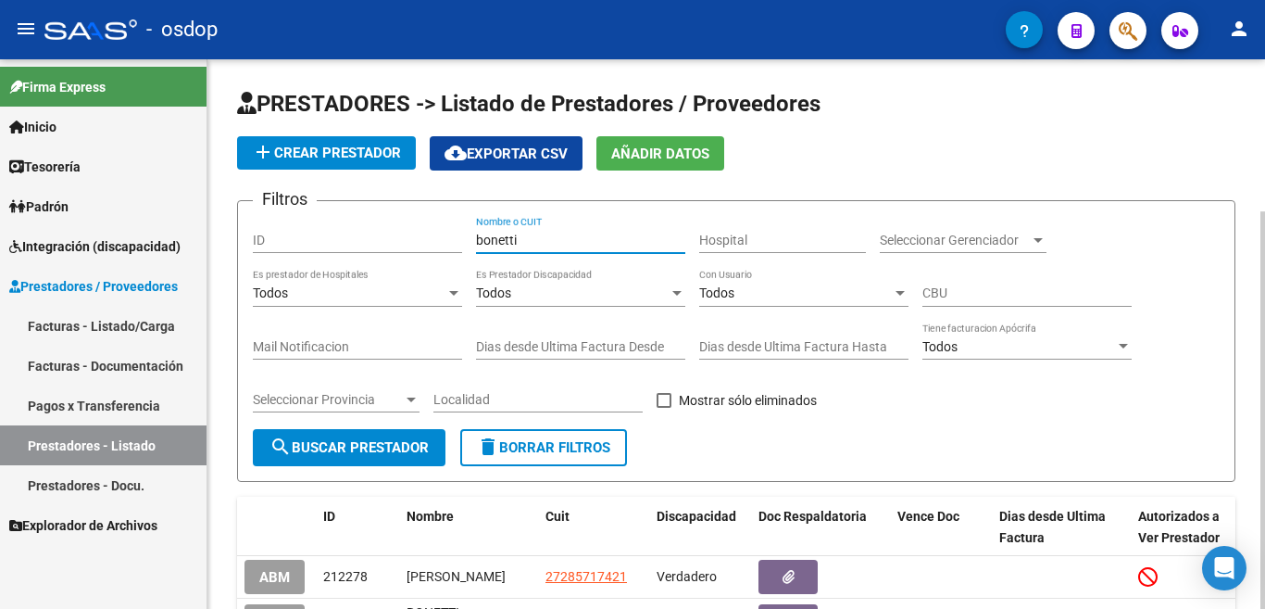
drag, startPoint x: 545, startPoint y: 239, endPoint x: 480, endPoint y: 209, distance: 71.3
click at [461, 235] on div "Filtros ID bonetti Nombre o CUIT Hospital Seleccionar Gerenciador Seleccionar G…" at bounding box center [736, 322] width 967 height 213
type input "rodriguez giu"
drag, startPoint x: 330, startPoint y: 416, endPoint x: 333, endPoint y: 426, distance: 10.6
click at [333, 425] on div "Seleccionar Provincia Seleccionar Provincia" at bounding box center [336, 401] width 167 height 53
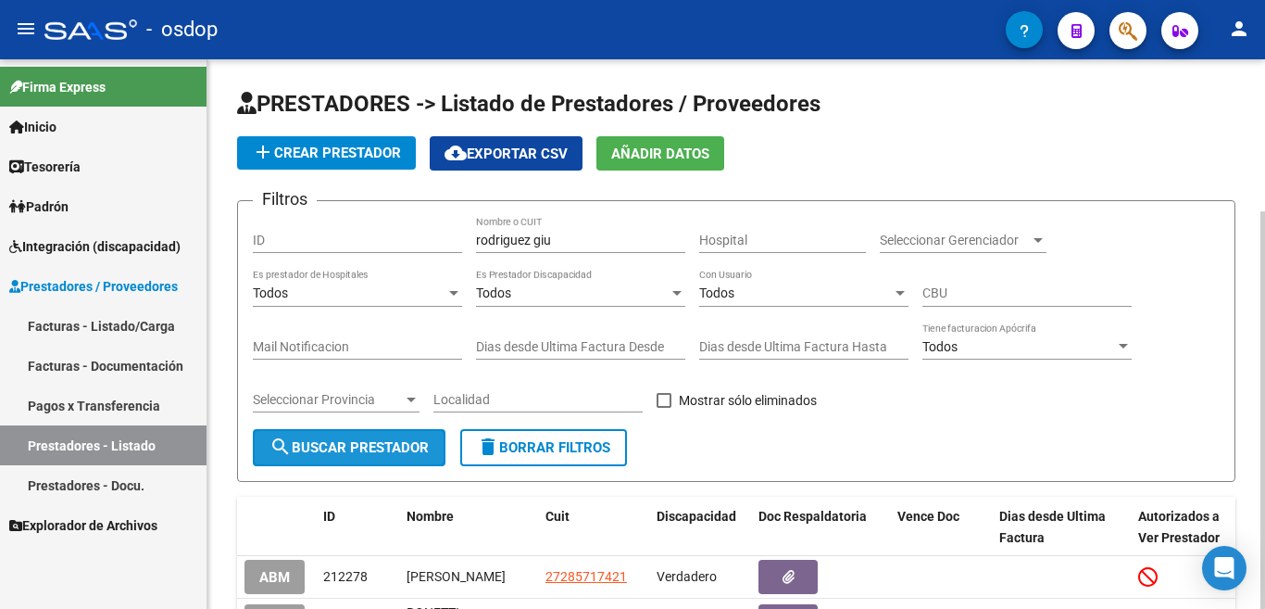
click at [334, 439] on span "search Buscar Prestador" at bounding box center [349, 447] width 159 height 17
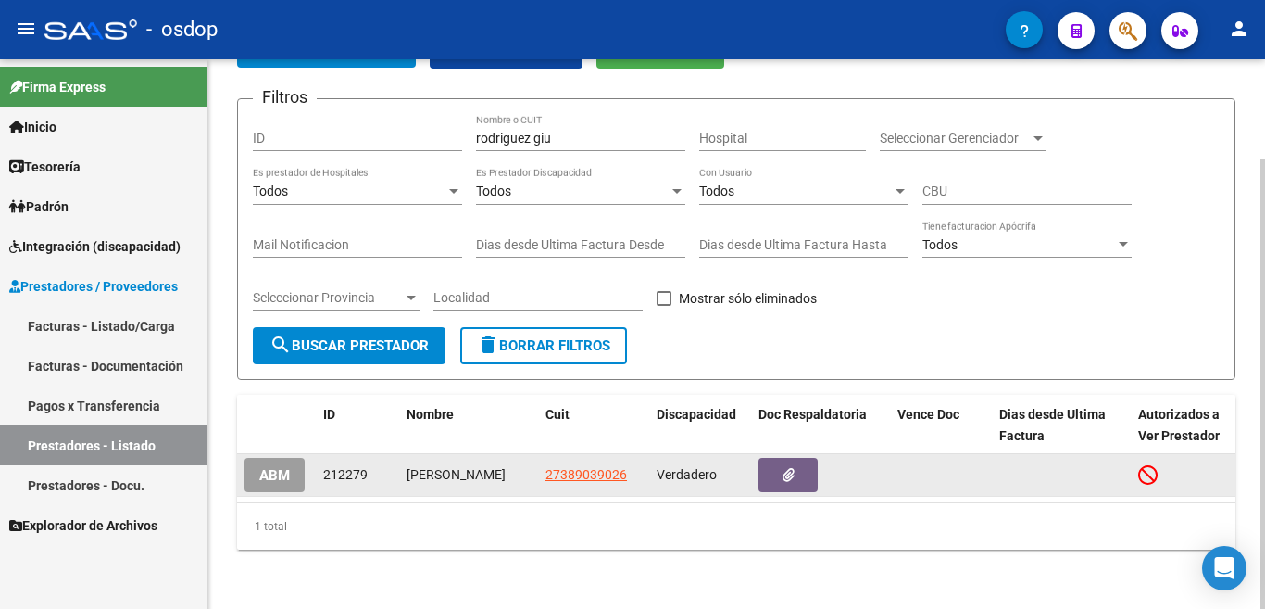
scroll to position [121, 0]
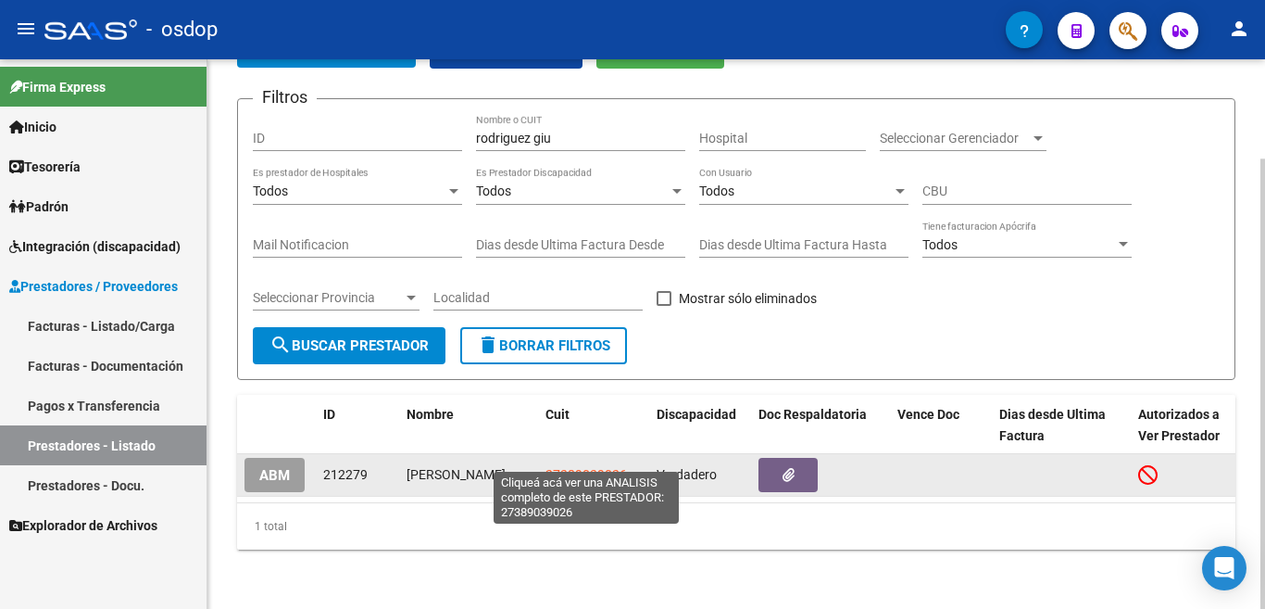
click at [585, 467] on span "27389039026" at bounding box center [587, 474] width 82 height 15
type textarea "27389039026"
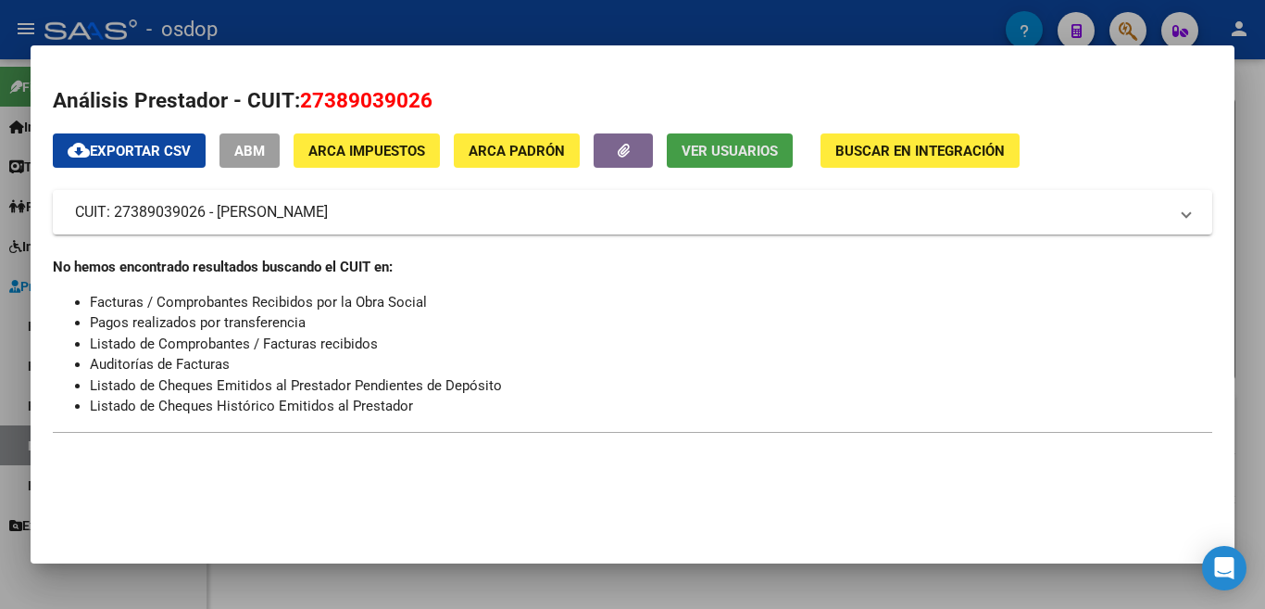
click at [727, 157] on span "Ver Usuarios" at bounding box center [730, 151] width 96 height 17
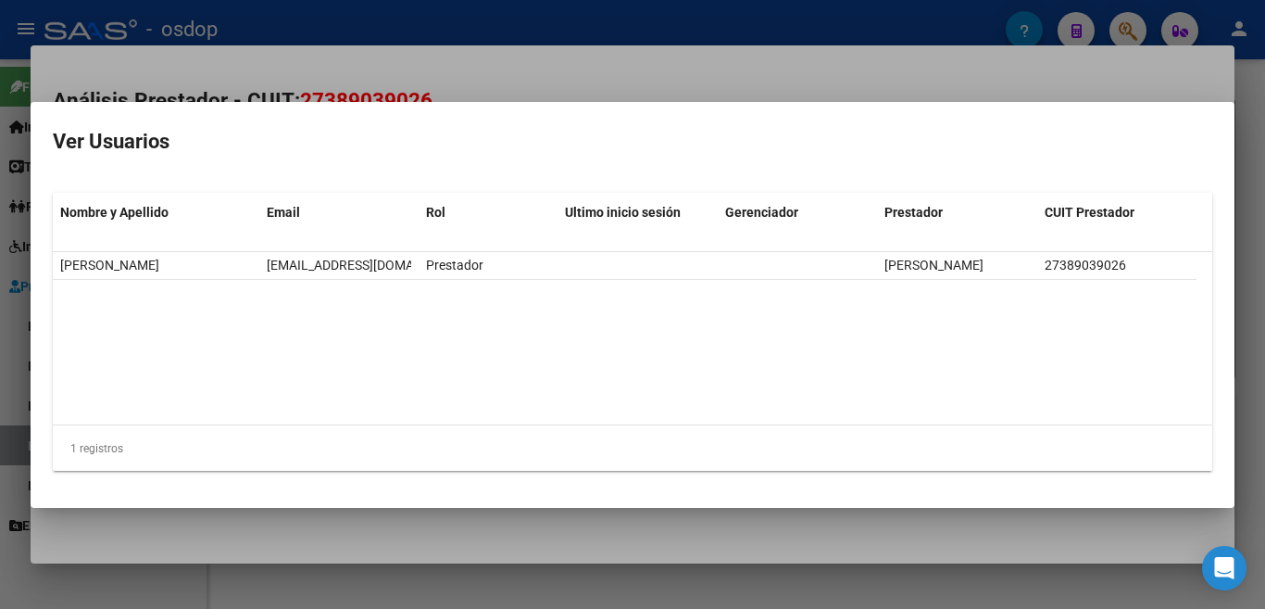
click at [806, 67] on div at bounding box center [632, 304] width 1265 height 609
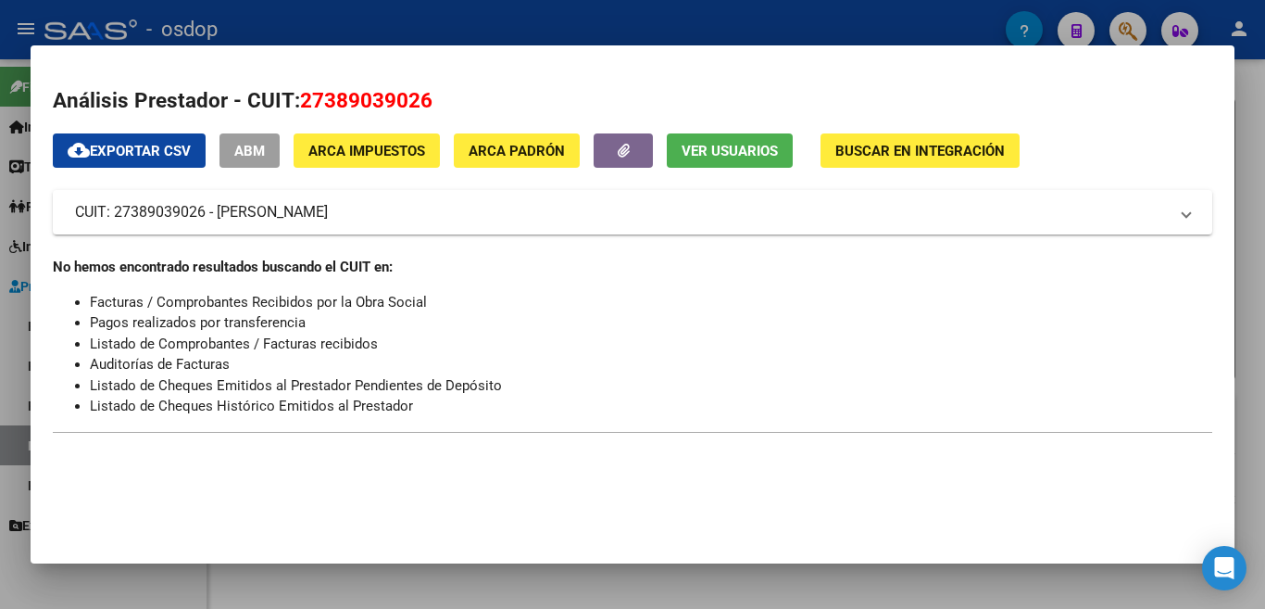
click at [541, 13] on div at bounding box center [632, 304] width 1265 height 609
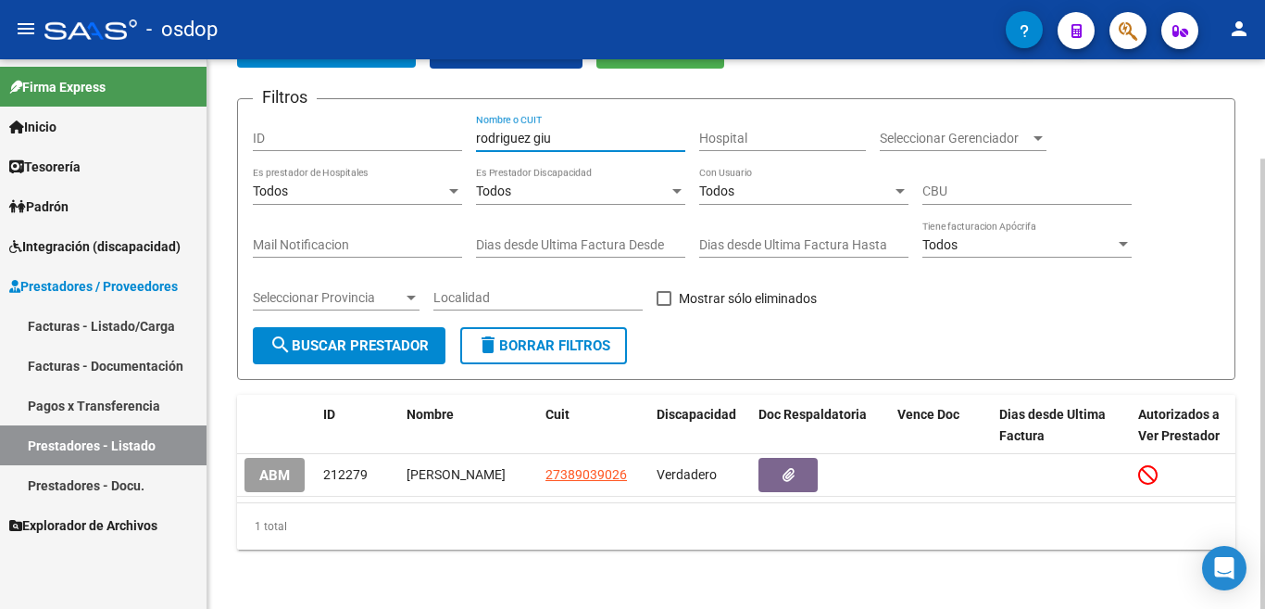
drag, startPoint x: 553, startPoint y: 121, endPoint x: 458, endPoint y: 111, distance: 95.9
click at [458, 114] on div "Filtros ID rodriguez giu Nombre o CUIT Hospital Seleccionar Gerenciador Selecci…" at bounding box center [736, 220] width 967 height 213
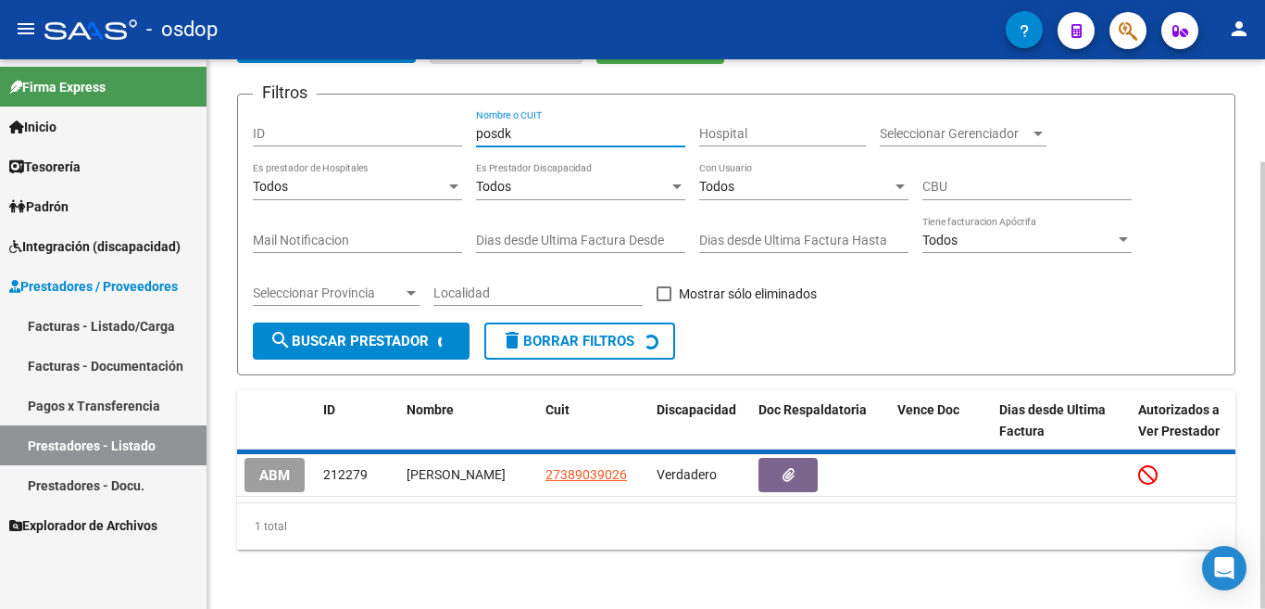
scroll to position [100, 0]
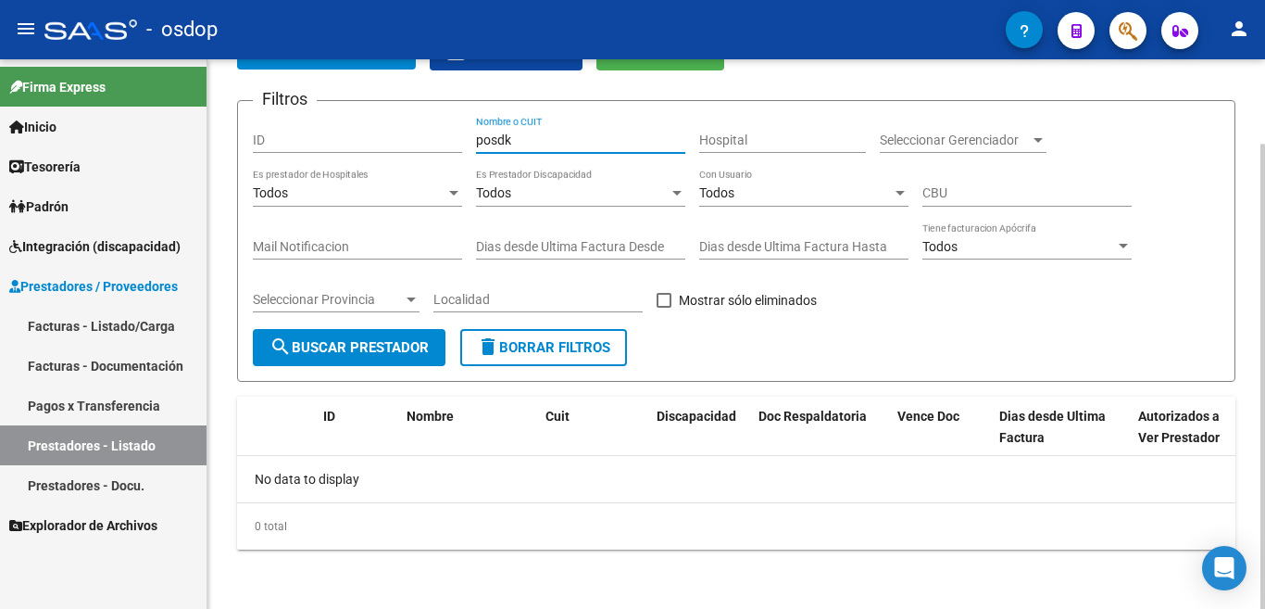
type input "posdk"
click at [336, 357] on button "search Buscar Prestador" at bounding box center [349, 347] width 193 height 37
click at [503, 347] on span "delete Borrar Filtros" at bounding box center [543, 347] width 133 height 17
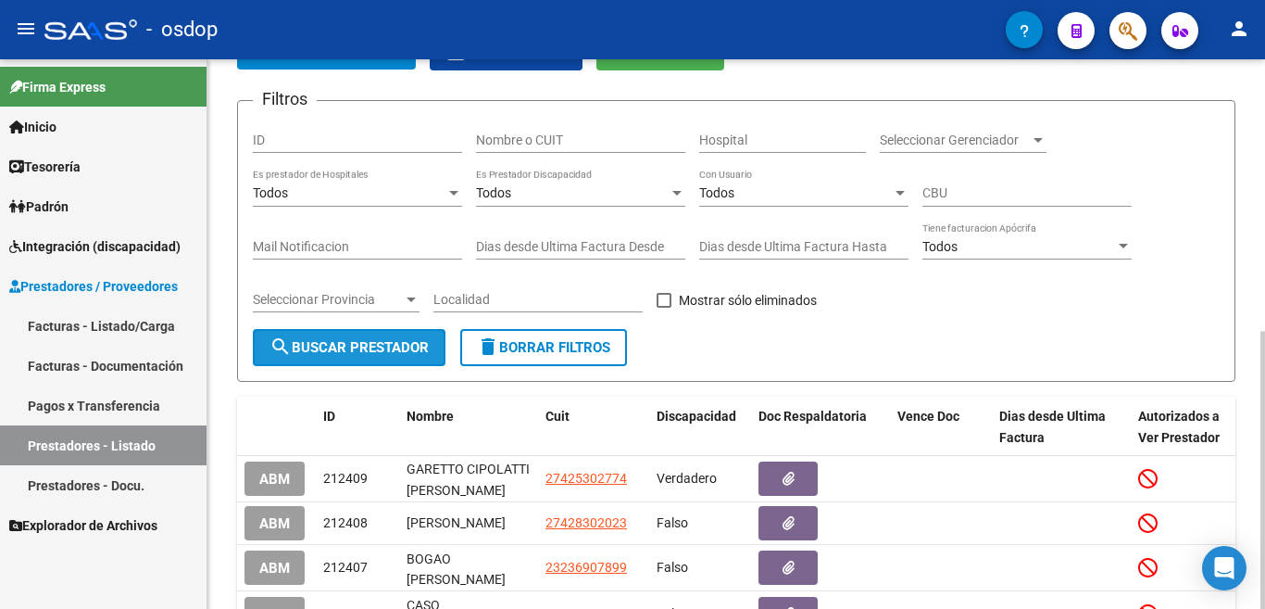
click at [389, 343] on span "search Buscar Prestador" at bounding box center [349, 347] width 159 height 17
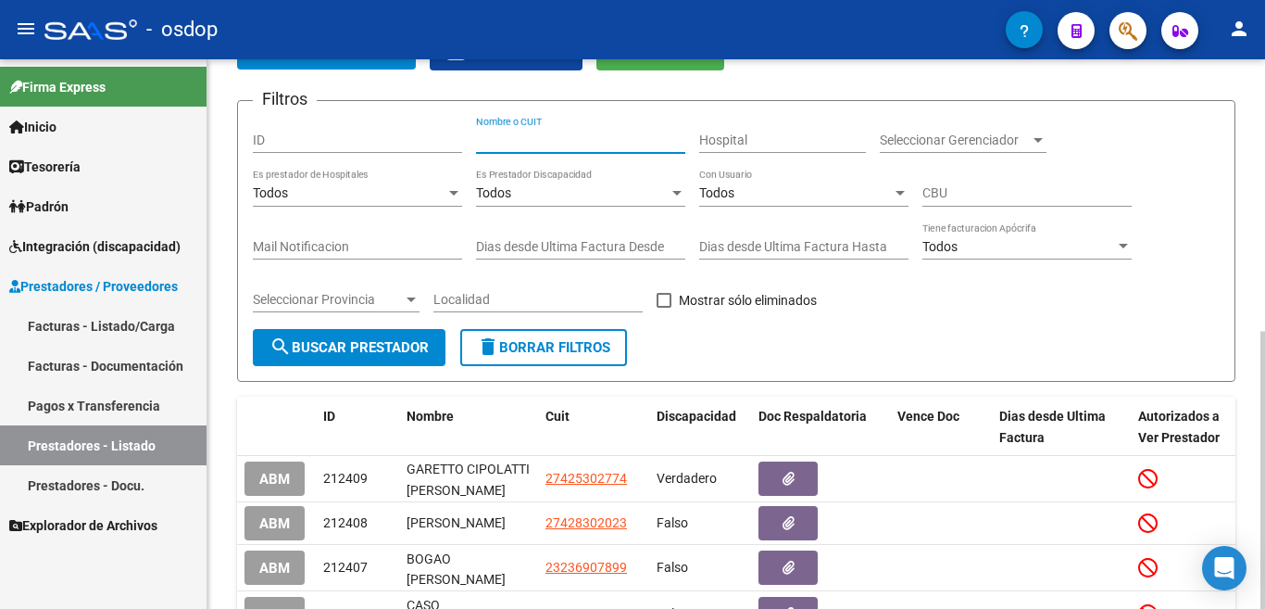
click at [600, 144] on input "Nombre o CUIT" at bounding box center [580, 140] width 209 height 16
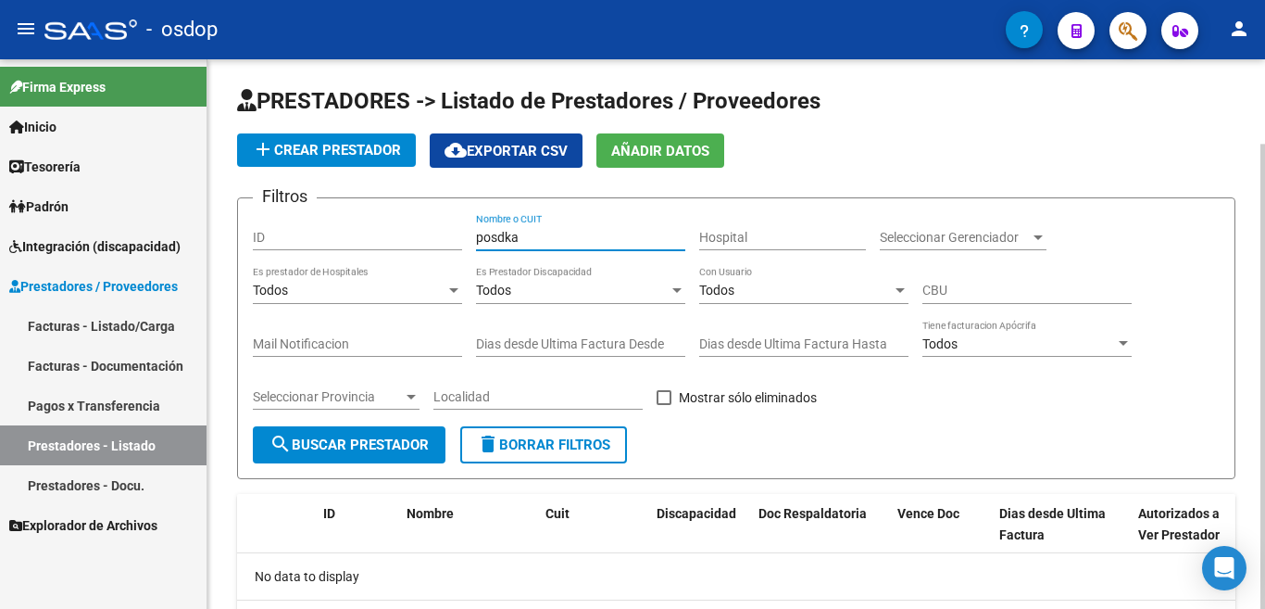
scroll to position [0, 0]
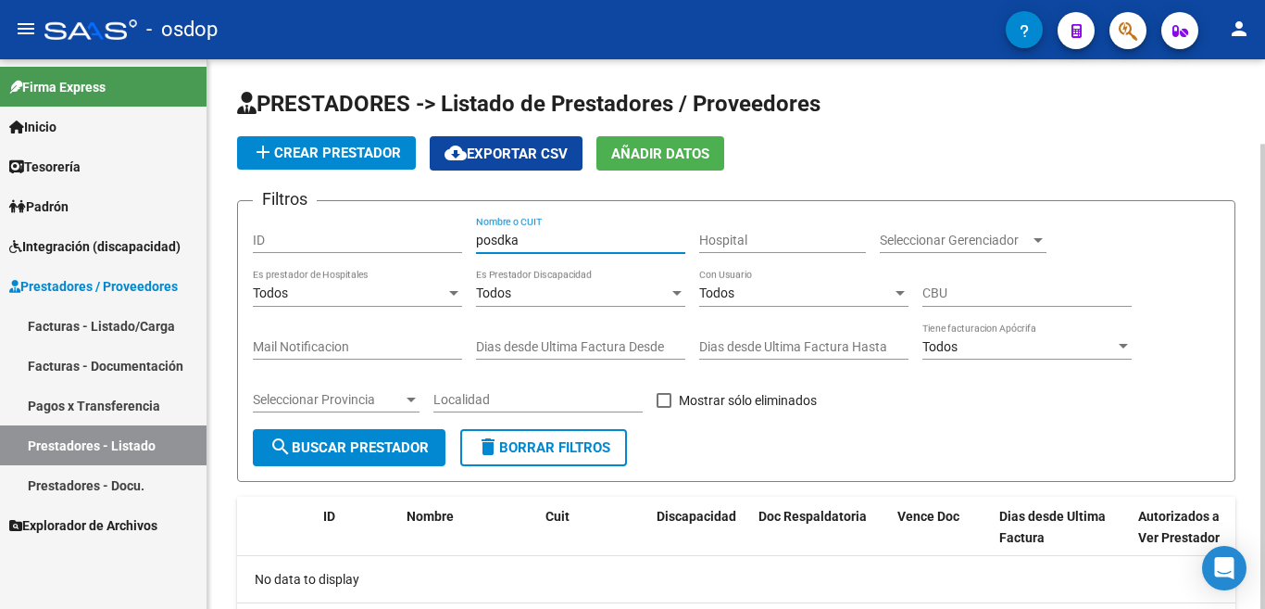
drag, startPoint x: 503, startPoint y: 240, endPoint x: 491, endPoint y: 240, distance: 12.0
click at [491, 240] on input "posdka" at bounding box center [580, 240] width 209 height 16
click at [558, 246] on input "podka" at bounding box center [580, 240] width 209 height 16
type input "podkas"
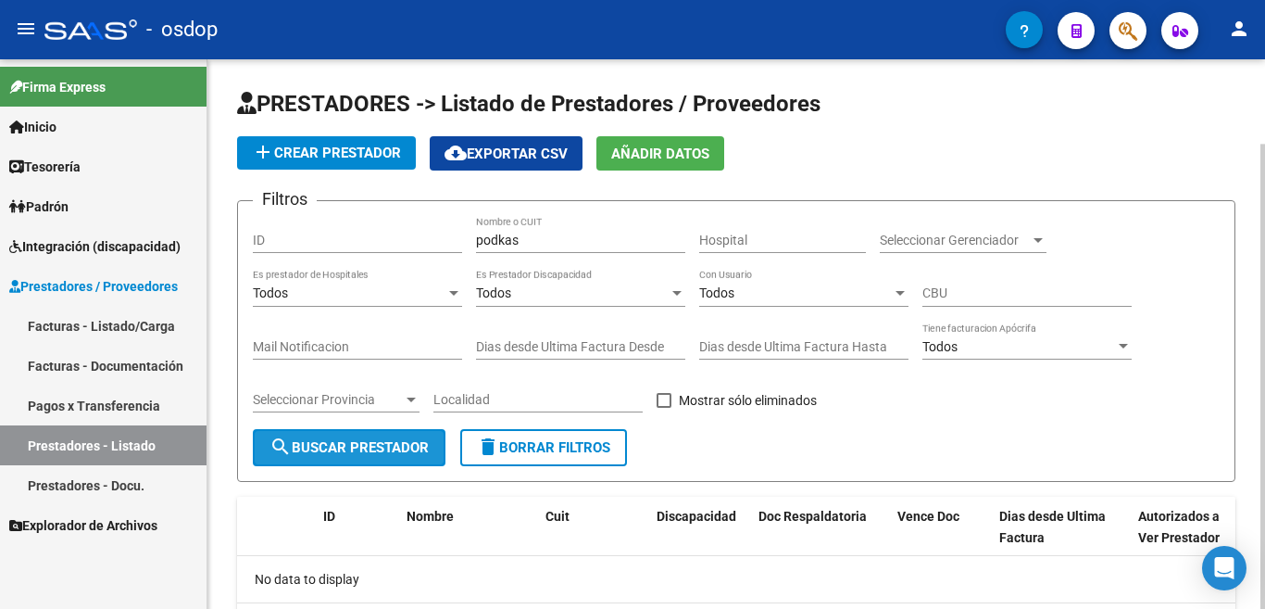
click at [376, 458] on button "search Buscar Prestador" at bounding box center [349, 447] width 193 height 37
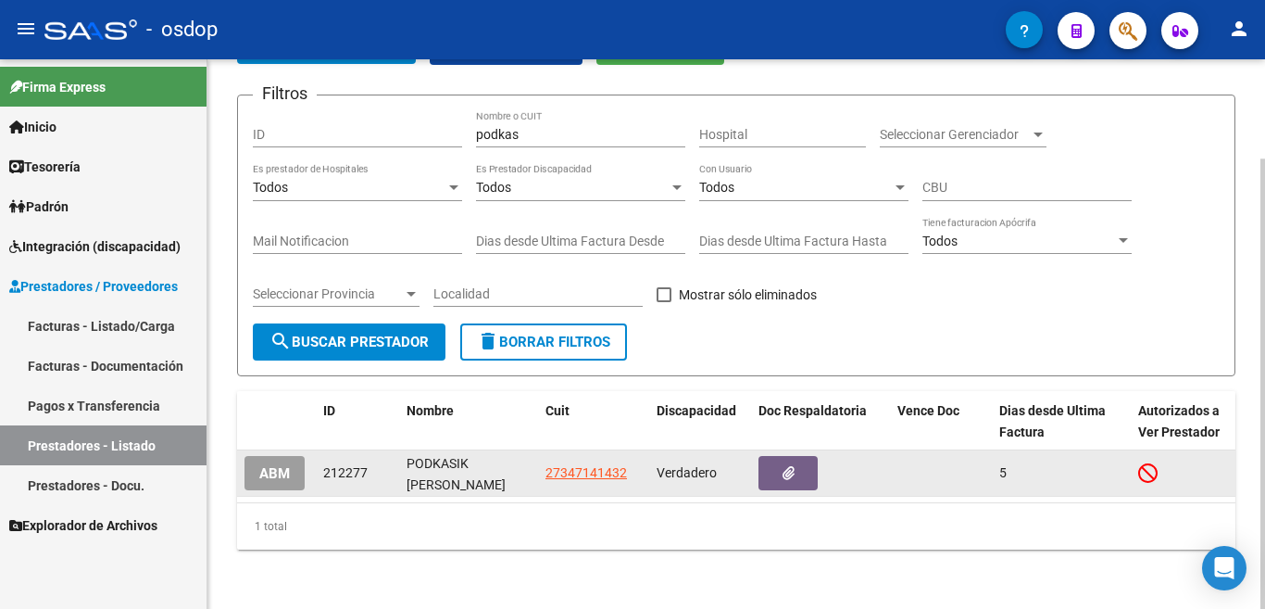
scroll to position [121, 0]
click at [458, 453] on div "PODKASIK [PERSON_NAME]" at bounding box center [469, 472] width 124 height 39
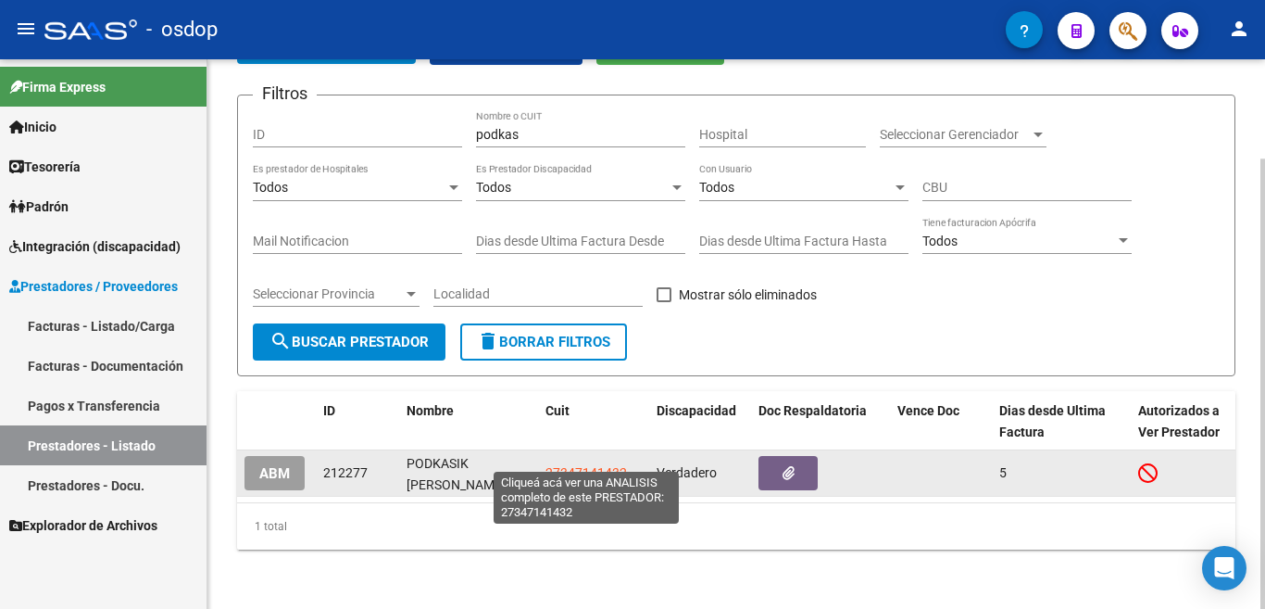
click at [570, 465] on span "27347141432" at bounding box center [587, 472] width 82 height 15
type textarea "27347141432"
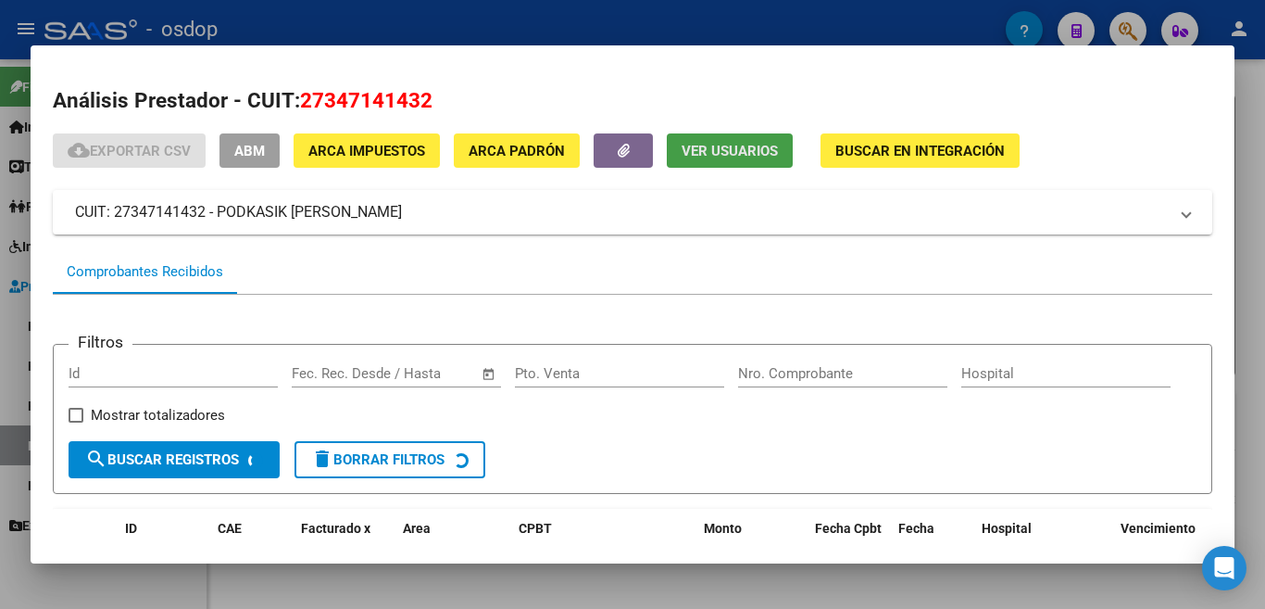
click at [691, 152] on span "Ver Usuarios" at bounding box center [730, 151] width 96 height 17
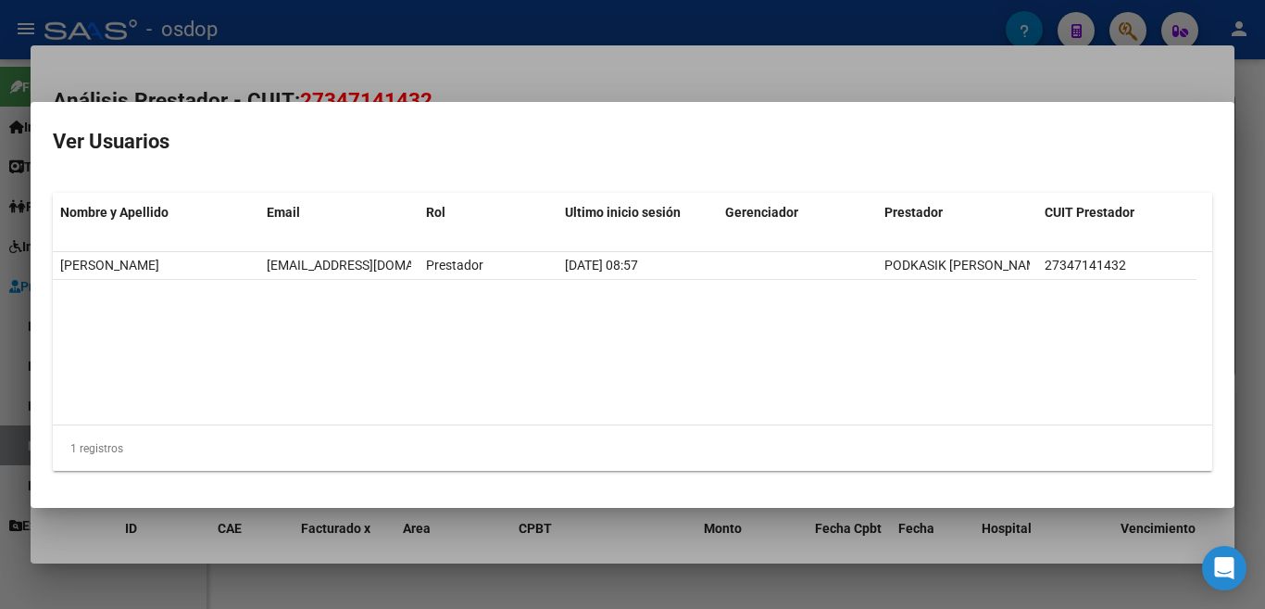
click at [555, 75] on div at bounding box center [632, 304] width 1265 height 609
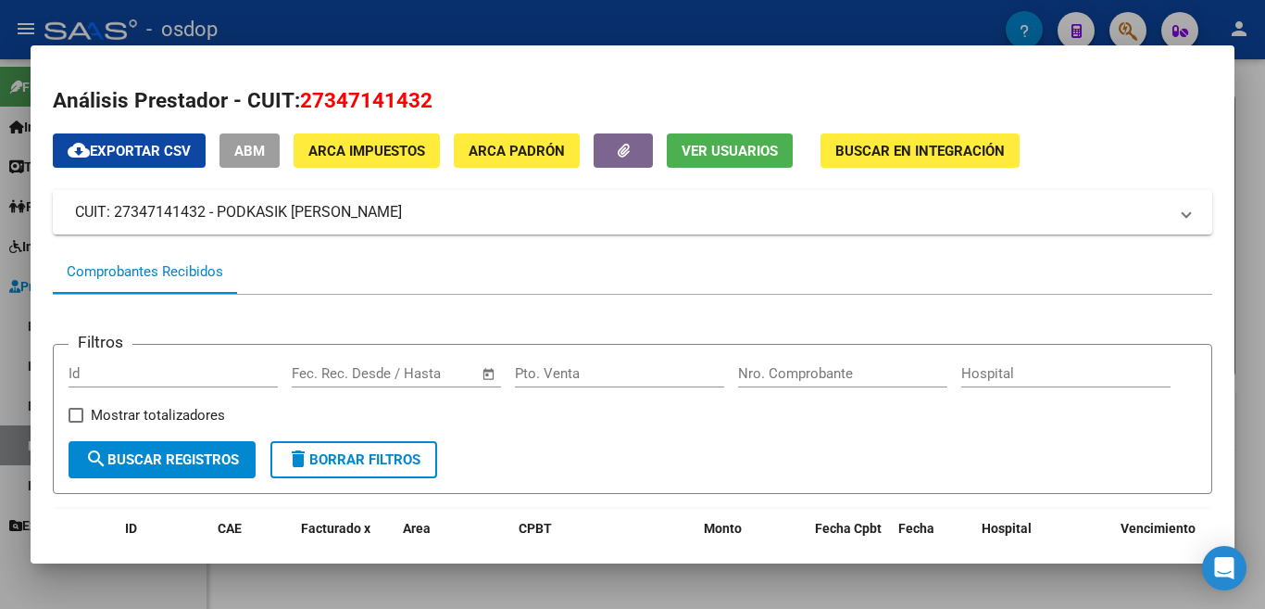
click at [666, 8] on div at bounding box center [632, 304] width 1265 height 609
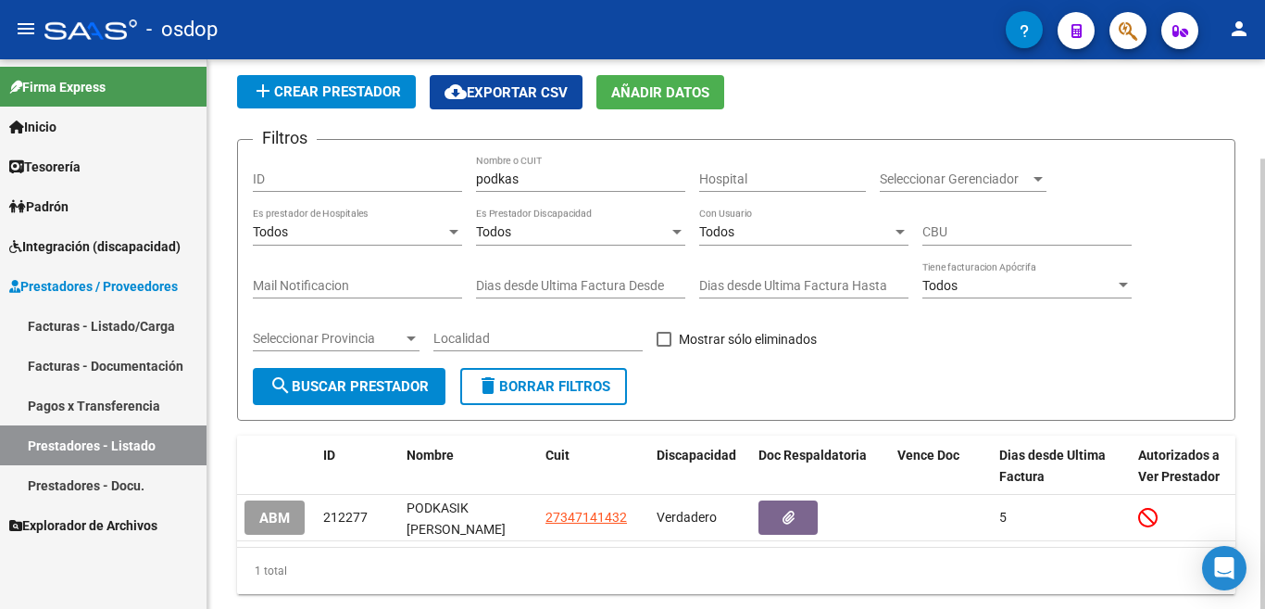
scroll to position [29, 0]
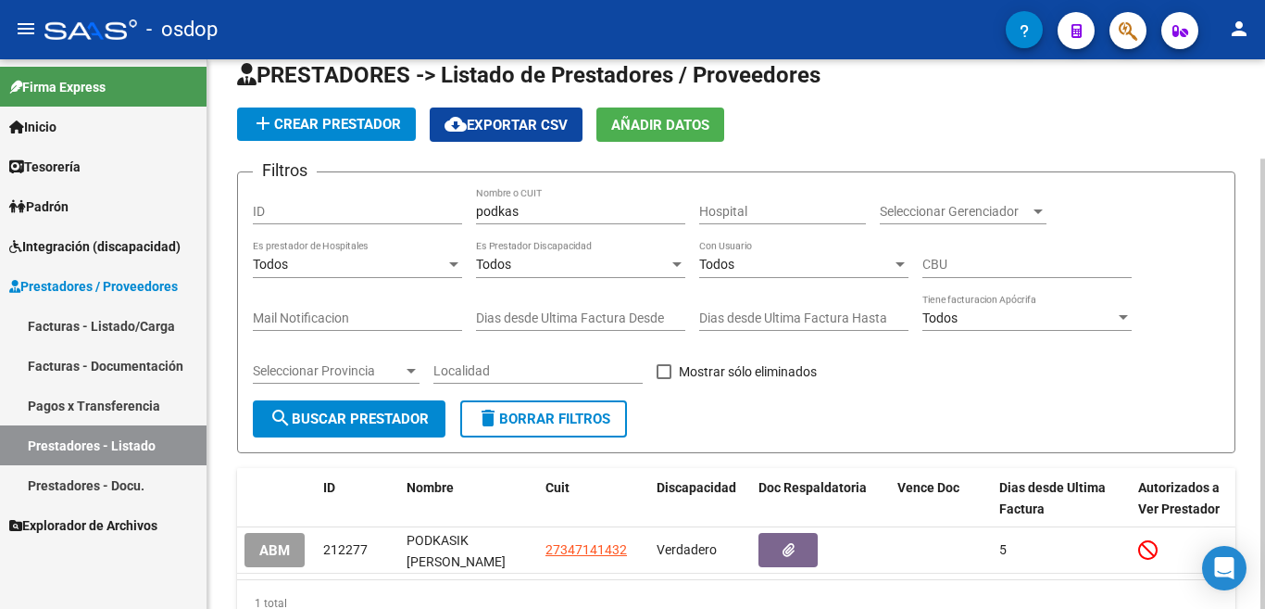
drag, startPoint x: 566, startPoint y: 221, endPoint x: 512, endPoint y: 202, distance: 57.1
click at [511, 202] on div "podkas Nombre o CUIT" at bounding box center [580, 205] width 209 height 37
drag, startPoint x: 533, startPoint y: 211, endPoint x: 456, endPoint y: 193, distance: 79.1
click at [456, 193] on div "Filtros ID podkas Nombre o CUIT Hospital Seleccionar Gerenciador Seleccionar Ge…" at bounding box center [736, 293] width 967 height 213
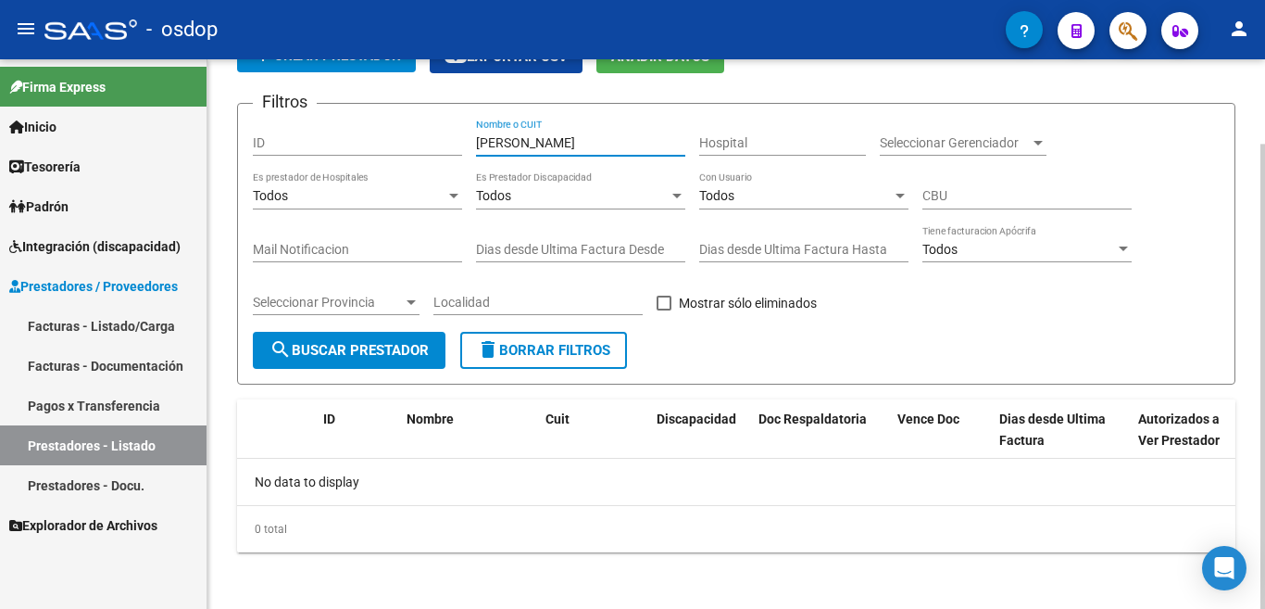
scroll to position [100, 0]
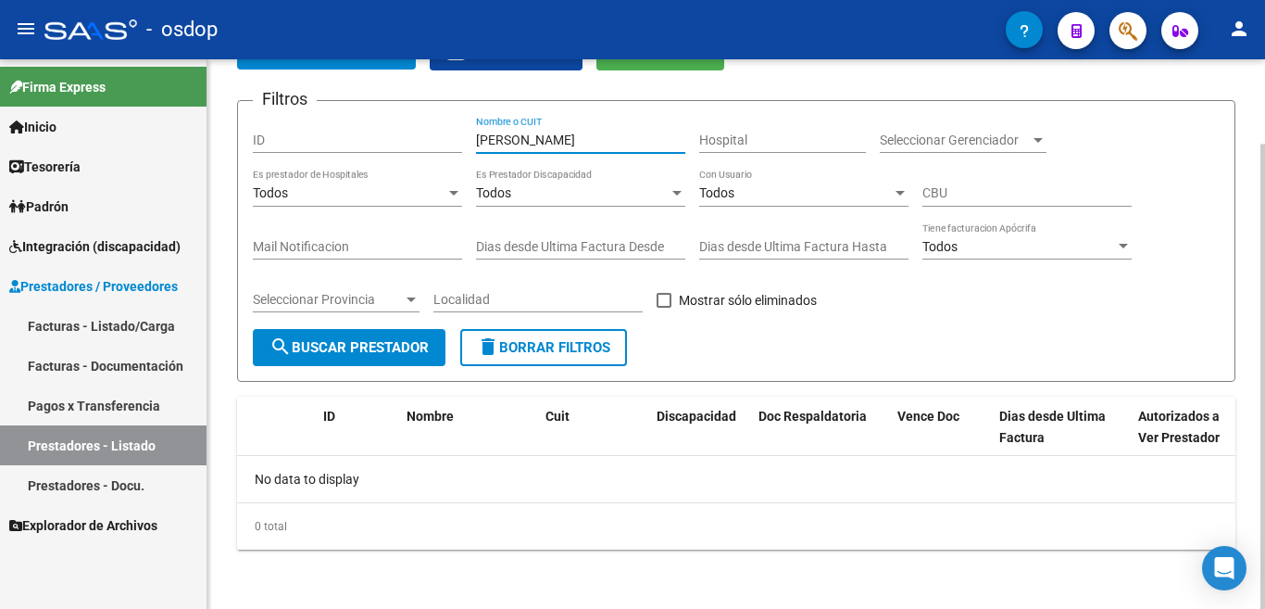
type input "[PERSON_NAME]"
click at [377, 342] on span "search Buscar Prestador" at bounding box center [349, 347] width 159 height 17
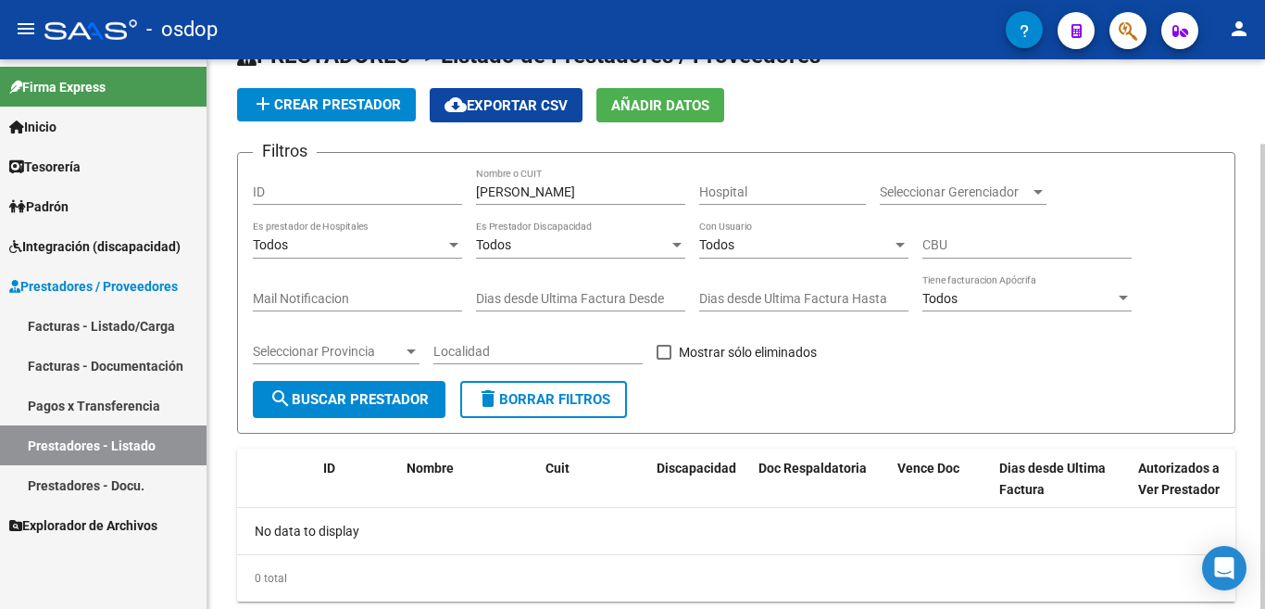
scroll to position [0, 0]
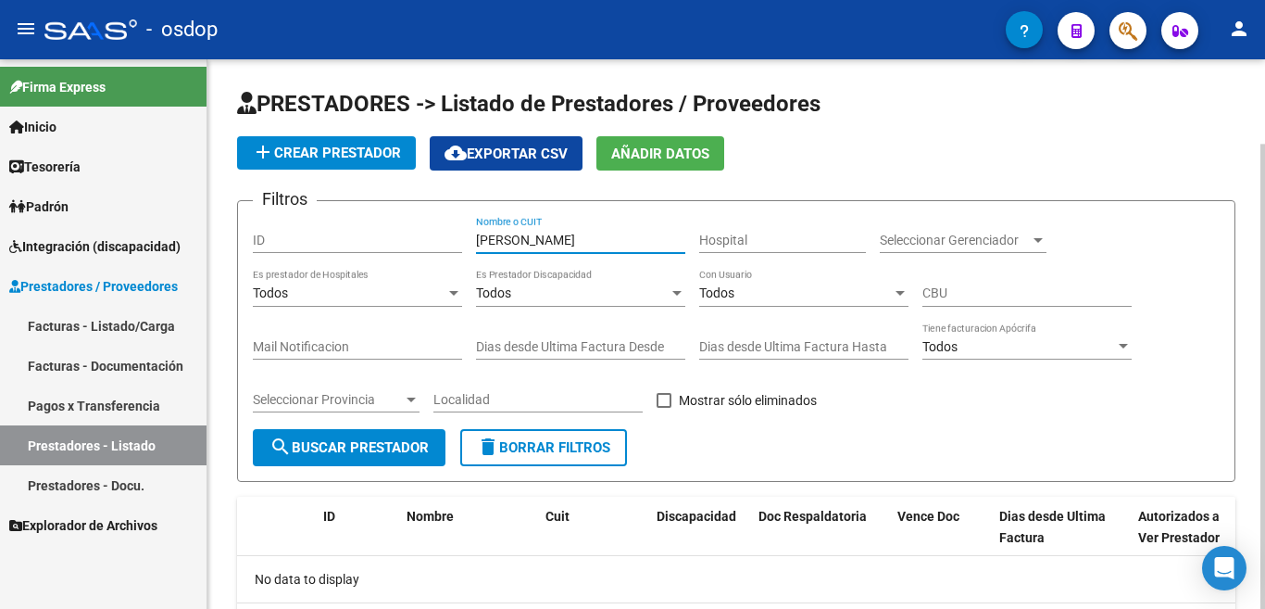
drag, startPoint x: 531, startPoint y: 242, endPoint x: 416, endPoint y: 202, distance: 121.6
click at [416, 202] on form "Filtros ID [PERSON_NAME] Nombre o CUIT Hospital Seleccionar Gerenciador Selecci…" at bounding box center [736, 341] width 998 height 282
click at [475, 239] on div "Filtros ID domez Nombre o CUIT Hospital Seleccionar Gerenciador Seleccionar Ger…" at bounding box center [736, 322] width 967 height 213
click at [642, 225] on div "gomez Nombre o CUIT" at bounding box center [580, 234] width 209 height 37
click at [640, 237] on input "[PERSON_NAME]" at bounding box center [580, 240] width 209 height 16
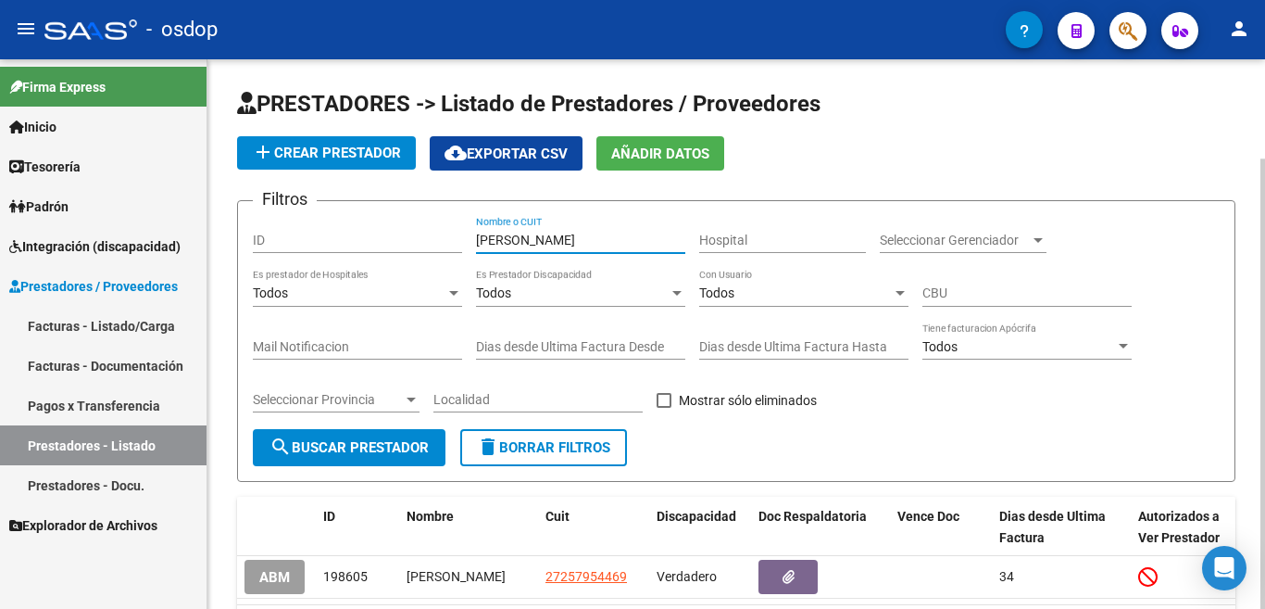
type input "[PERSON_NAME]"
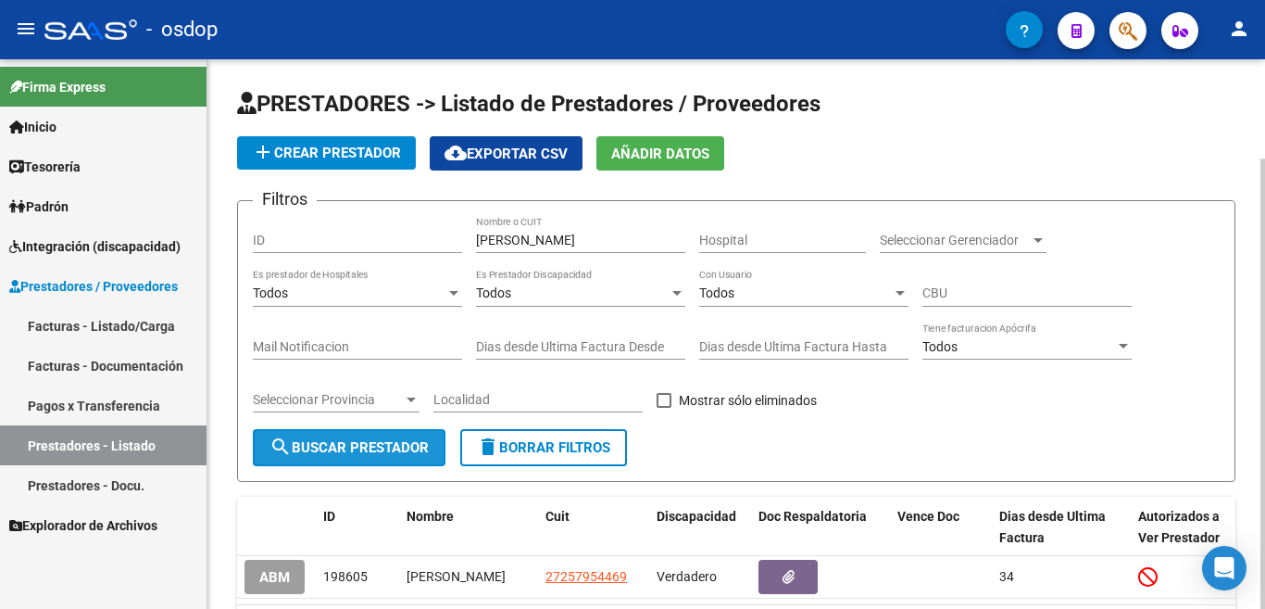
click at [372, 445] on span "search Buscar Prestador" at bounding box center [349, 447] width 159 height 17
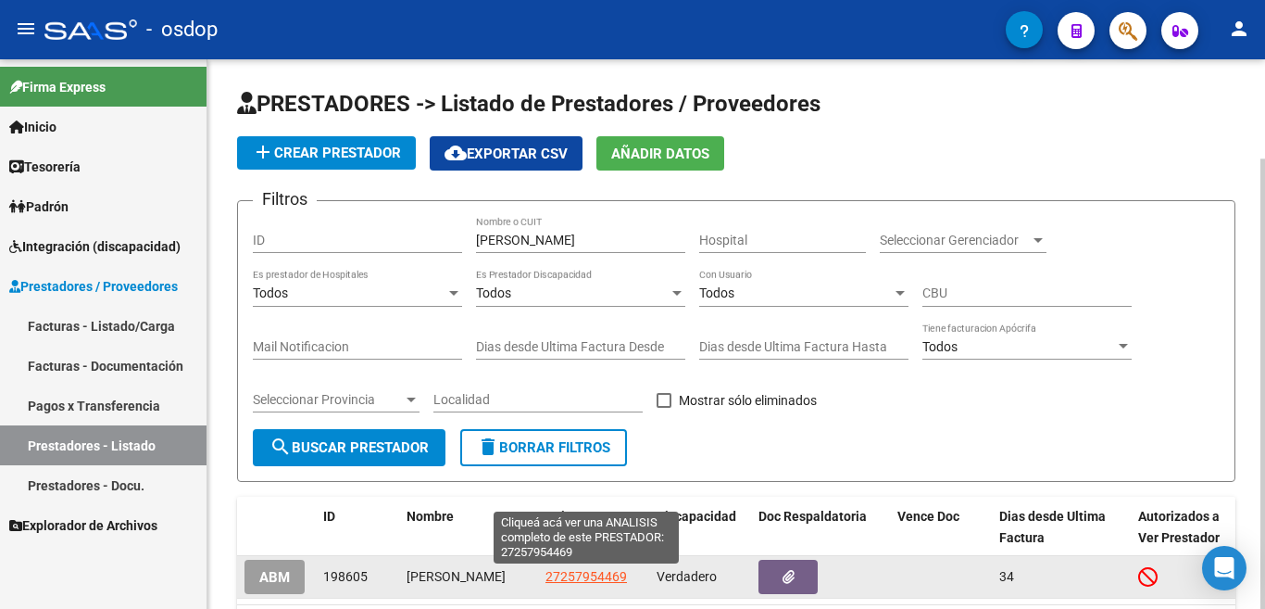
click at [580, 578] on span "27257954469" at bounding box center [587, 576] width 82 height 15
type textarea "27257954469"
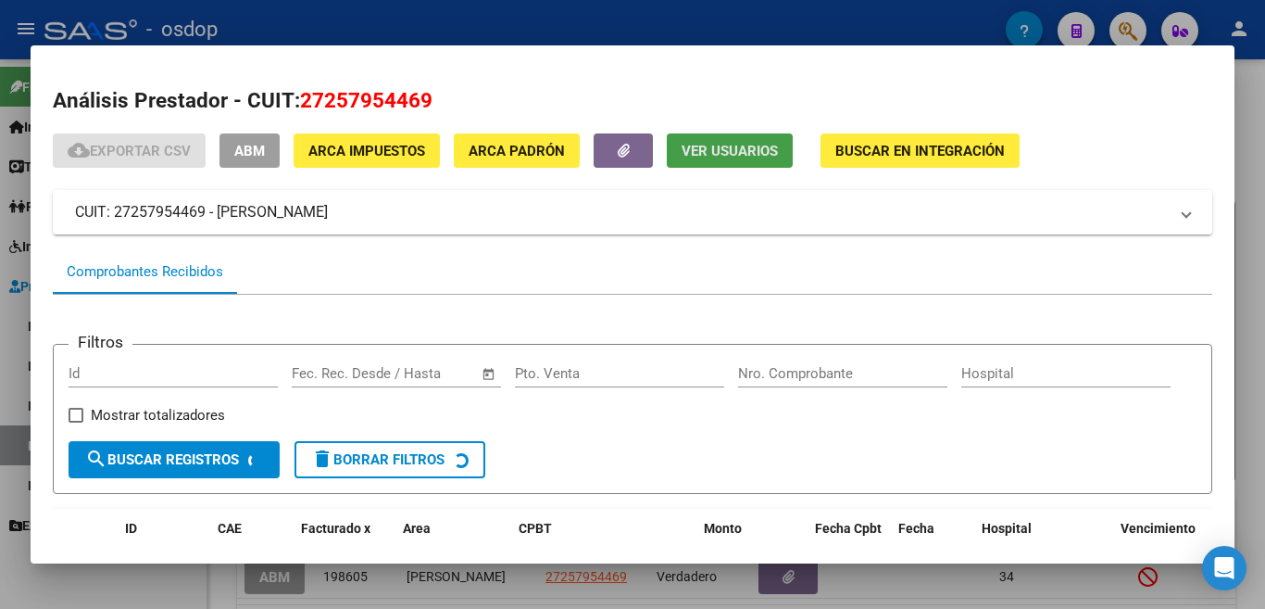
click at [723, 151] on span "Ver Usuarios" at bounding box center [730, 151] width 96 height 17
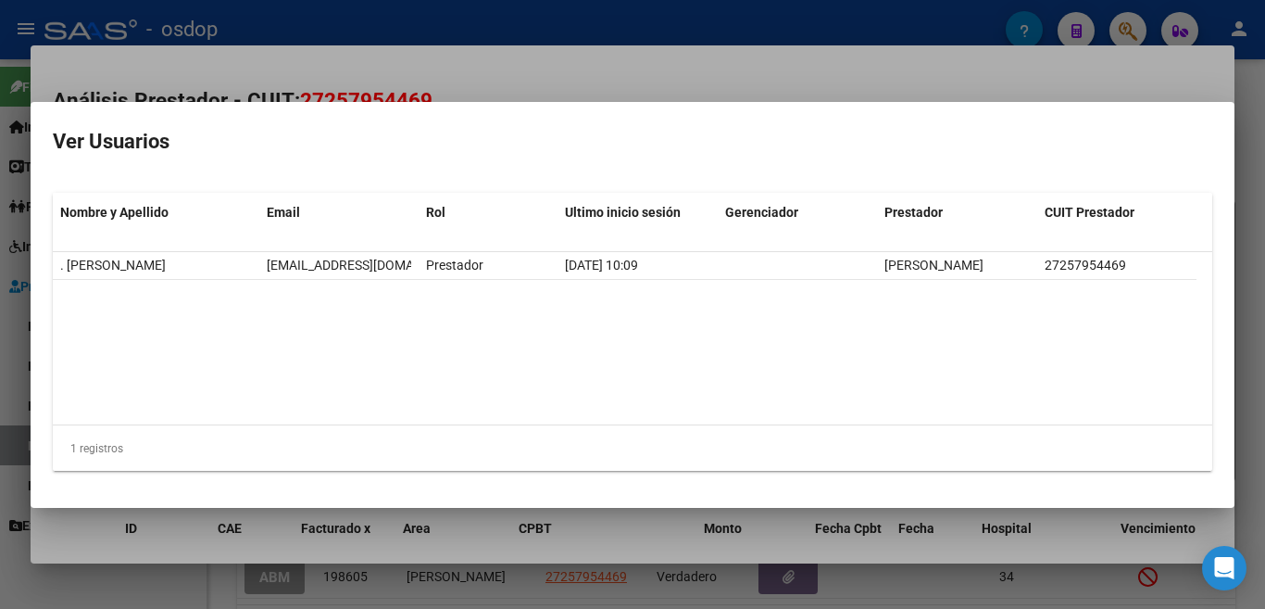
click at [710, 106] on mat-dialog-container "Ver Usuarios Nombre y Apellido Email Rol Ultimo inicio sesión Gerenciador Prest…" at bounding box center [633, 305] width 1204 height 406
click at [697, 77] on div at bounding box center [632, 304] width 1265 height 609
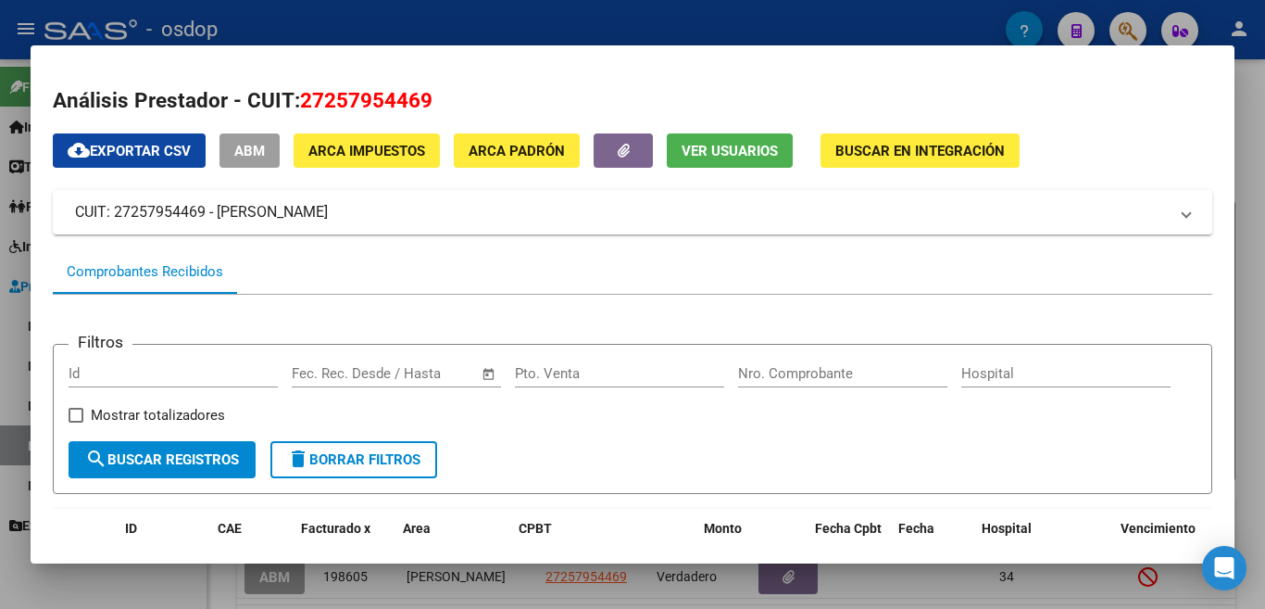
click at [444, 22] on div at bounding box center [632, 304] width 1265 height 609
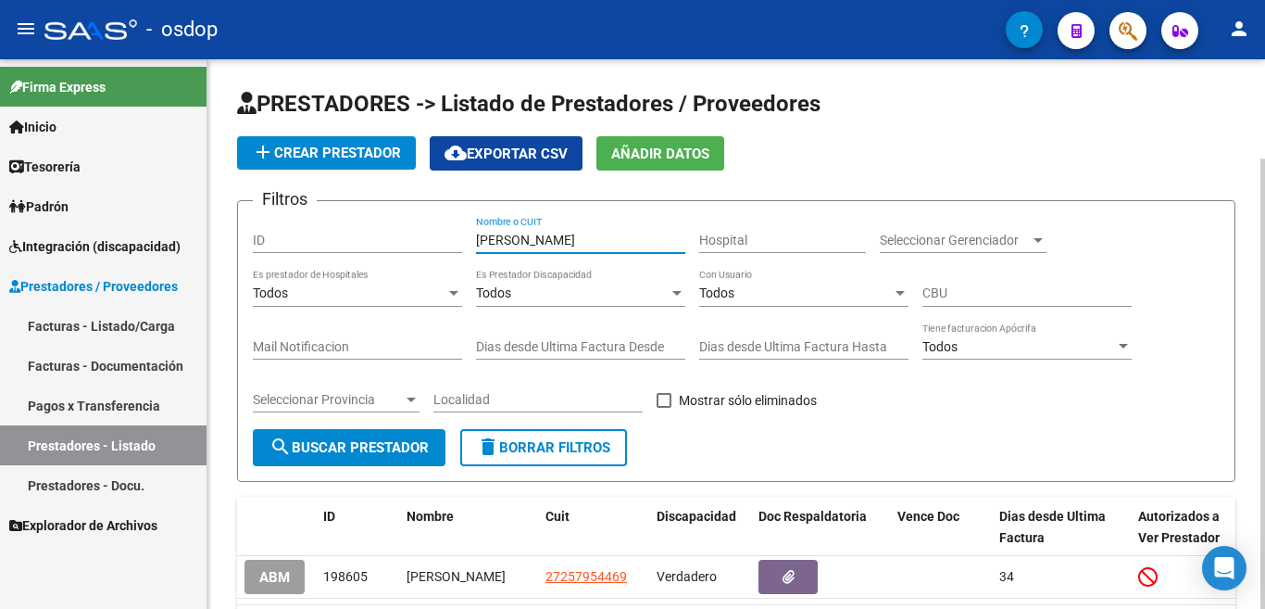
drag, startPoint x: 571, startPoint y: 244, endPoint x: 320, endPoint y: 197, distance: 255.2
click at [320, 197] on app-list-header "PRESTADORES -> Listado de Prestadores / Proveedores add Crear Prestador cloud_d…" at bounding box center [736, 285] width 998 height 393
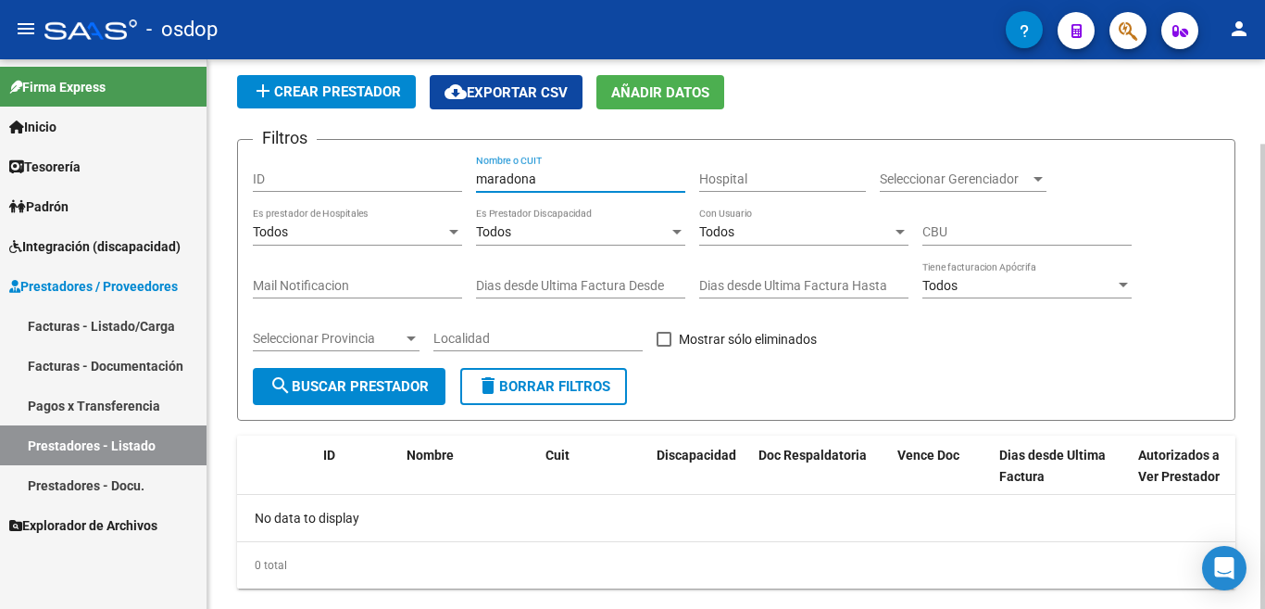
scroll to position [93, 0]
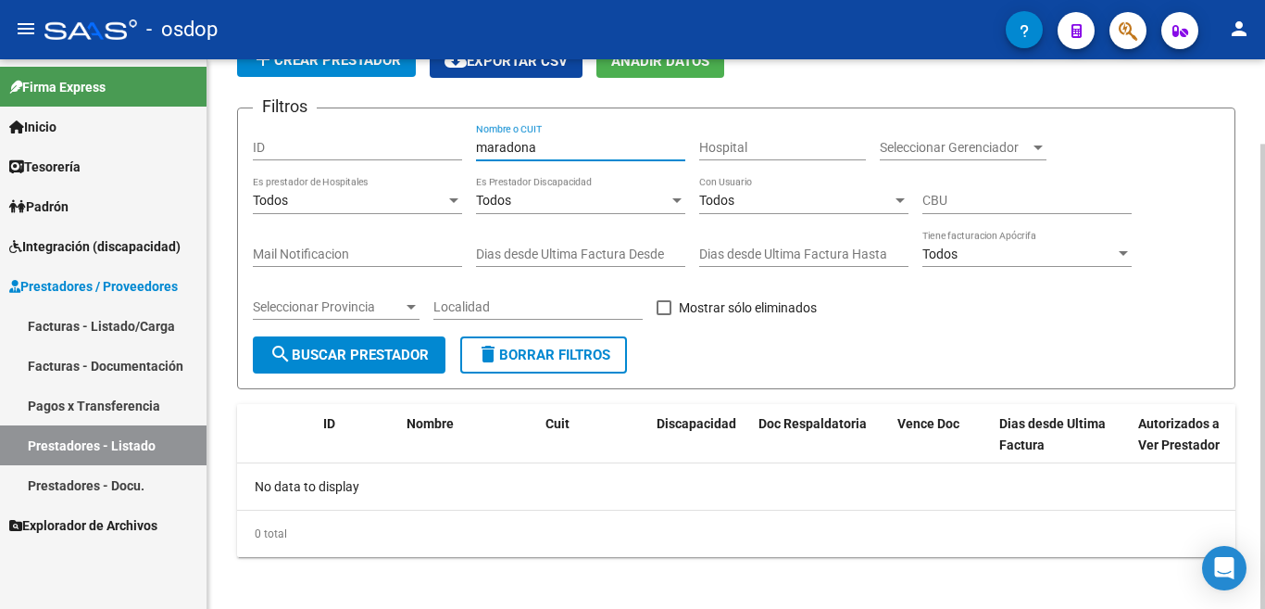
type input "maradona"
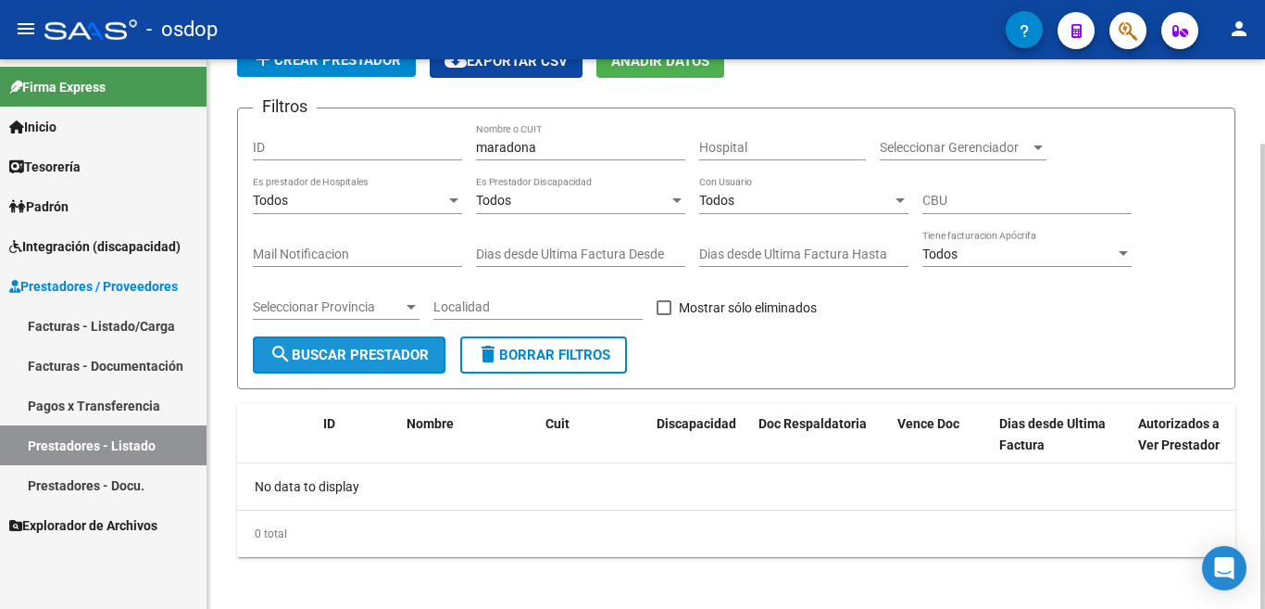
click at [351, 354] on span "search Buscar Prestador" at bounding box center [349, 354] width 159 height 17
drag, startPoint x: 547, startPoint y: 341, endPoint x: 548, endPoint y: 351, distance: 10.2
click at [548, 351] on form "Filtros ID maradona Nombre o CUIT Hospital Seleccionar Gerenciador Seleccionar …" at bounding box center [736, 248] width 998 height 282
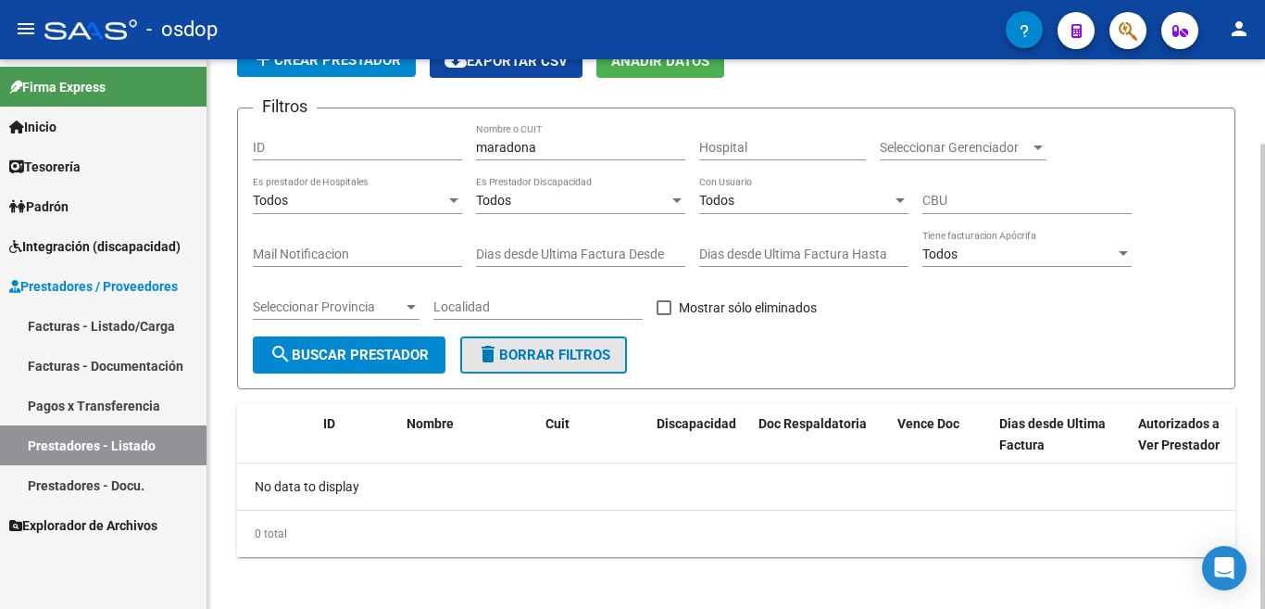
click at [549, 351] on span "delete Borrar Filtros" at bounding box center [543, 354] width 133 height 17
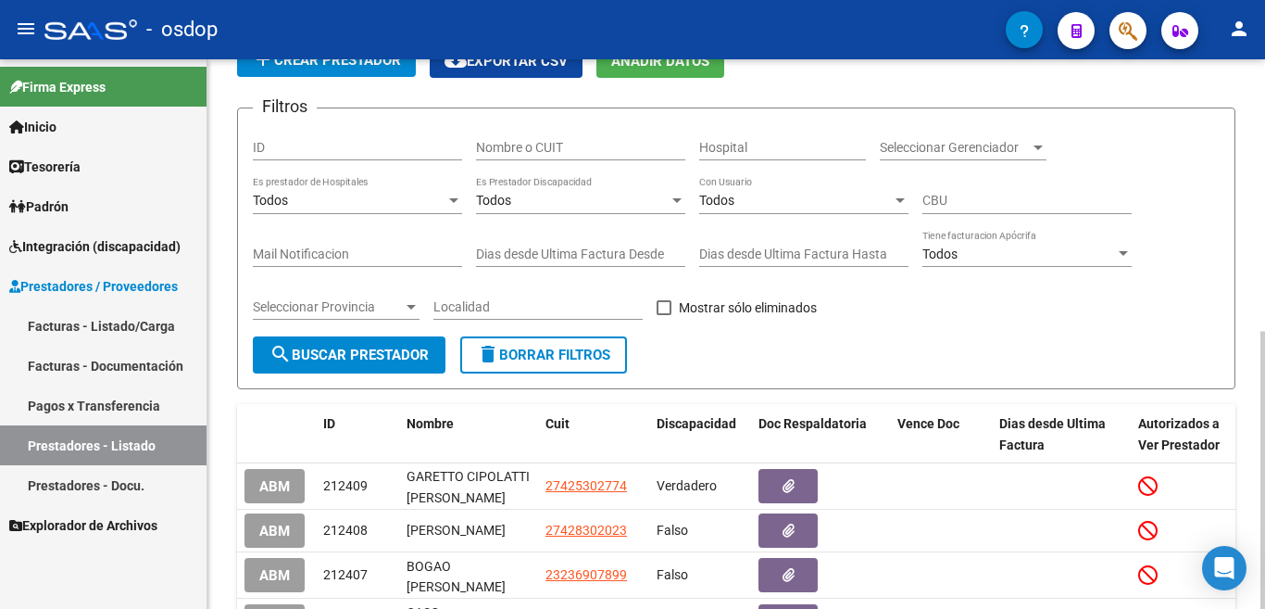
scroll to position [0, 0]
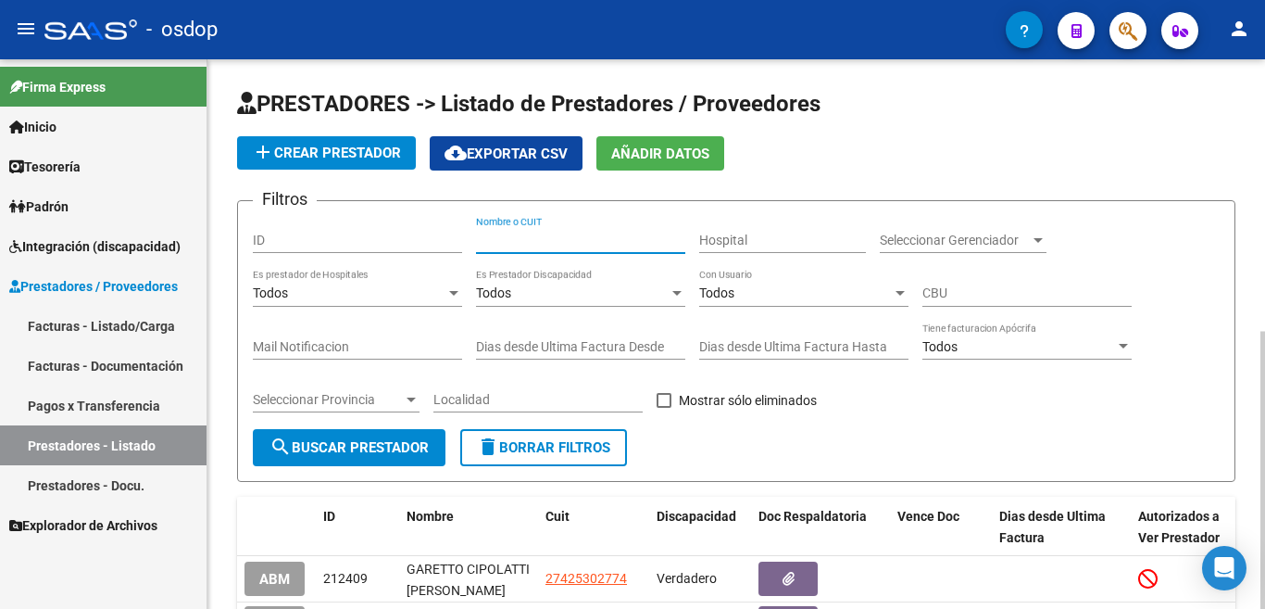
click at [561, 233] on input "Nombre o CUIT" at bounding box center [580, 240] width 209 height 16
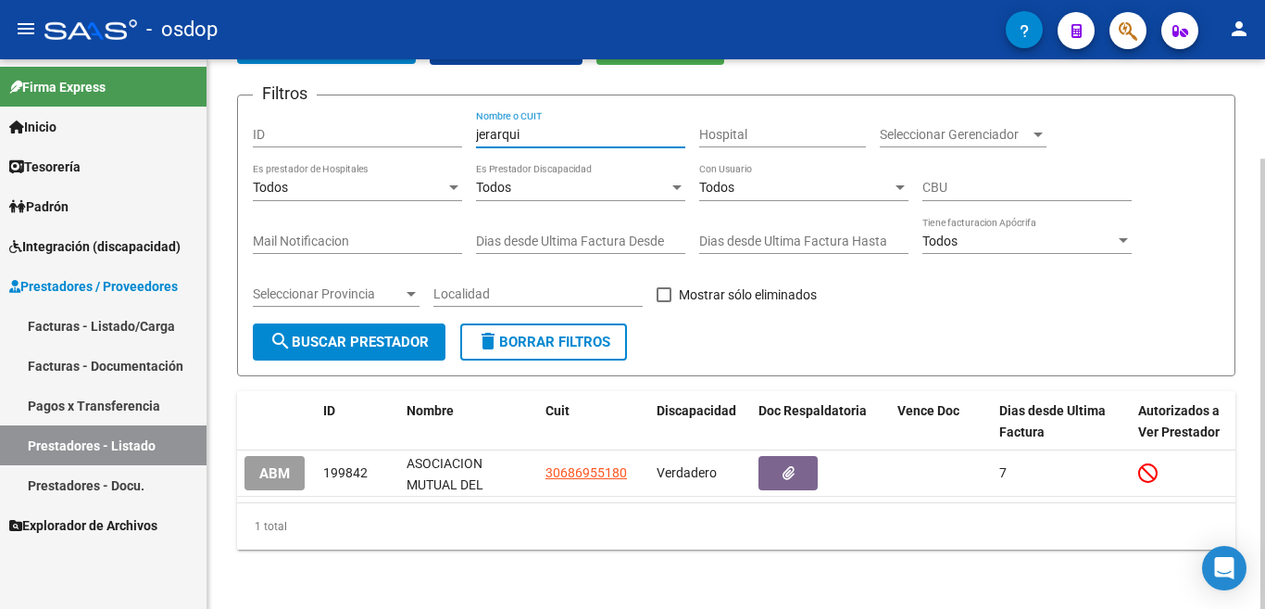
scroll to position [121, 0]
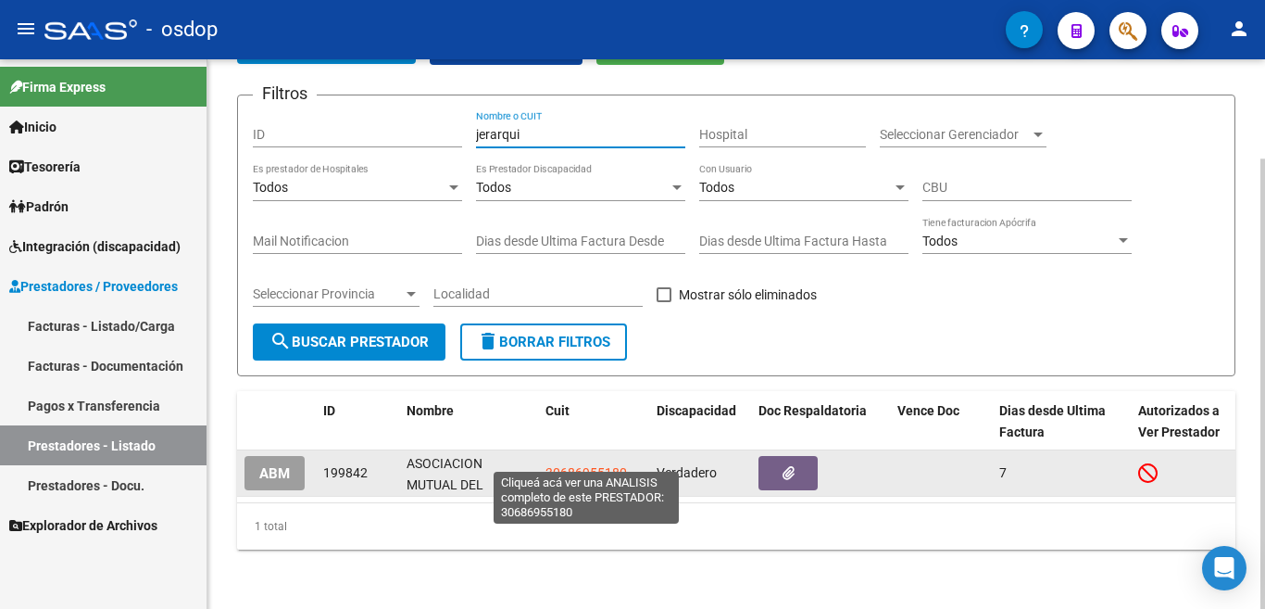
type input "jerarqui"
click at [574, 465] on span "30686955180" at bounding box center [587, 472] width 82 height 15
type textarea "30686955180"
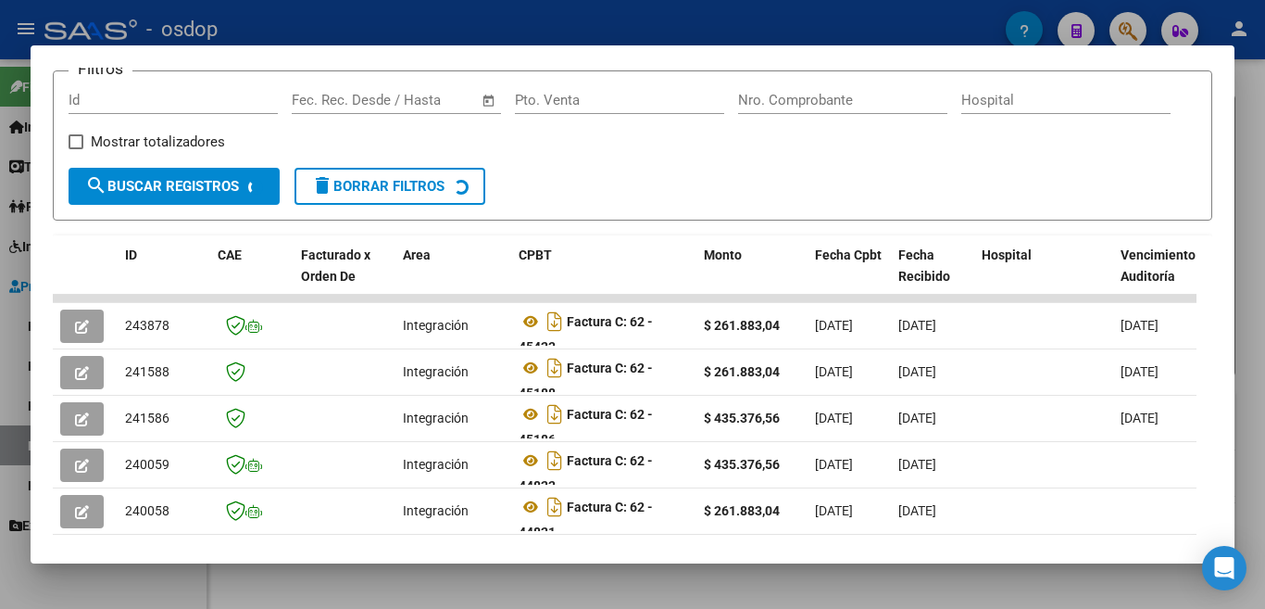
scroll to position [278, 0]
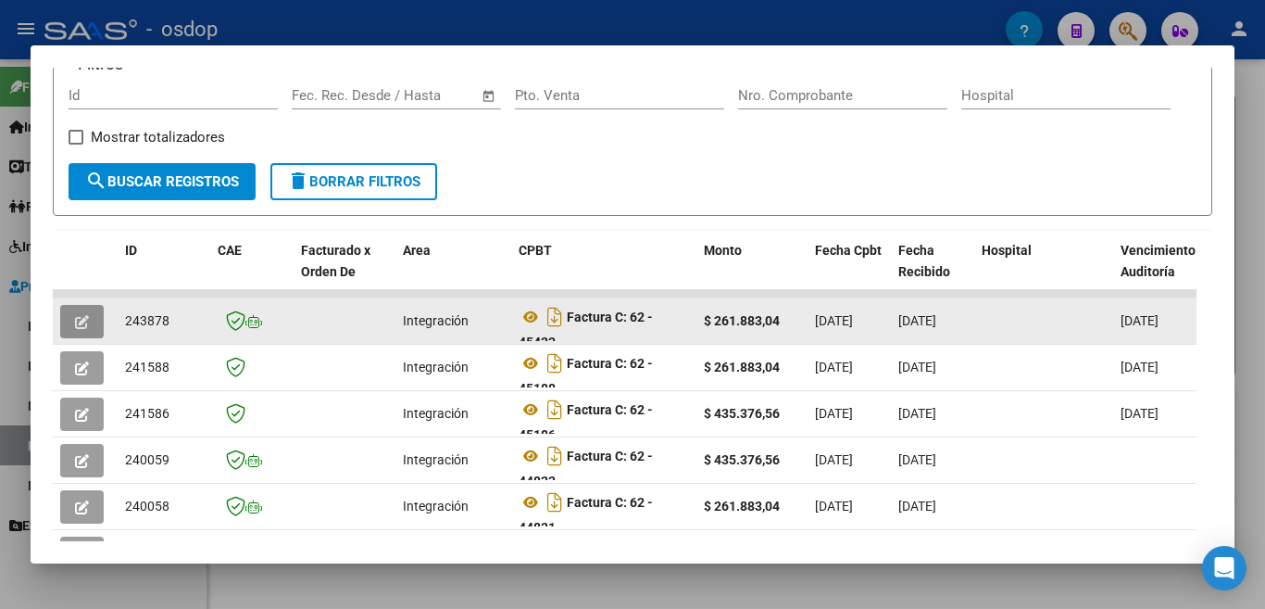
click at [80, 329] on icon "button" at bounding box center [82, 322] width 14 height 14
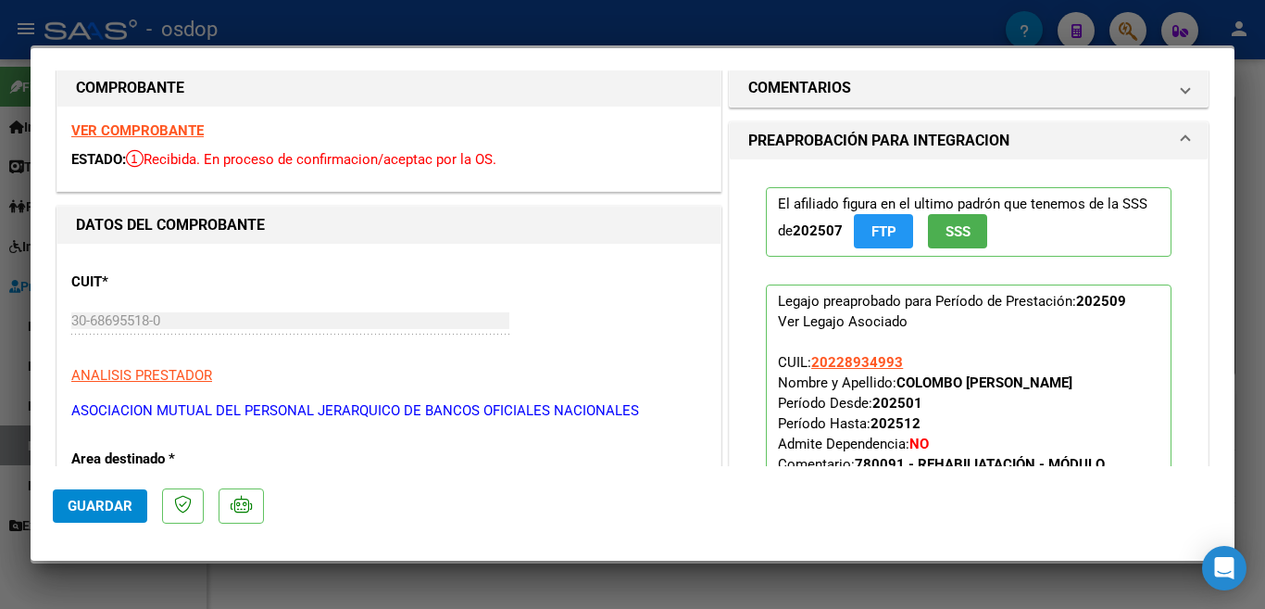
scroll to position [0, 0]
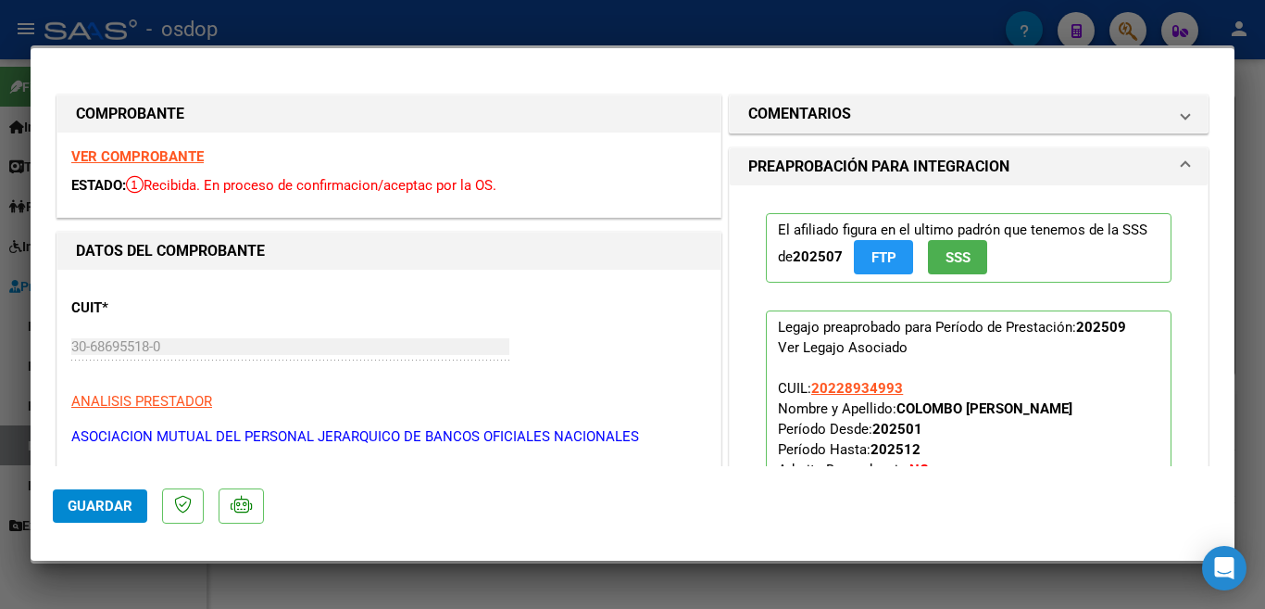
click at [548, 16] on div at bounding box center [632, 304] width 1265 height 609
type input "$ 0,00"
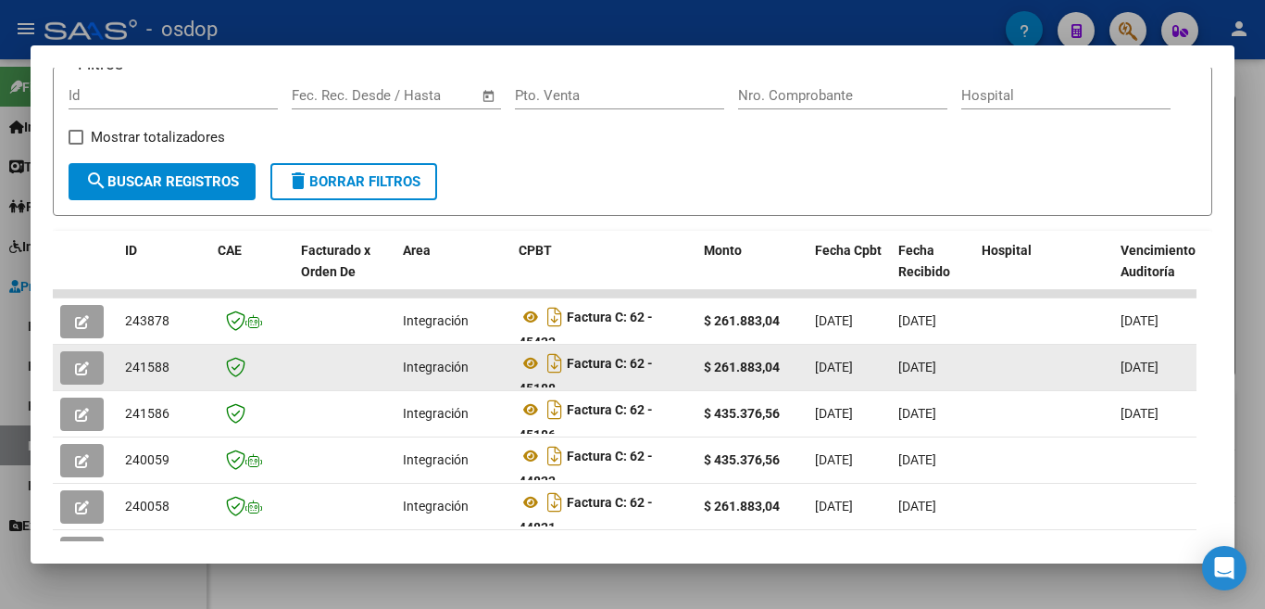
click at [82, 375] on icon "button" at bounding box center [82, 368] width 14 height 14
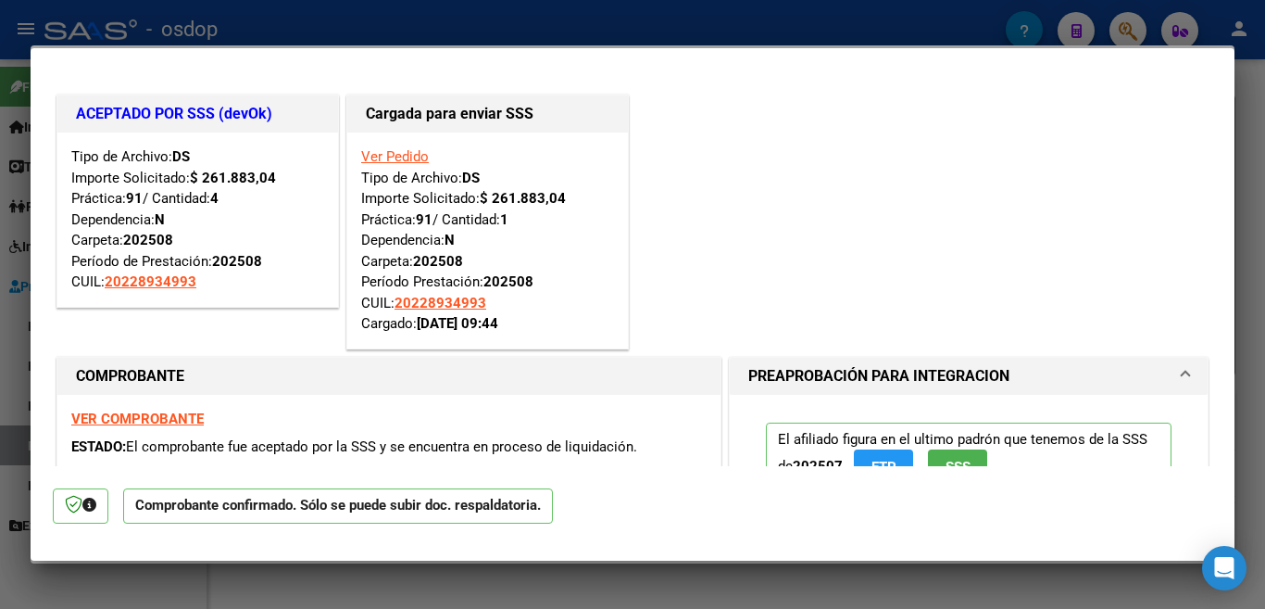
click at [744, 32] on div at bounding box center [632, 304] width 1265 height 609
type input "$ 0,00"
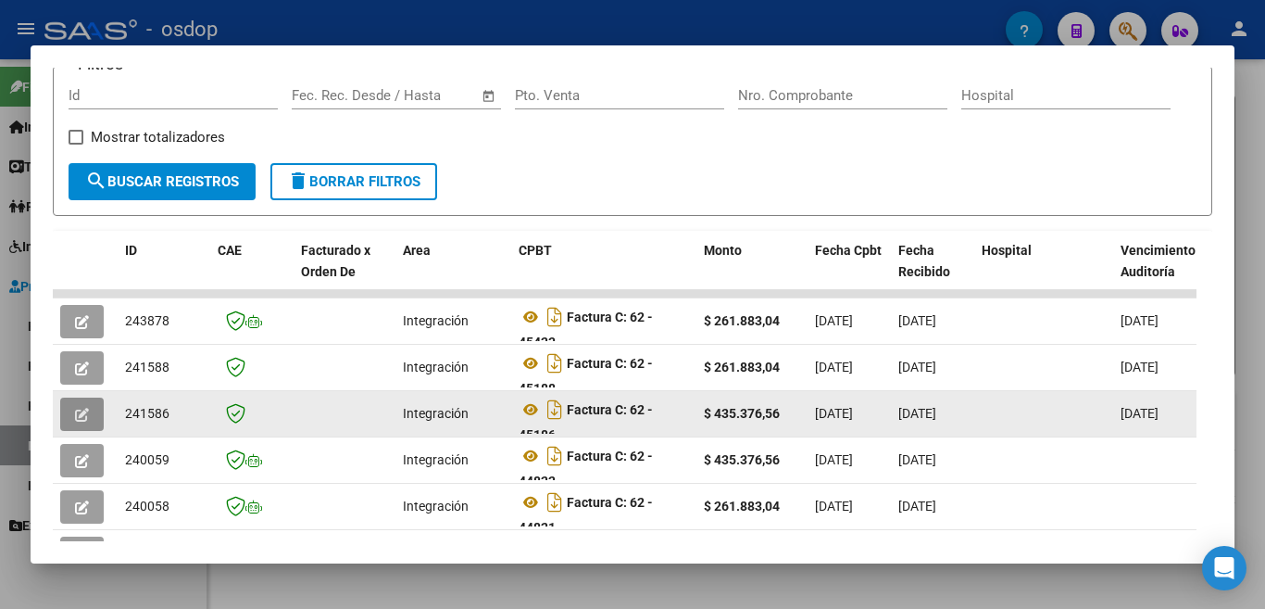
click at [70, 419] on button "button" at bounding box center [82, 413] width 44 height 33
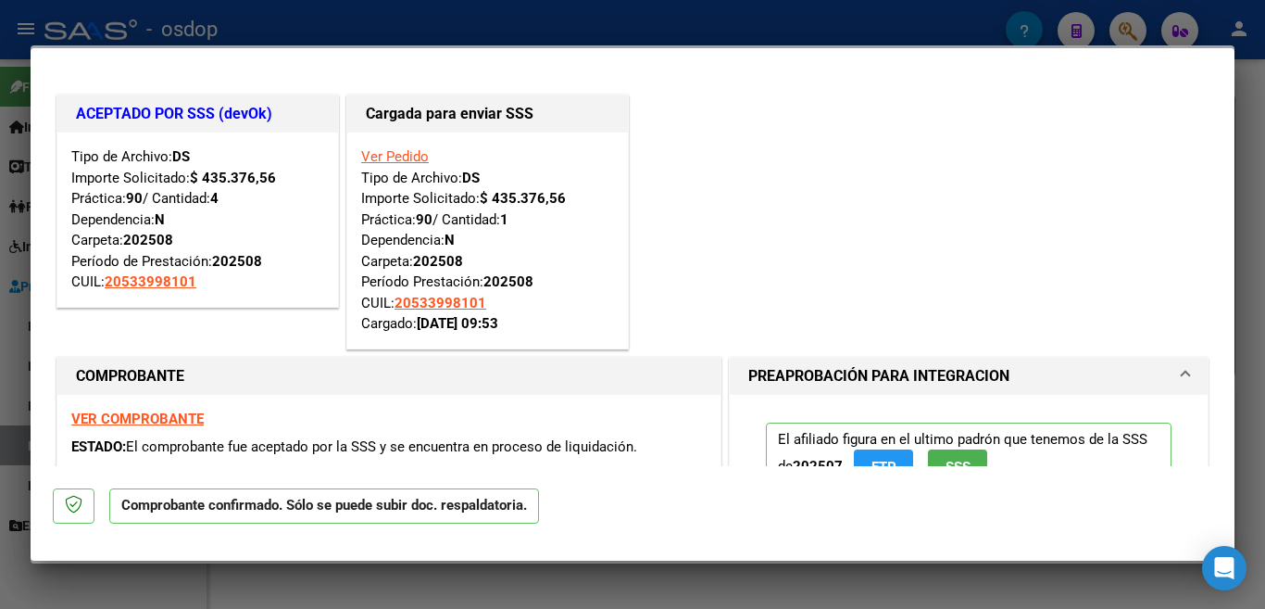
click at [774, 15] on div at bounding box center [632, 304] width 1265 height 609
type input "$ 0,00"
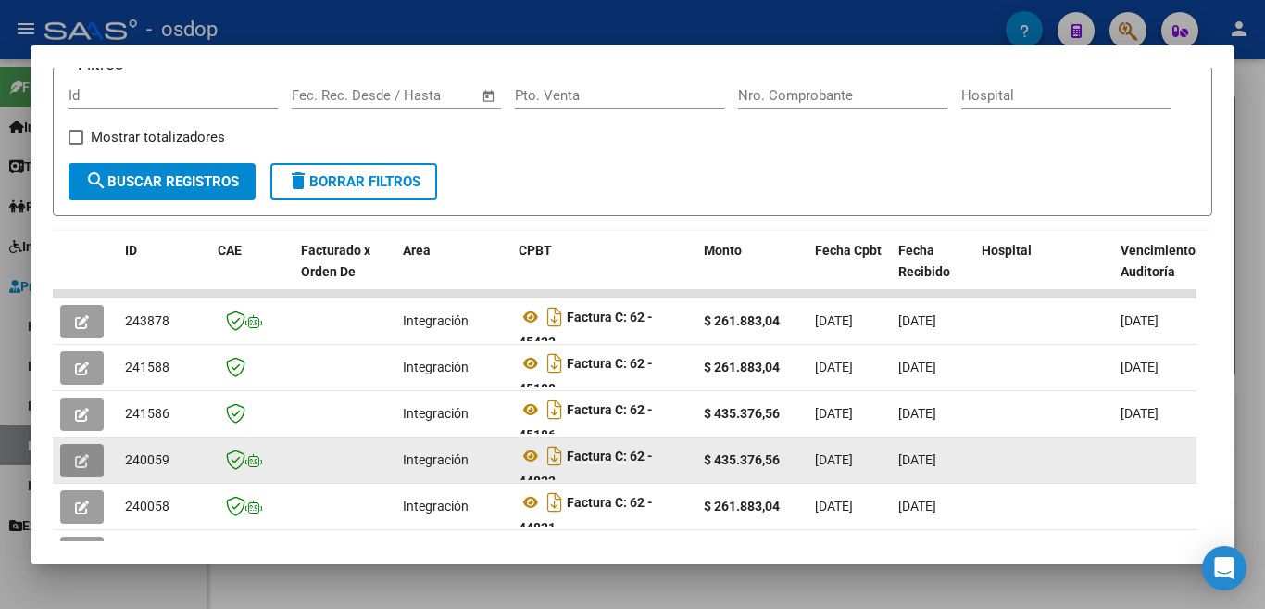
click at [85, 462] on icon "button" at bounding box center [82, 461] width 14 height 14
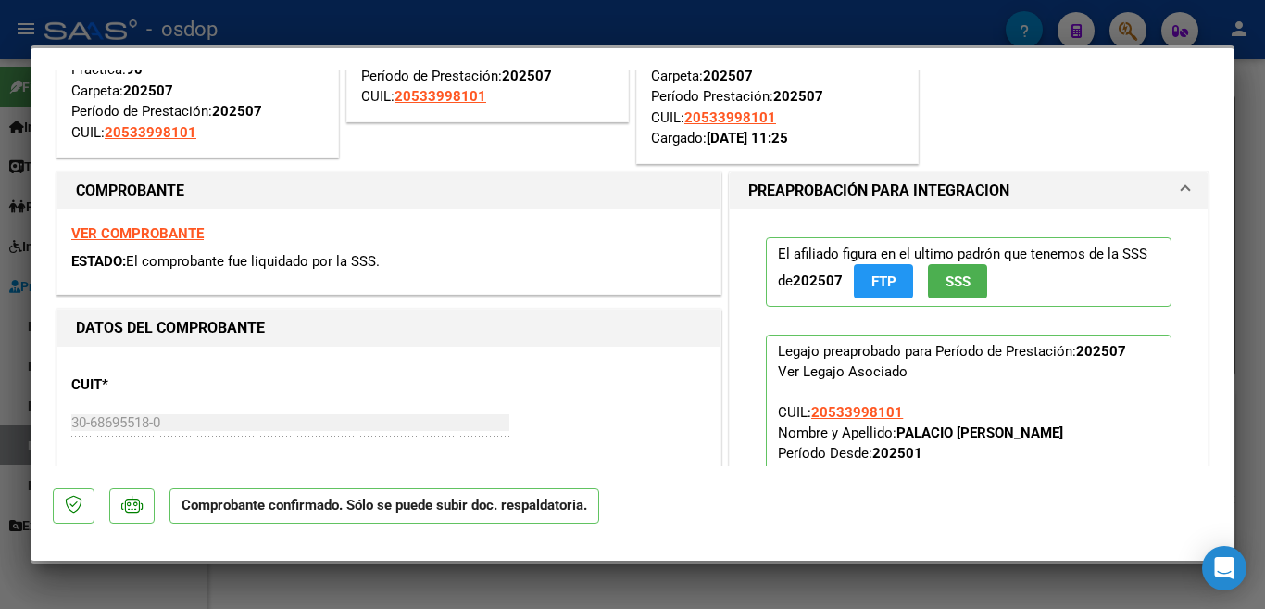
scroll to position [93, 0]
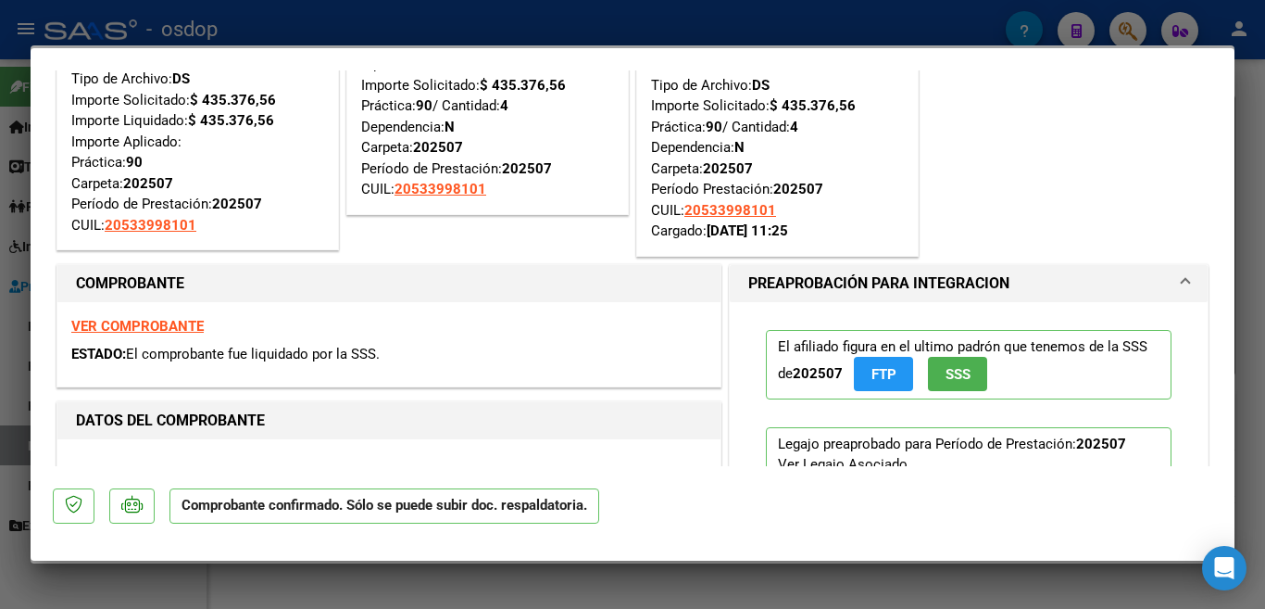
click at [672, 27] on div at bounding box center [632, 304] width 1265 height 609
type input "$ 0,00"
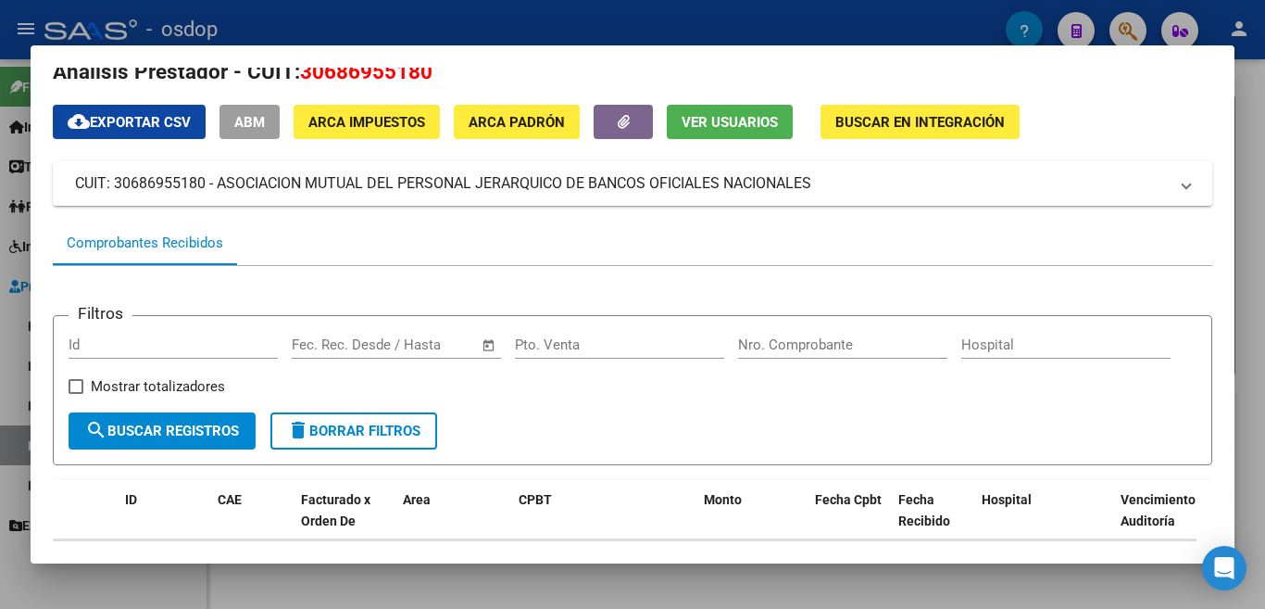
scroll to position [0, 0]
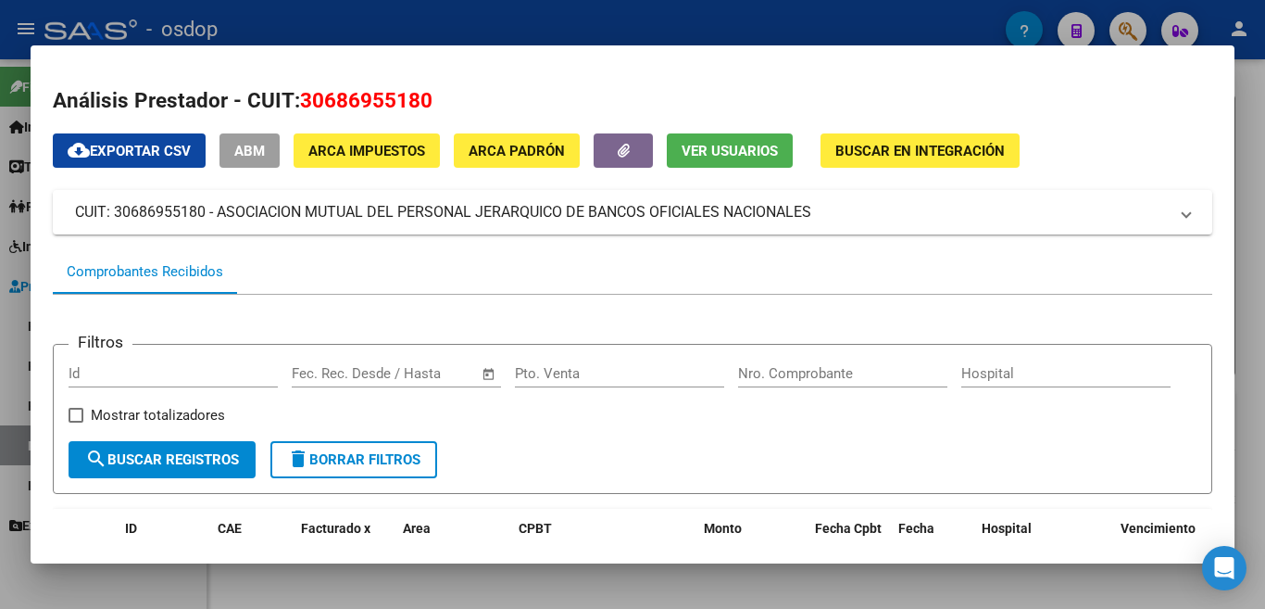
click at [315, 16] on div at bounding box center [632, 304] width 1265 height 609
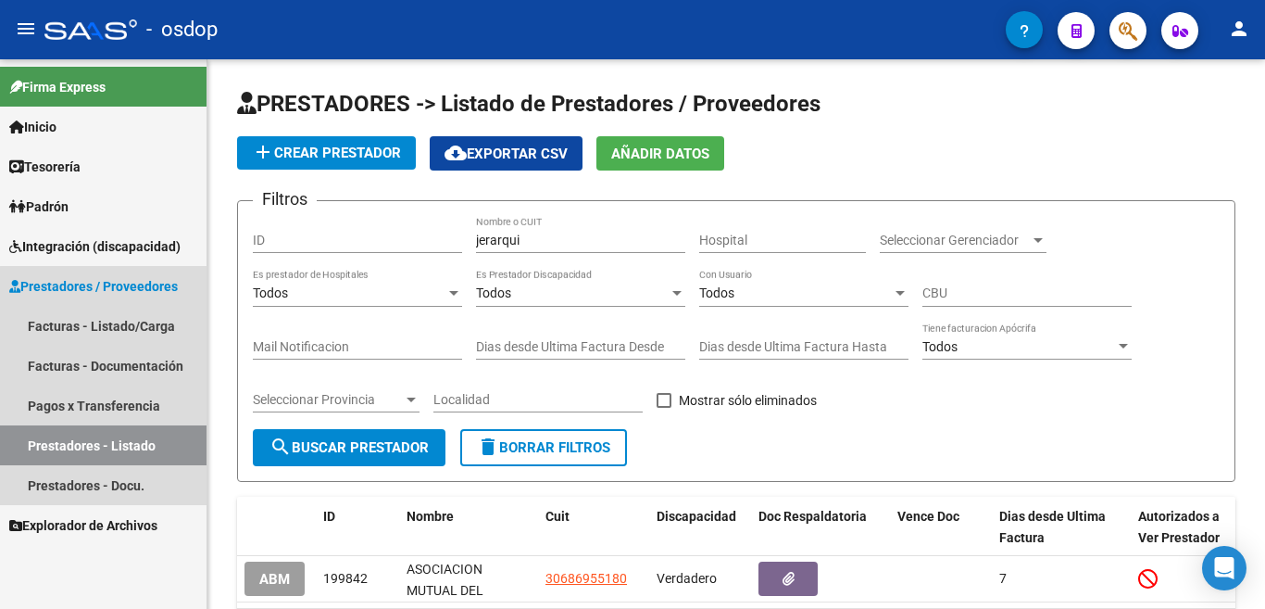
click at [107, 439] on link "Prestadores - Listado" at bounding box center [103, 445] width 207 height 40
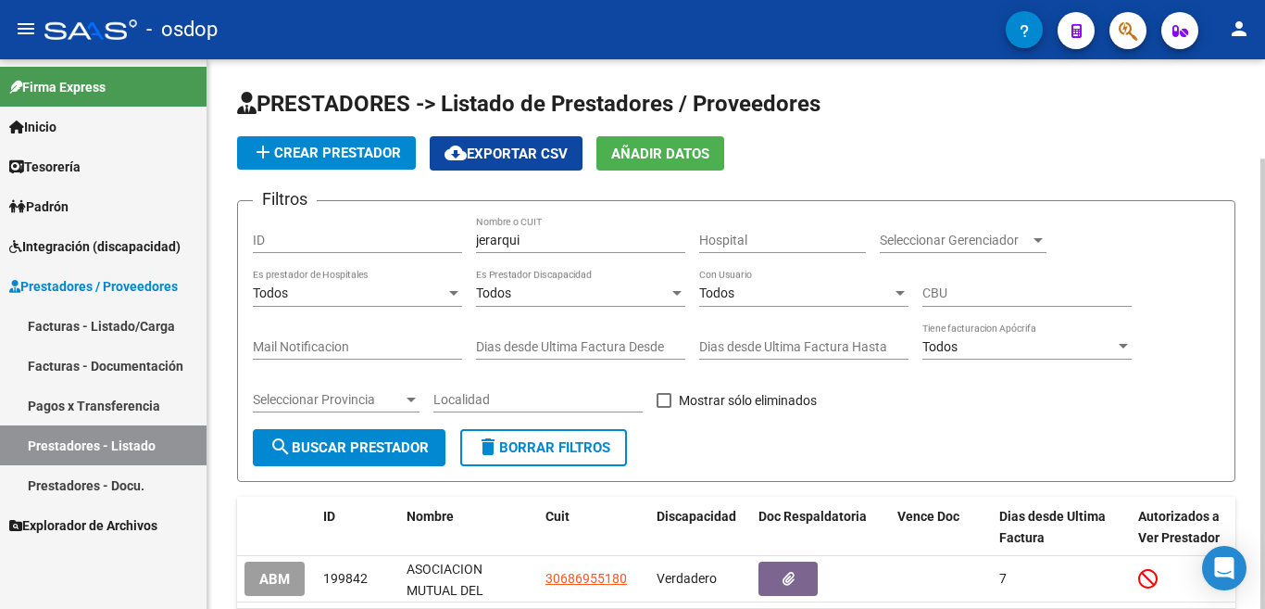
drag, startPoint x: 563, startPoint y: 231, endPoint x: 450, endPoint y: 260, distance: 116.8
click at [450, 260] on div "Filtros ID jerarqui Nombre o CUIT Hospital Seleccionar Gerenciador Seleccionar …" at bounding box center [736, 322] width 967 height 213
click at [533, 246] on div "jerarqui Nombre o CUIT" at bounding box center [580, 234] width 209 height 37
drag, startPoint x: 532, startPoint y: 245, endPoint x: 470, endPoint y: 232, distance: 63.4
click at [470, 232] on div "Filtros ID jerarqui Nombre o CUIT Hospital Seleccionar Gerenciador Seleccionar …" at bounding box center [736, 322] width 967 height 213
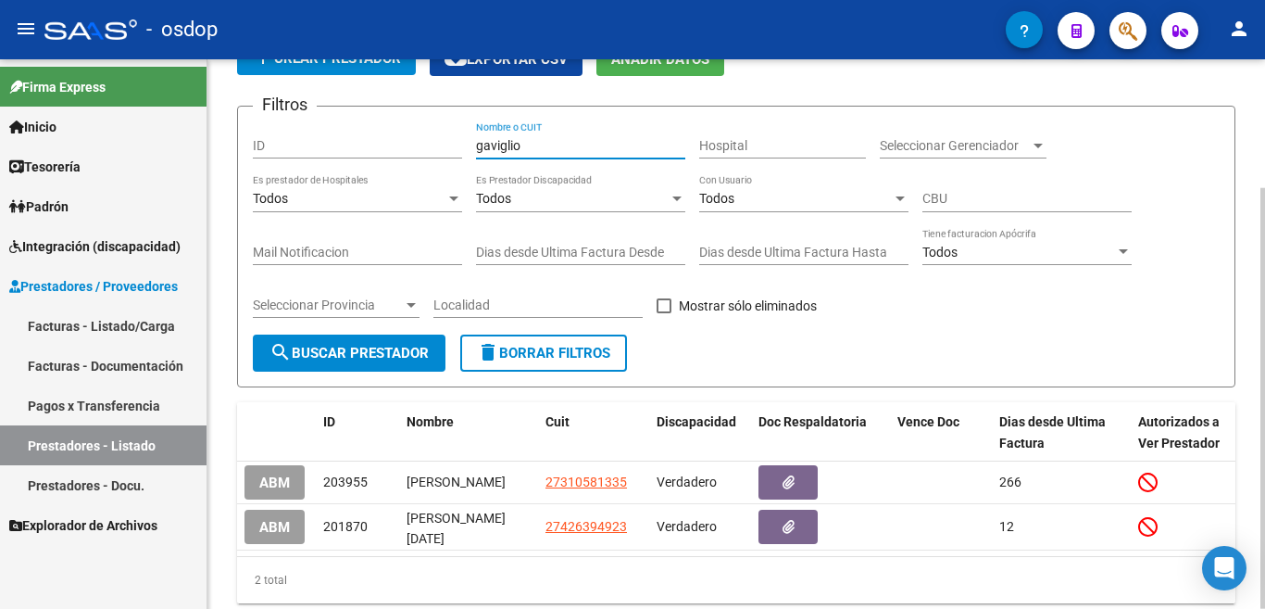
scroll to position [168, 0]
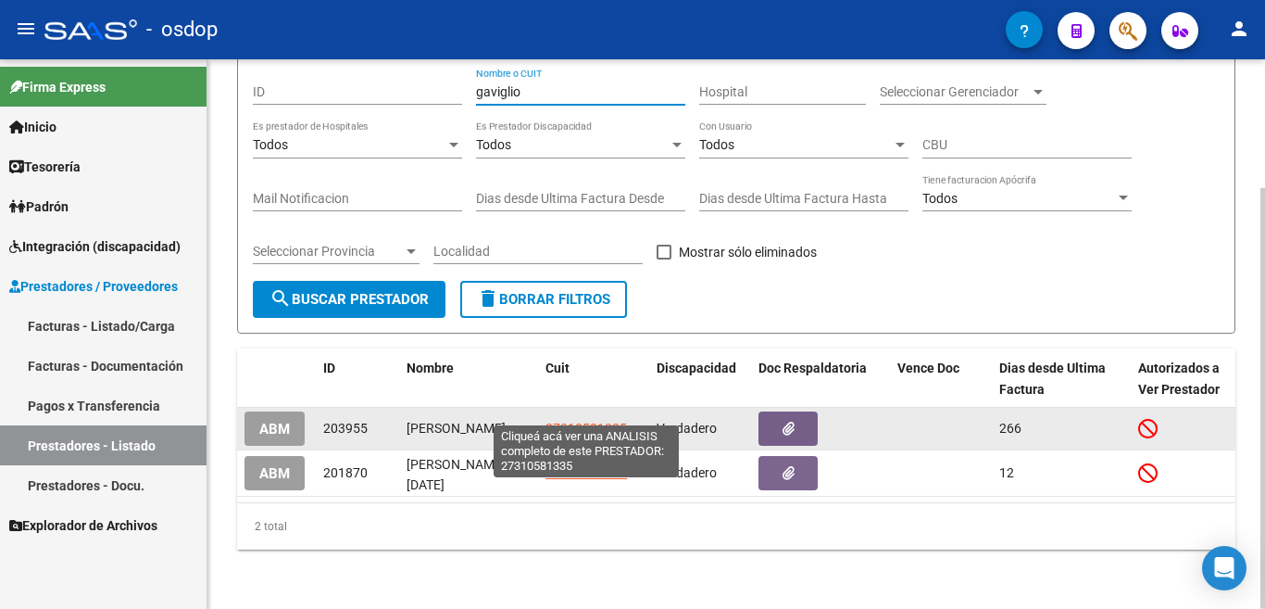
type input "gaviglio"
drag, startPoint x: 589, startPoint y: 406, endPoint x: 599, endPoint y: 408, distance: 10.6
click at [599, 421] on span "27310581335" at bounding box center [587, 428] width 82 height 15
copy span "8"
type textarea "27310581335"
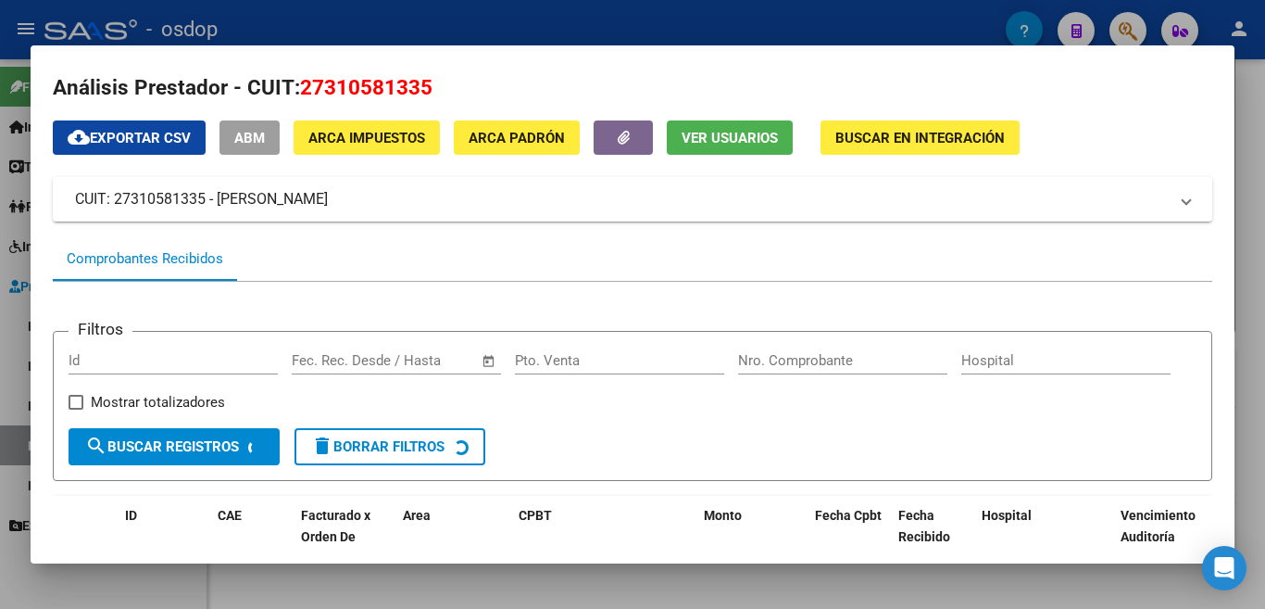
scroll to position [0, 0]
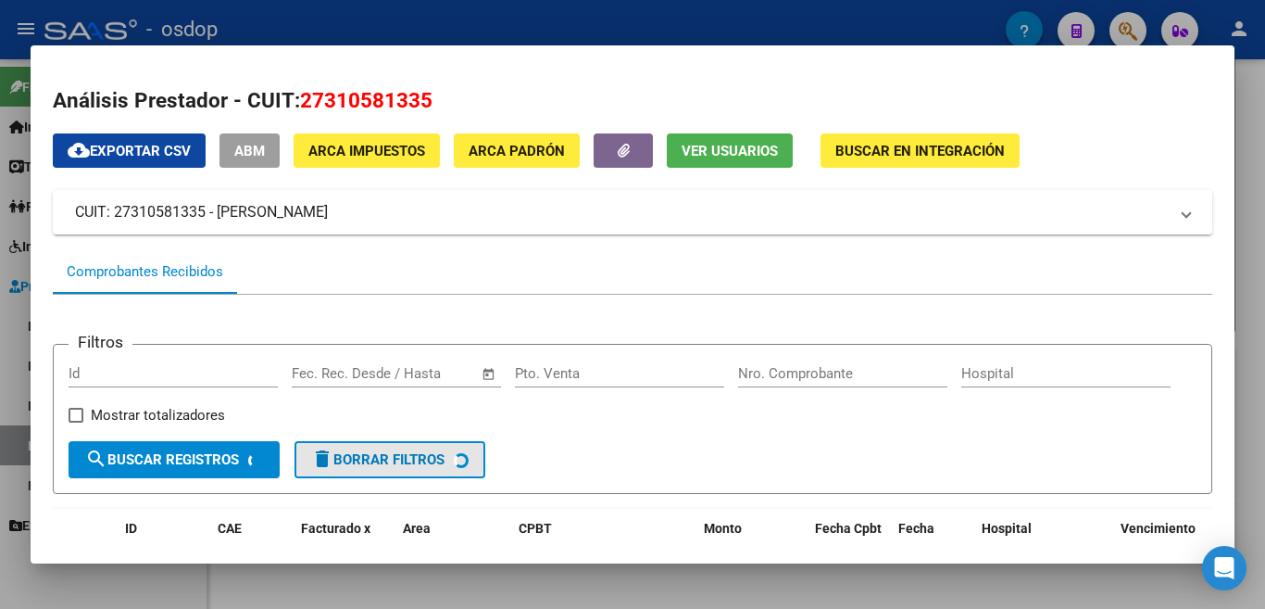
click at [357, 468] on span "delete Borrar Filtros" at bounding box center [377, 459] width 133 height 17
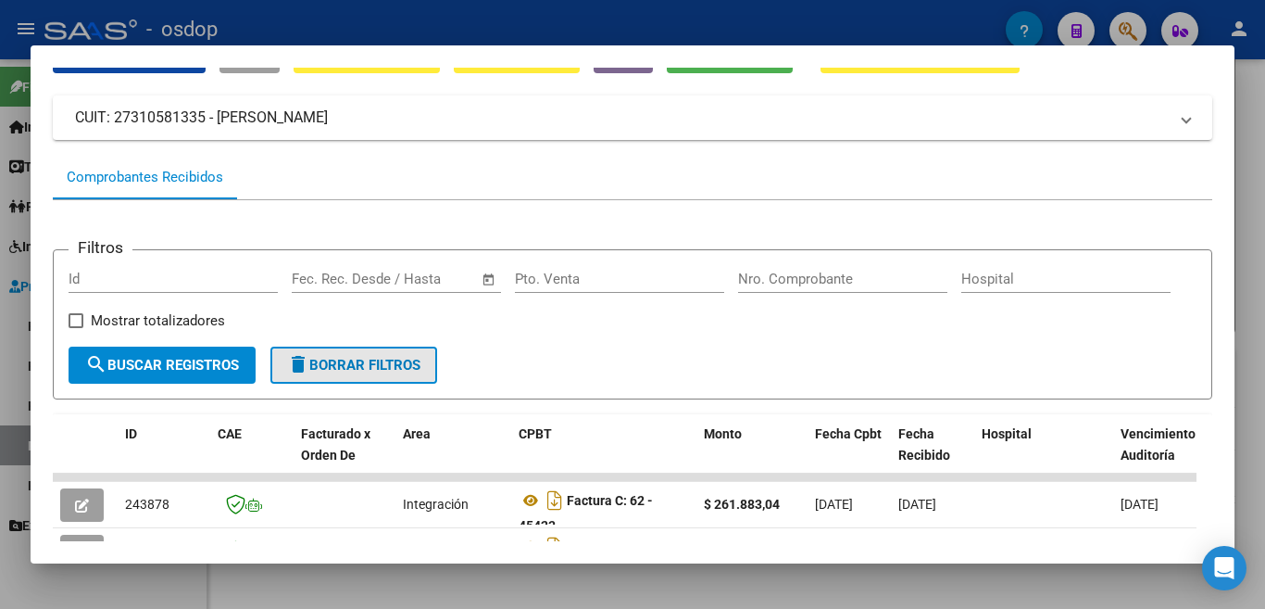
scroll to position [93, 0]
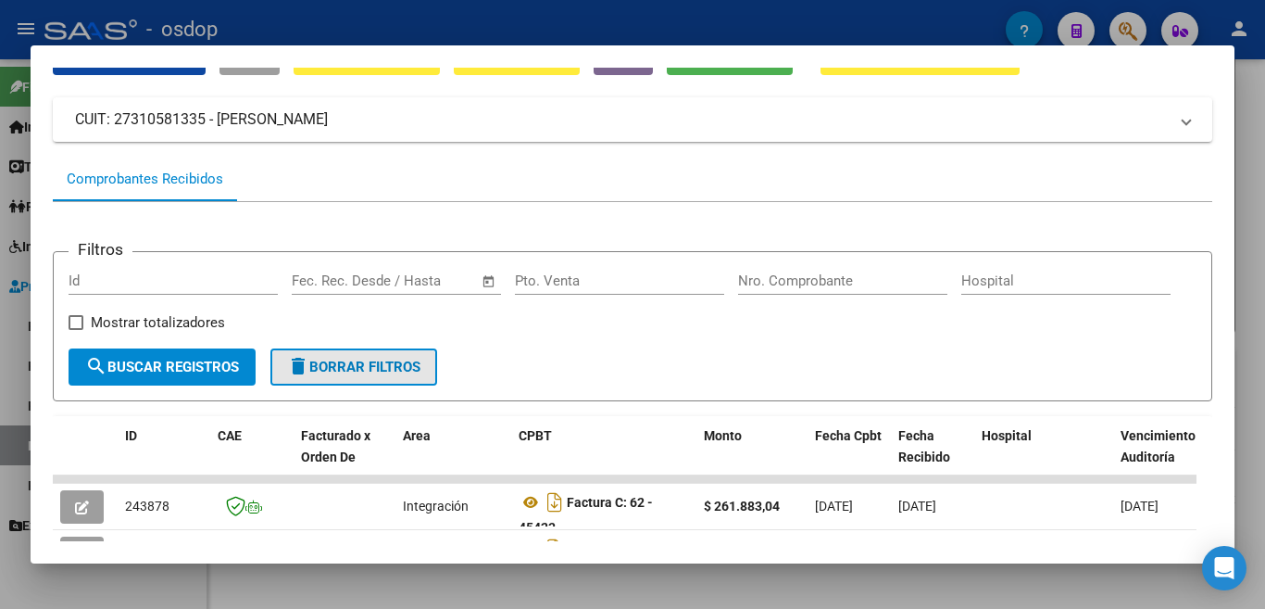
click at [376, 384] on button "delete Borrar Filtros" at bounding box center [353, 366] width 167 height 37
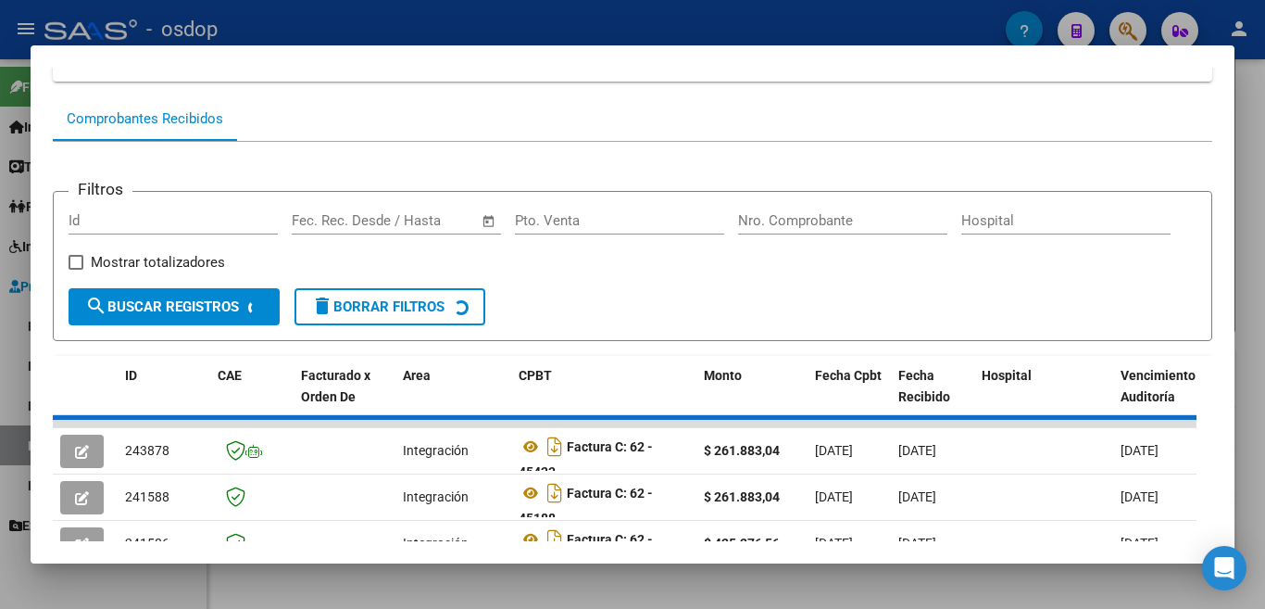
scroll to position [185, 0]
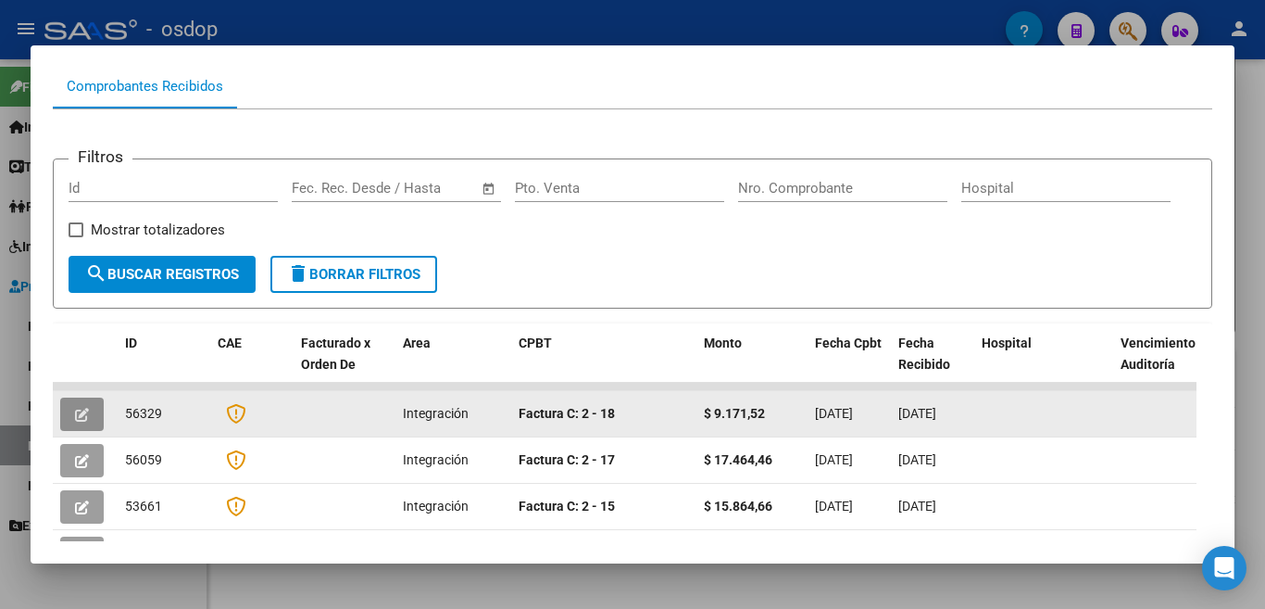
click at [79, 407] on button "button" at bounding box center [82, 413] width 44 height 33
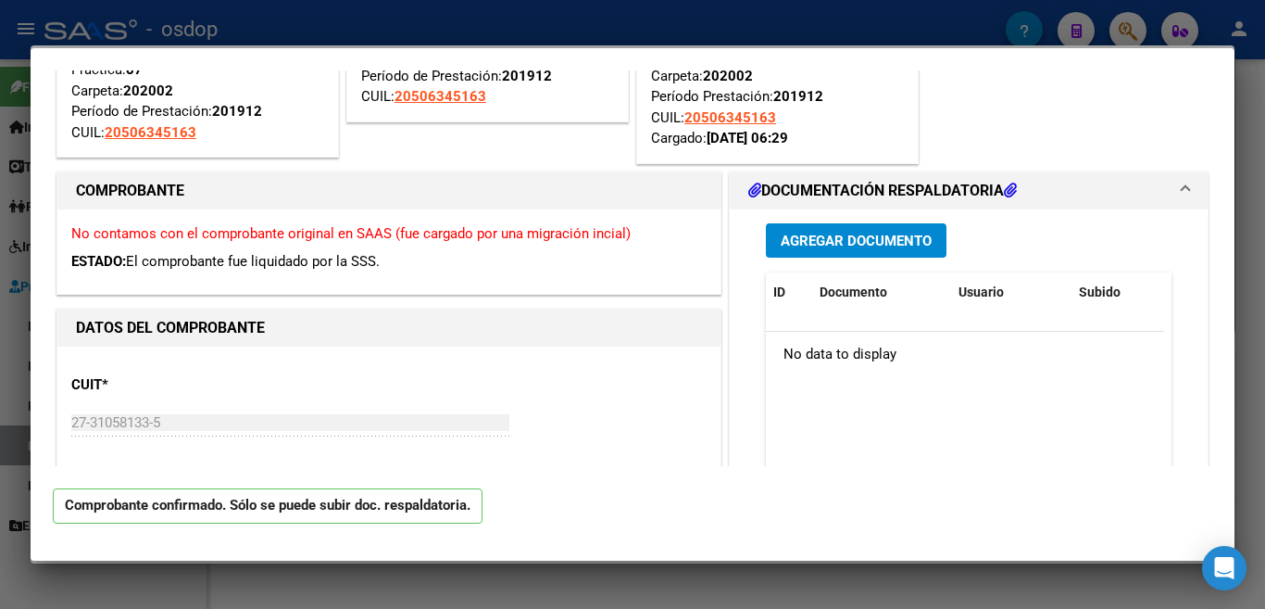
scroll to position [0, 0]
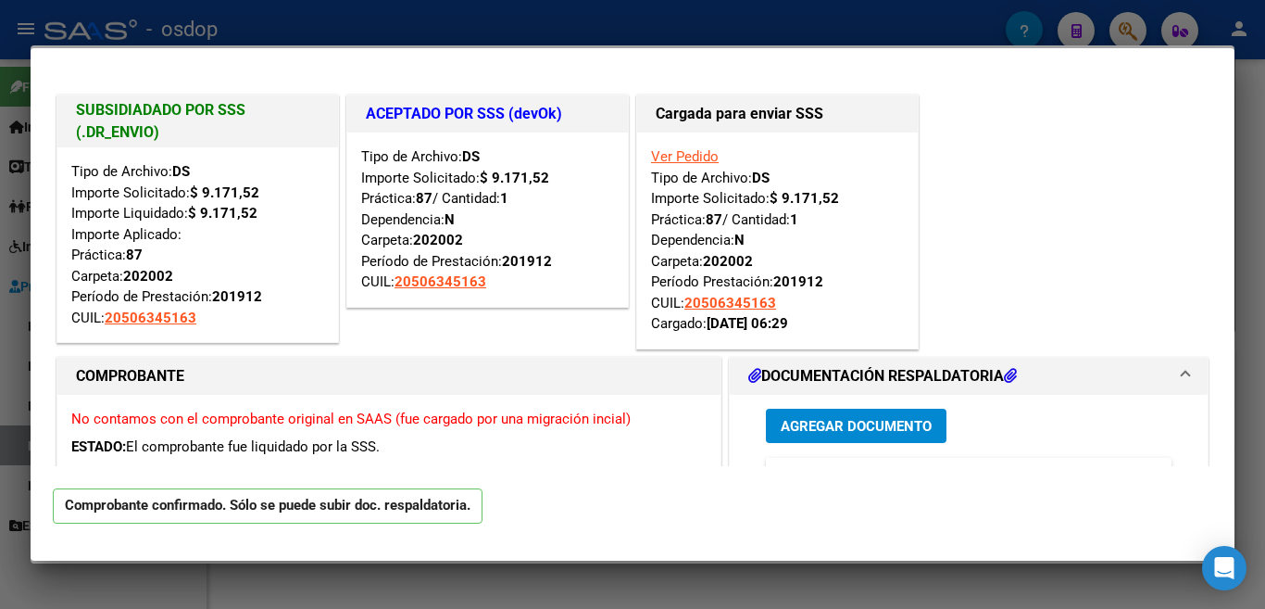
click at [509, 56] on mat-dialog-container "SUBSIDIADADO POR SSS (.DR_ENVIO) Tipo de Archivo: DS Importe Solicitado: $ 9.17…" at bounding box center [633, 304] width 1204 height 513
click at [512, 37] on div at bounding box center [632, 304] width 1265 height 609
type input "$ 0,00"
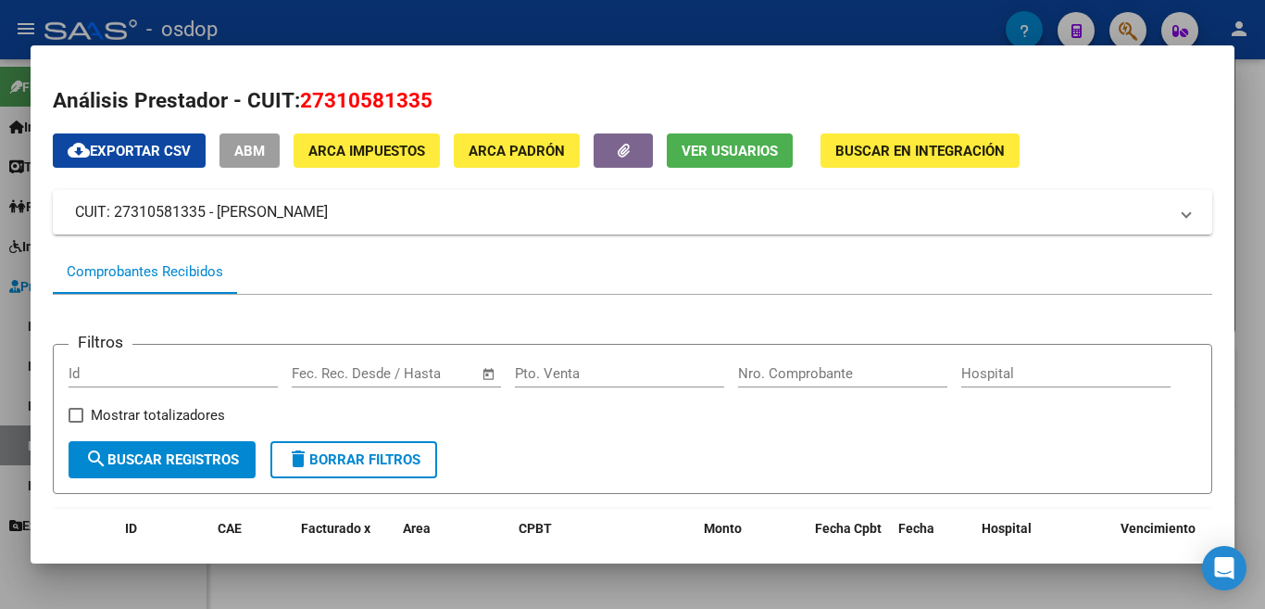
scroll to position [463, 0]
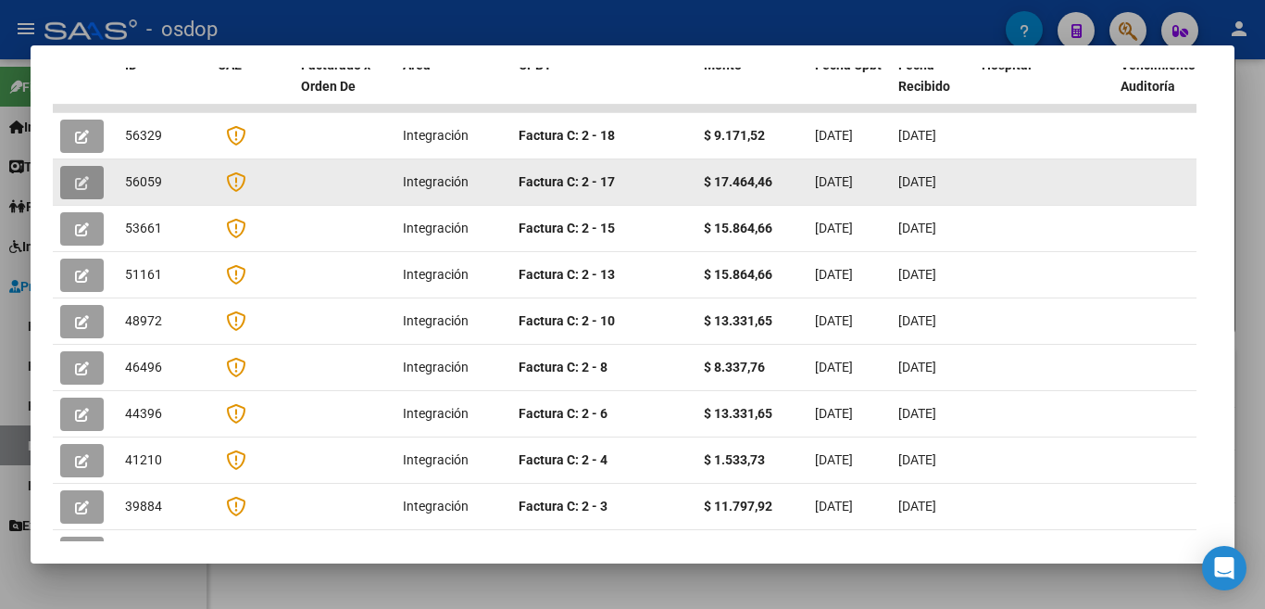
click at [81, 178] on icon "button" at bounding box center [82, 183] width 14 height 14
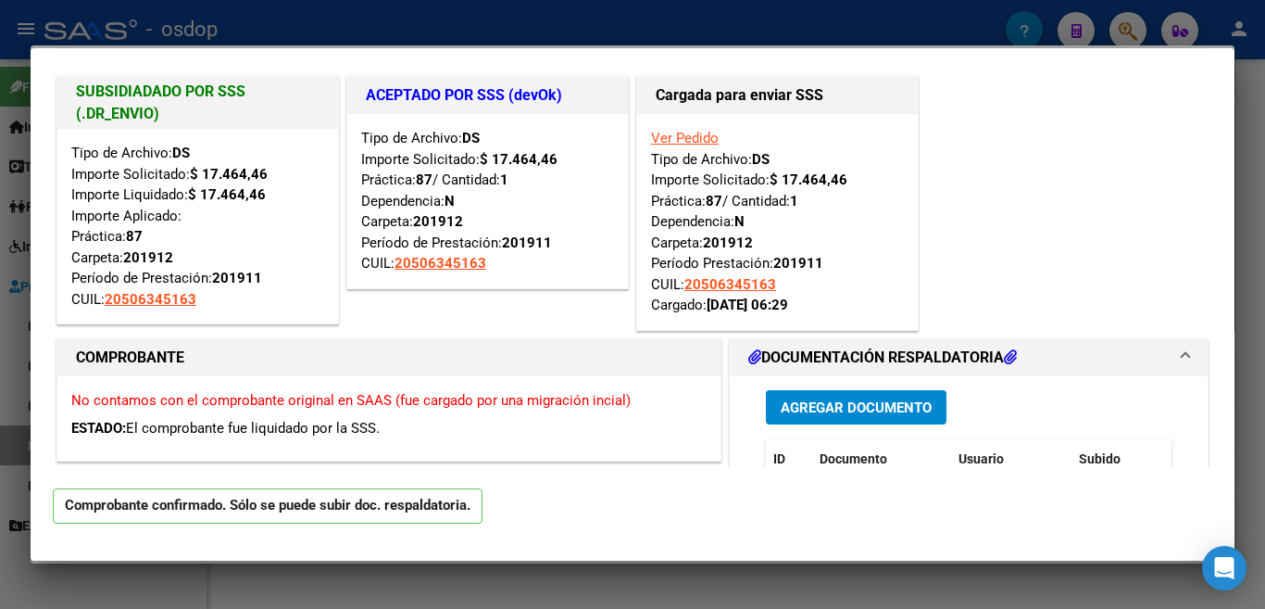
scroll to position [0, 0]
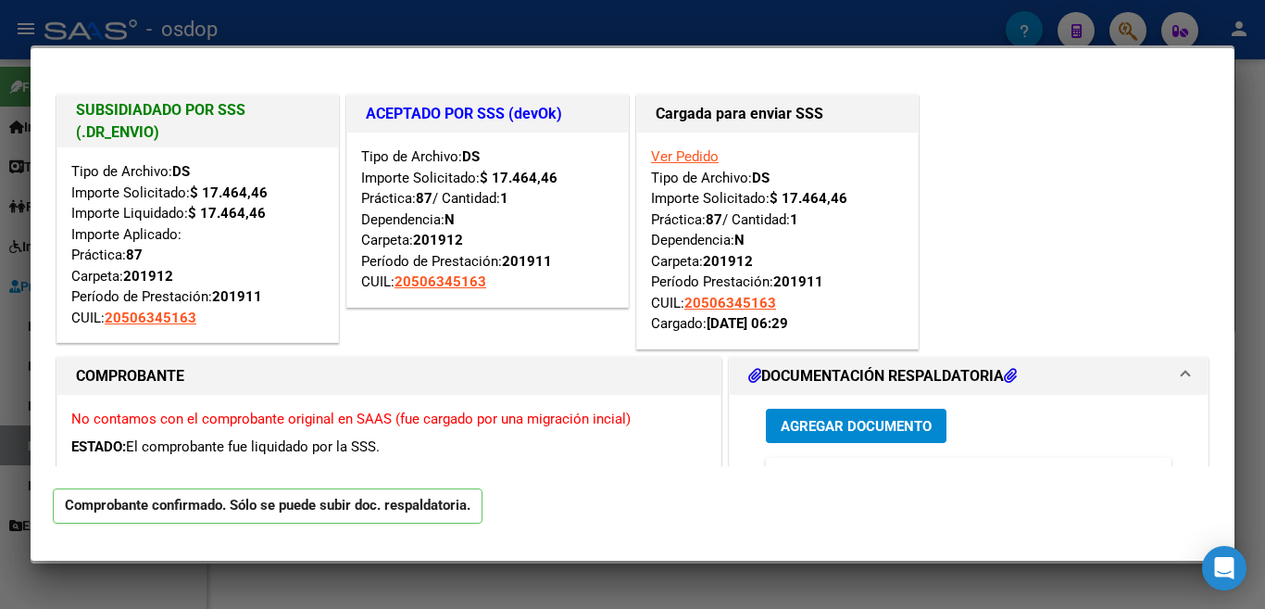
click at [492, 27] on div at bounding box center [632, 304] width 1265 height 609
type input "$ 0,00"
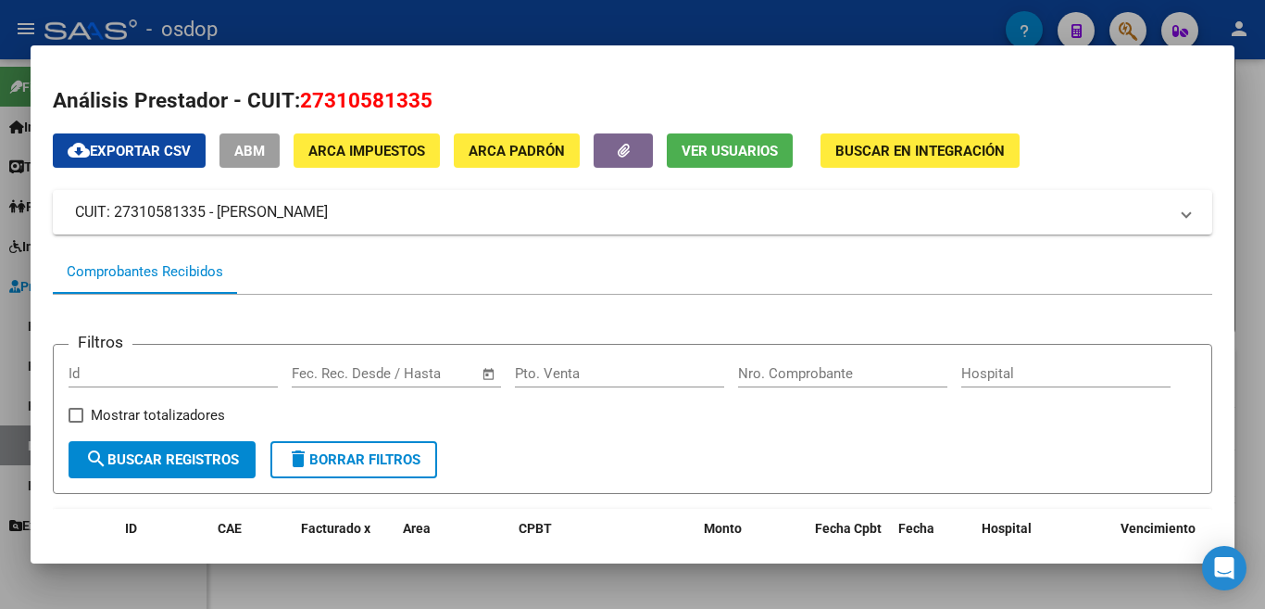
click at [398, 10] on div at bounding box center [632, 304] width 1265 height 609
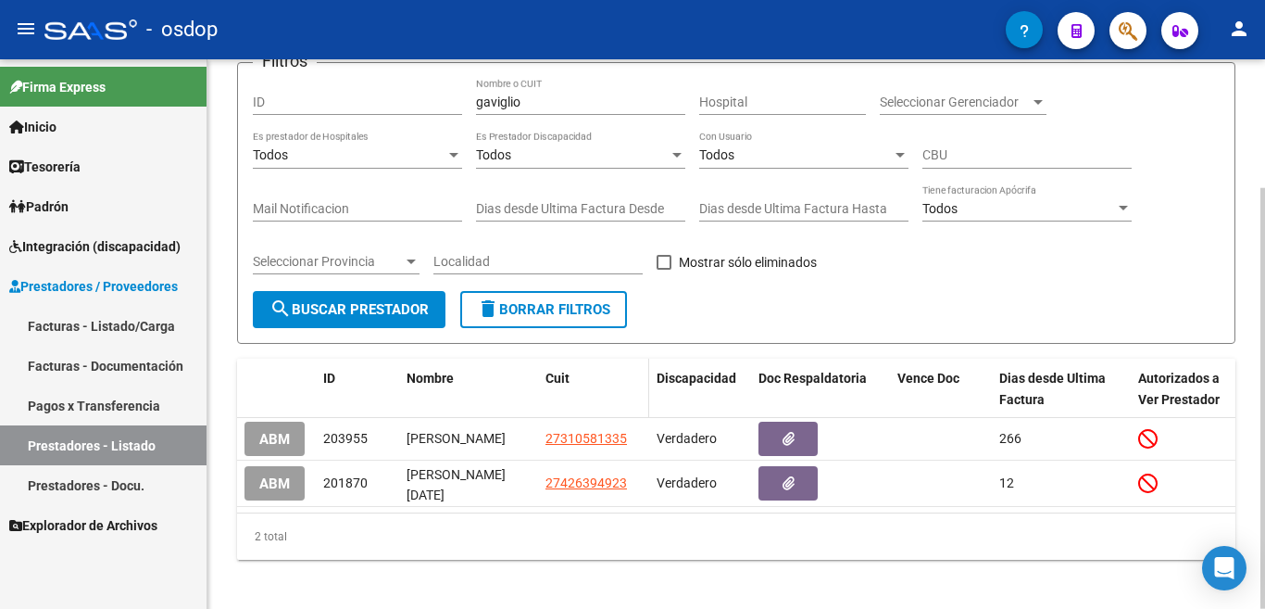
scroll to position [168, 0]
